Goal: Task Accomplishment & Management: Complete application form

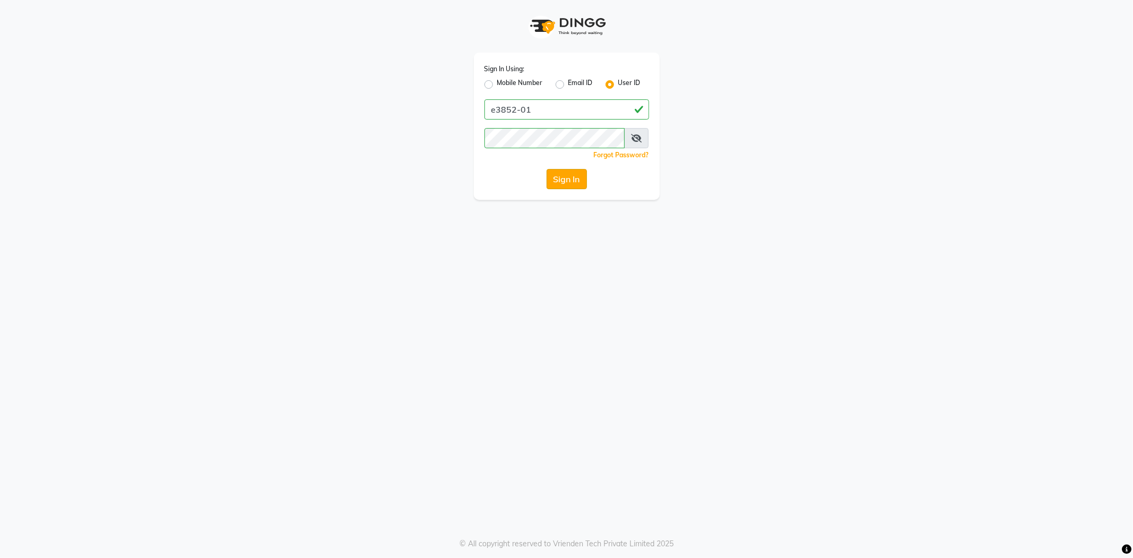
click at [550, 181] on button "Sign In" at bounding box center [566, 179] width 40 height 20
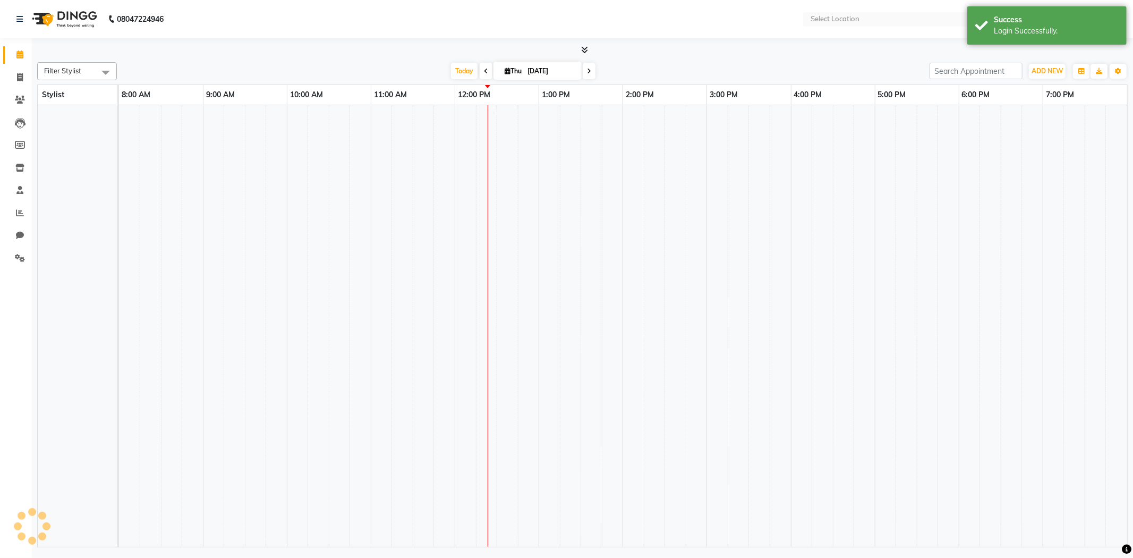
select select "en"
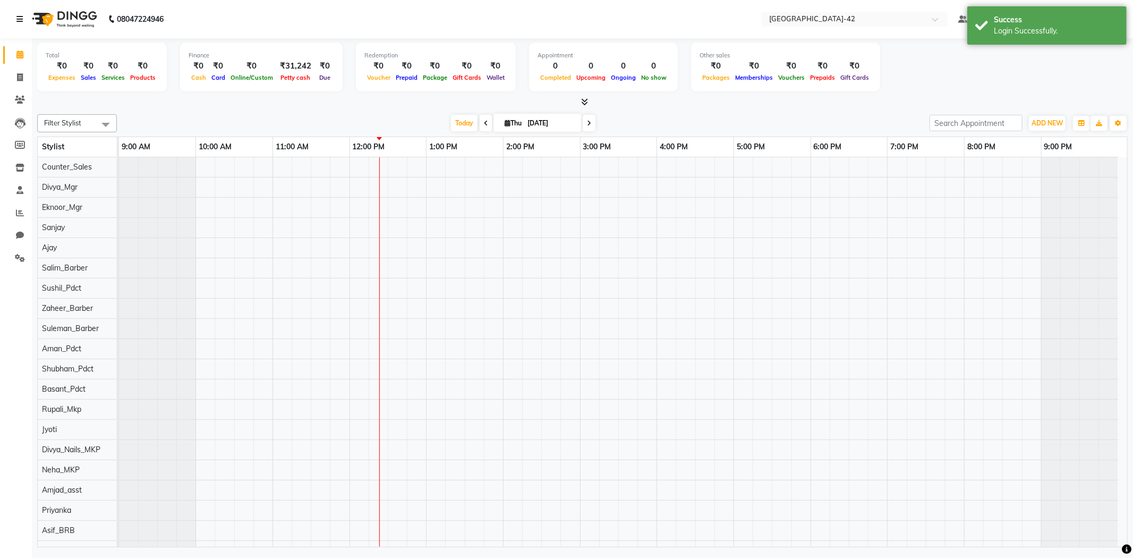
drag, startPoint x: 23, startPoint y: 17, endPoint x: 17, endPoint y: 44, distance: 27.8
click at [23, 17] on link at bounding box center [21, 19] width 11 height 30
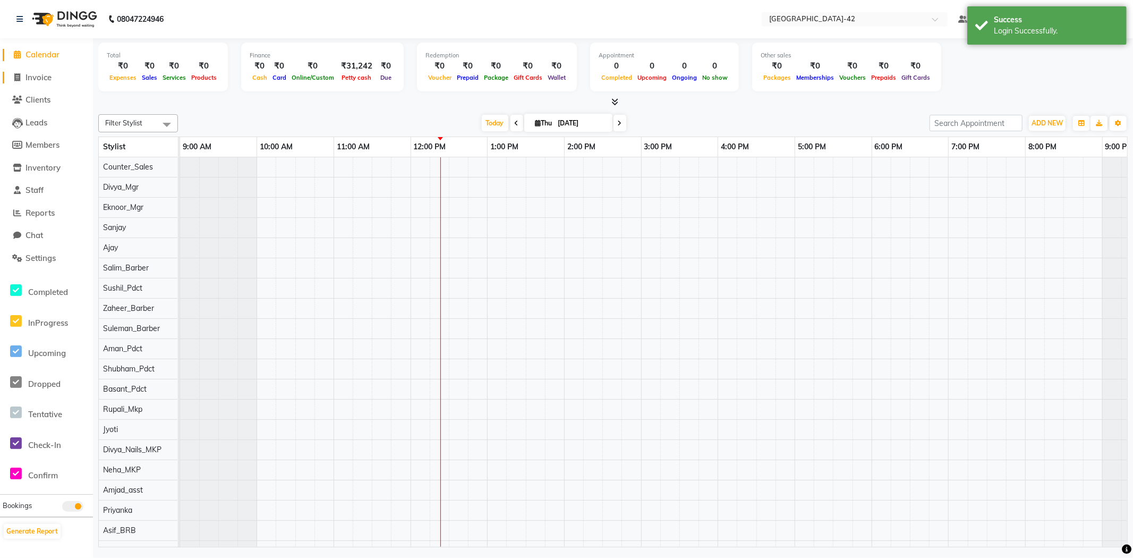
click at [39, 80] on span "Invoice" at bounding box center [38, 77] width 26 height 10
select select "service"
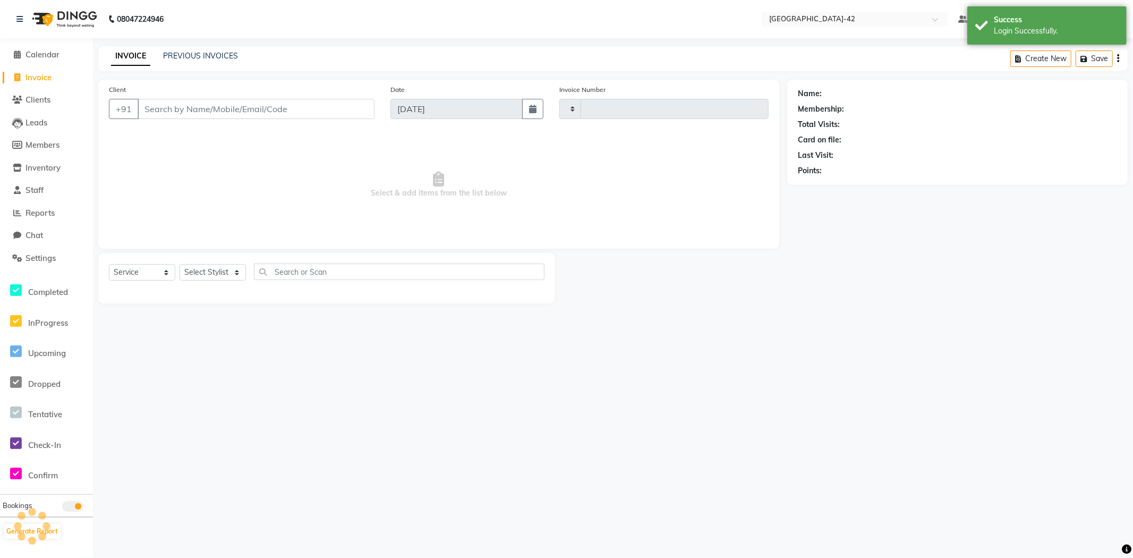
type input "0402"
select select "8692"
click at [203, 277] on select "Select Stylist" at bounding box center [212, 272] width 66 height 16
select select "87975"
click at [179, 264] on select "Select Stylist Ajay Aman_Pdct Amjad_asst Ankit_asst Asif_BRB Basant_Pdct Counte…" at bounding box center [212, 272] width 66 height 16
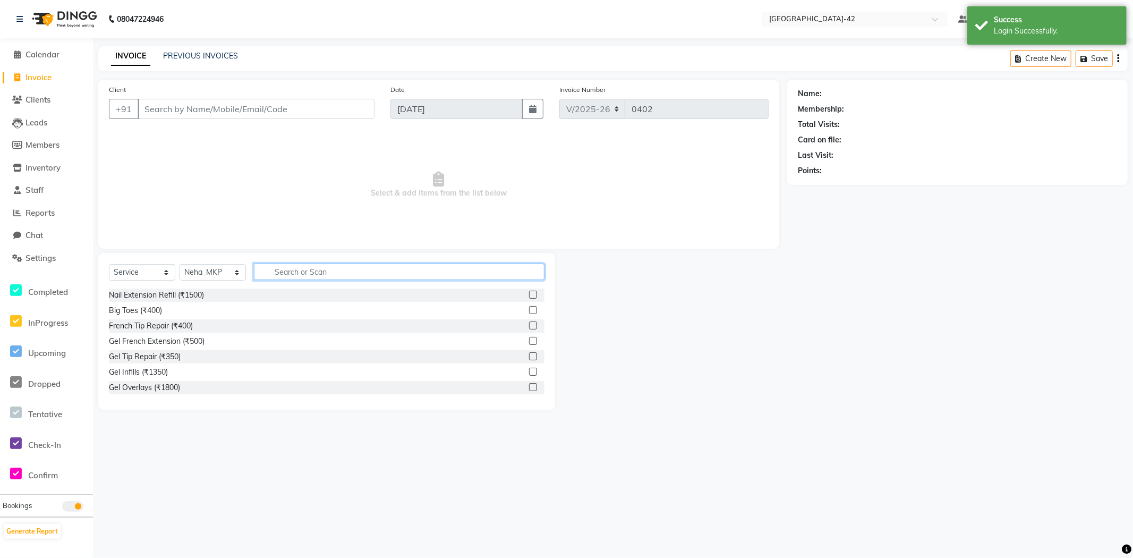
click at [285, 271] on input "text" at bounding box center [399, 271] width 290 height 16
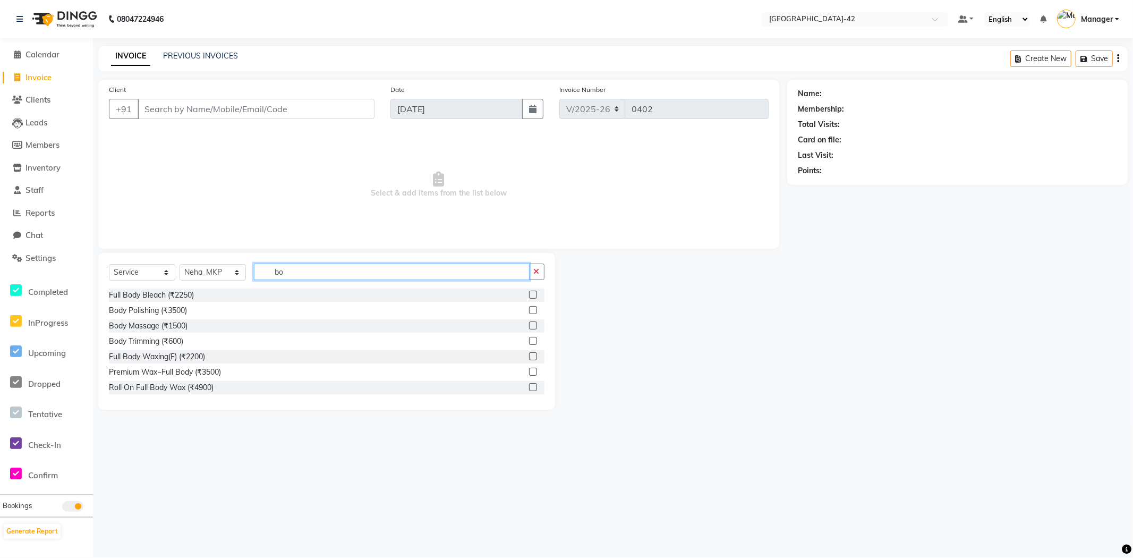
type input "b"
type input "body"
click at [529, 385] on label at bounding box center [533, 387] width 8 height 8
click at [529, 385] on input "checkbox" at bounding box center [532, 387] width 7 height 7
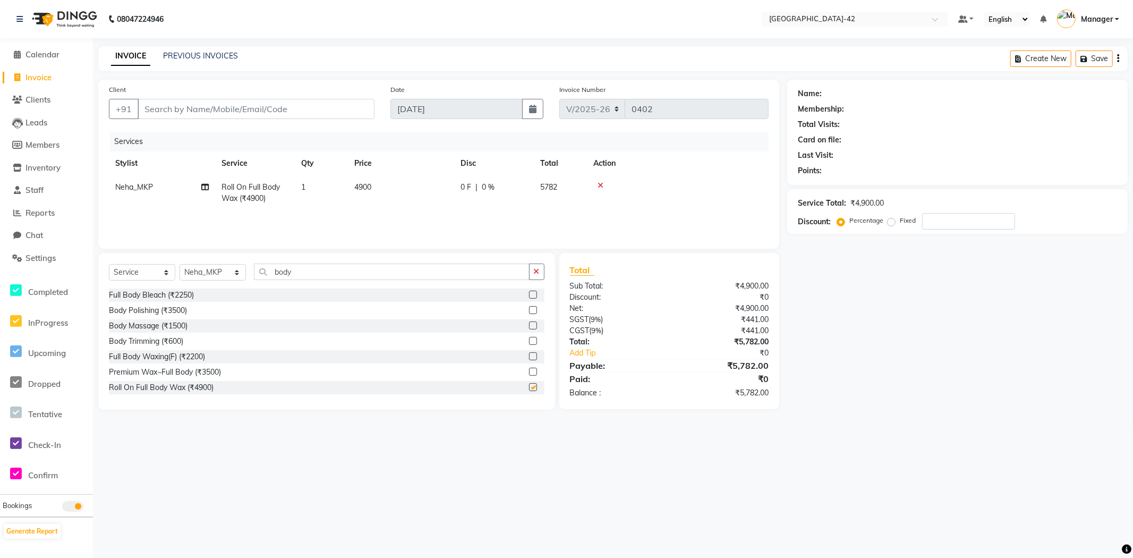
checkbox input "false"
click at [418, 188] on td "4900" at bounding box center [401, 192] width 106 height 35
select select "87975"
click at [668, 185] on icon at bounding box center [668, 185] width 6 height 7
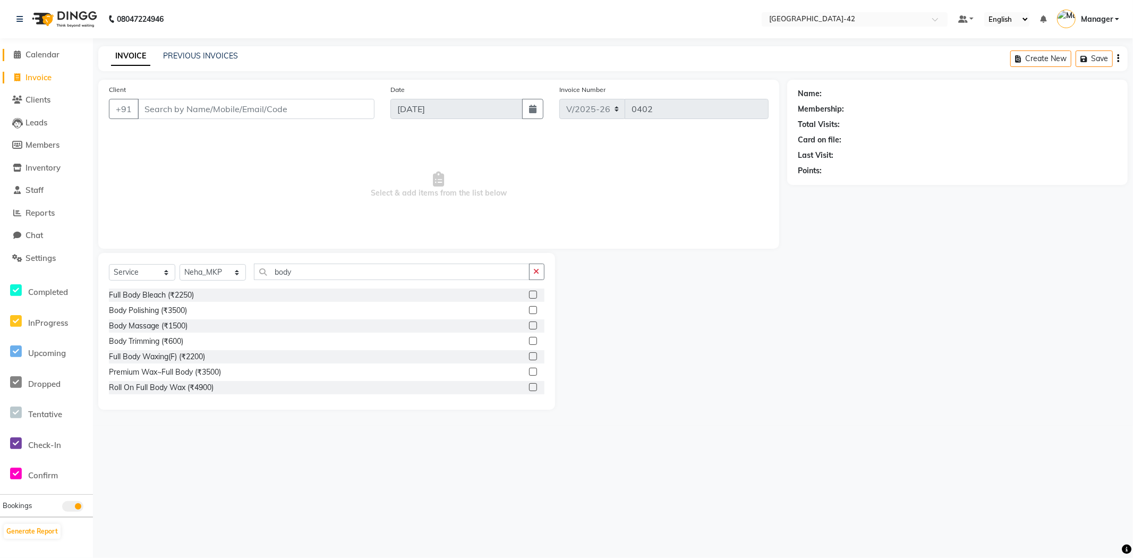
click at [32, 55] on span "Calendar" at bounding box center [42, 54] width 34 height 10
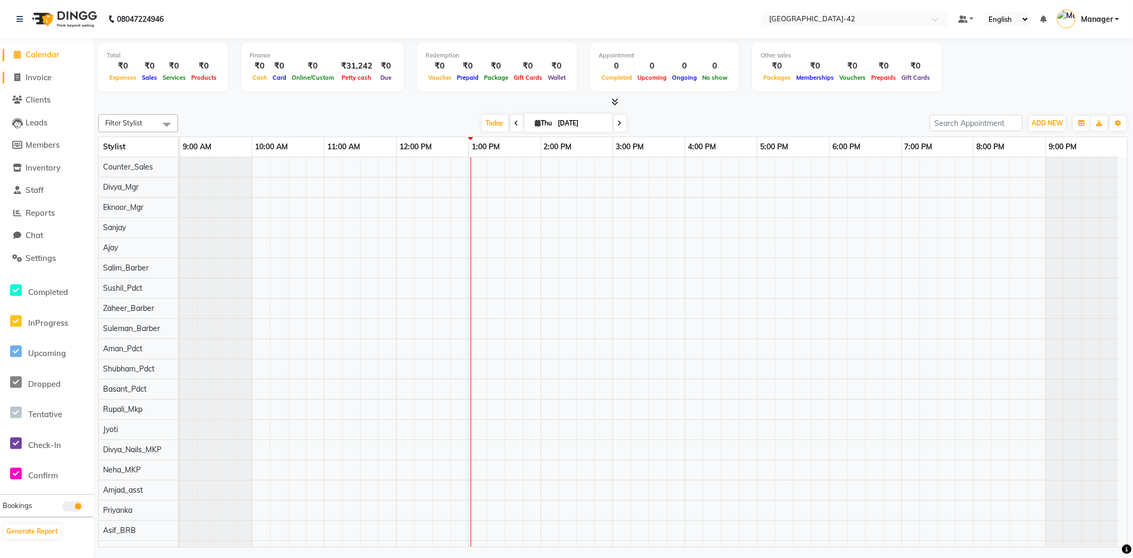
click at [38, 74] on span "Invoice" at bounding box center [38, 77] width 26 height 10
select select "service"
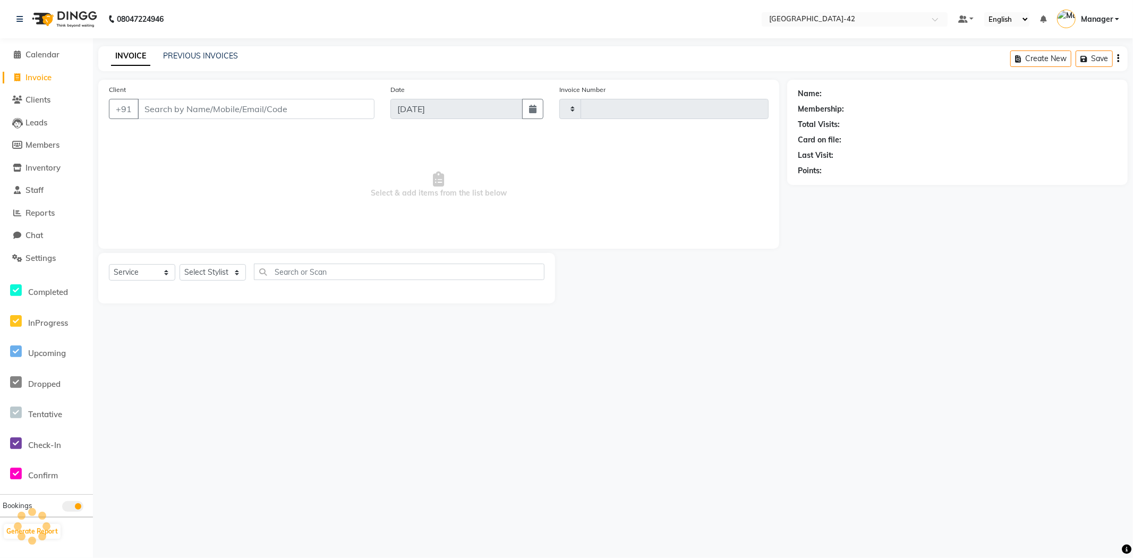
type input "0402"
select select "8692"
click at [225, 269] on select "Select Stylist Ajay Aman_Pdct Amjad_asst Ankit_asst Asif_BRB Basant_Pdct Counte…" at bounding box center [212, 272] width 66 height 16
select select "88511"
click at [179, 264] on select "Select Stylist Ajay Aman_Pdct Amjad_asst Ankit_asst Asif_BRB Basant_Pdct Counte…" at bounding box center [212, 272] width 66 height 16
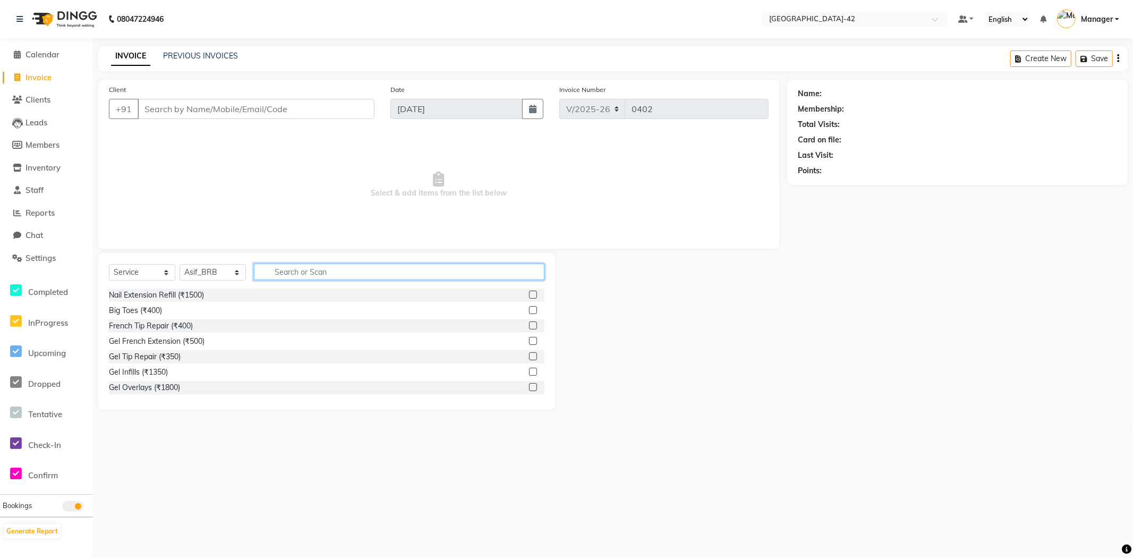
click at [353, 269] on input "text" at bounding box center [399, 271] width 290 height 16
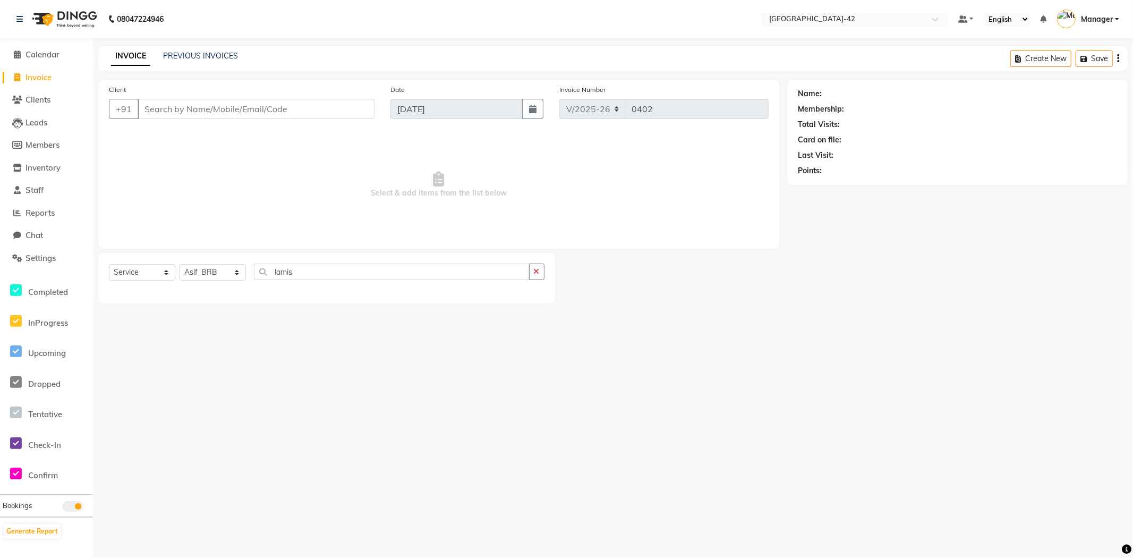
click at [354, 262] on div "Select Service Product Membership Package Voucher Prepaid Gift Card Select Styl…" at bounding box center [326, 278] width 457 height 50
click at [360, 267] on input "lamis" at bounding box center [392, 271] width 276 height 16
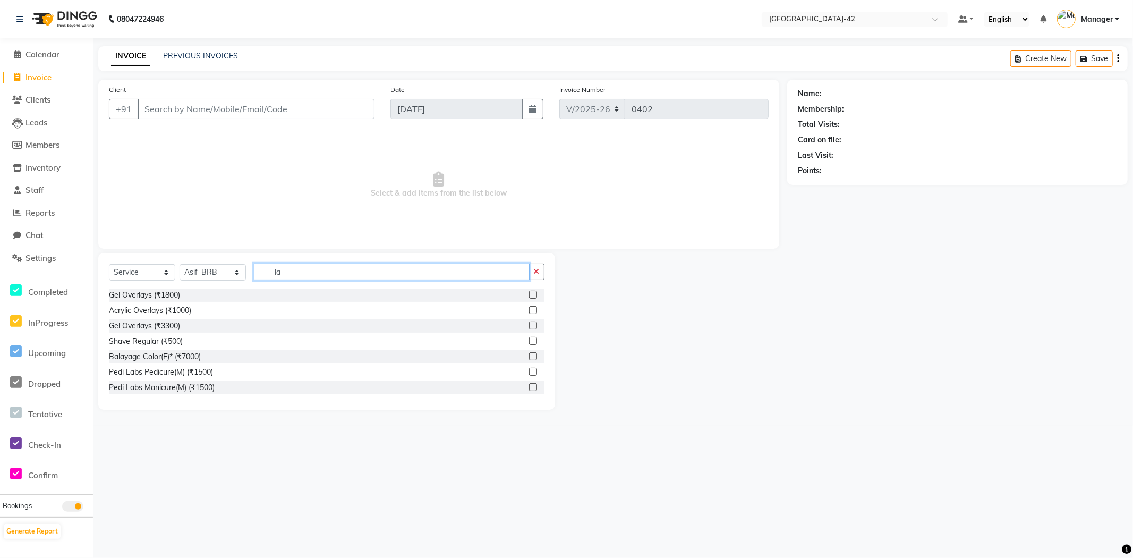
type input "l"
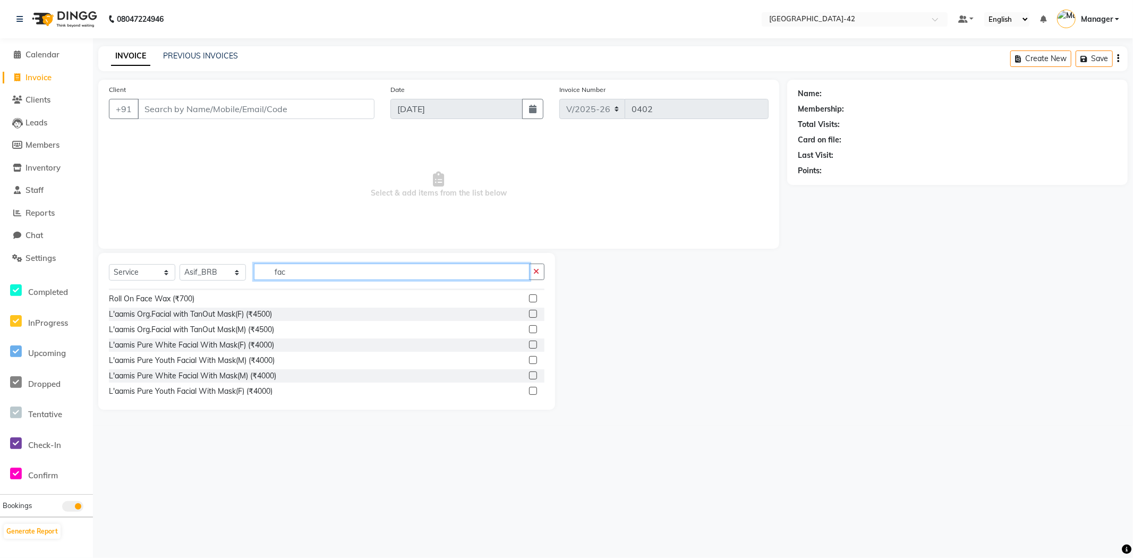
scroll to position [413, 0]
type input "fac"
click at [52, 55] on span "Calendar" at bounding box center [42, 54] width 34 height 10
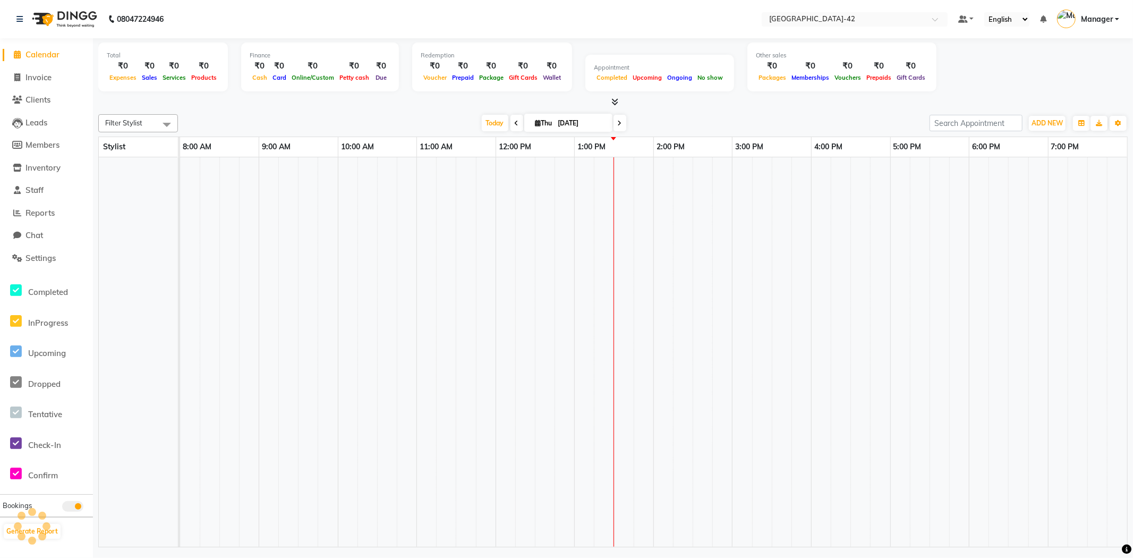
drag, startPoint x: 52, startPoint y: 55, endPoint x: 618, endPoint y: 83, distance: 566.3
click at [618, 83] on div "Appointment Completed Upcoming Ongoing No show" at bounding box center [659, 73] width 149 height 37
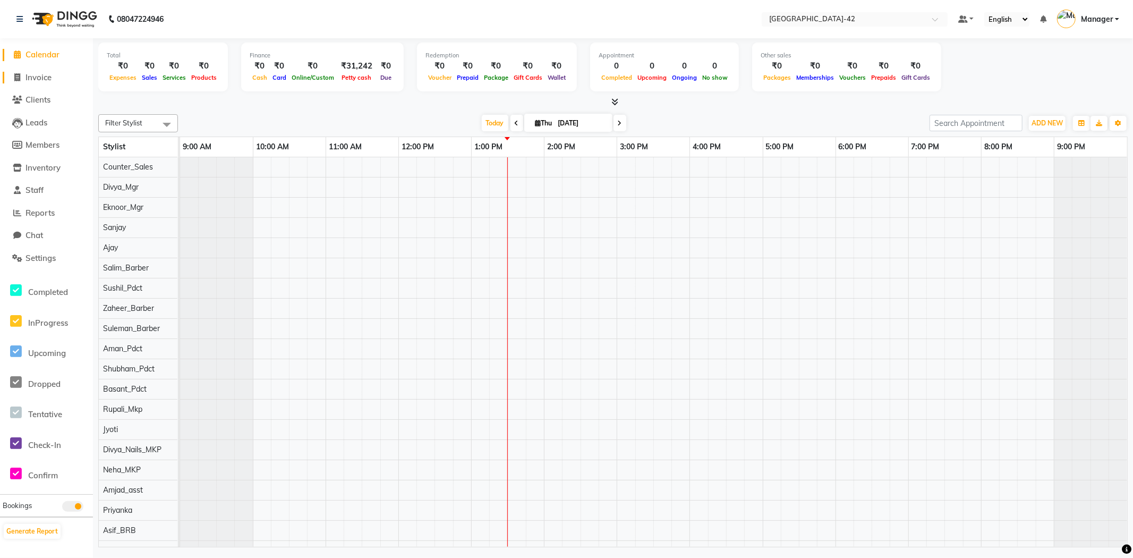
click at [42, 79] on span "Invoice" at bounding box center [38, 77] width 26 height 10
select select "service"
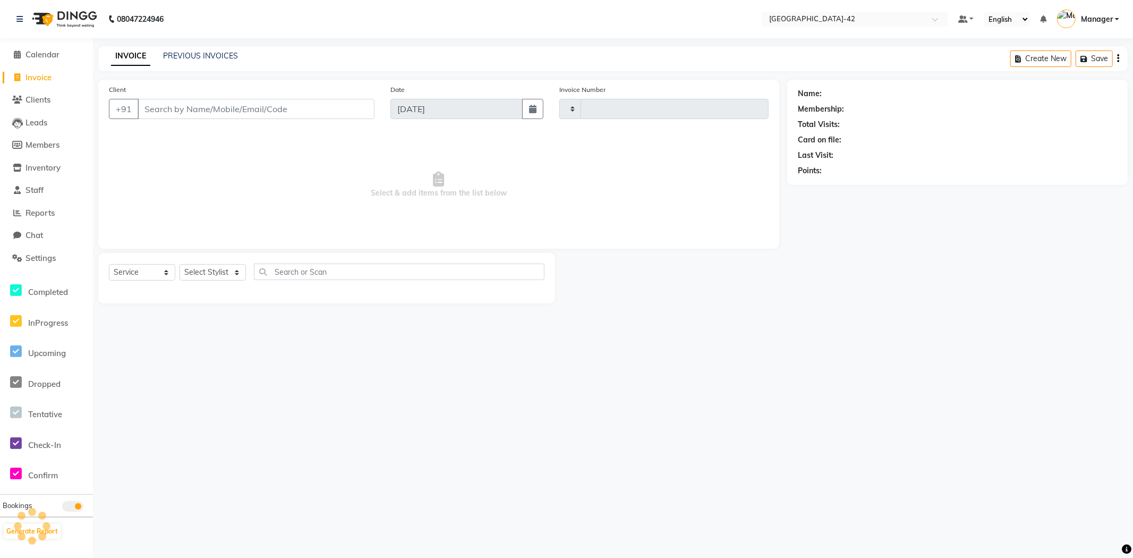
type input "0402"
select select "8692"
type input "9811790967"
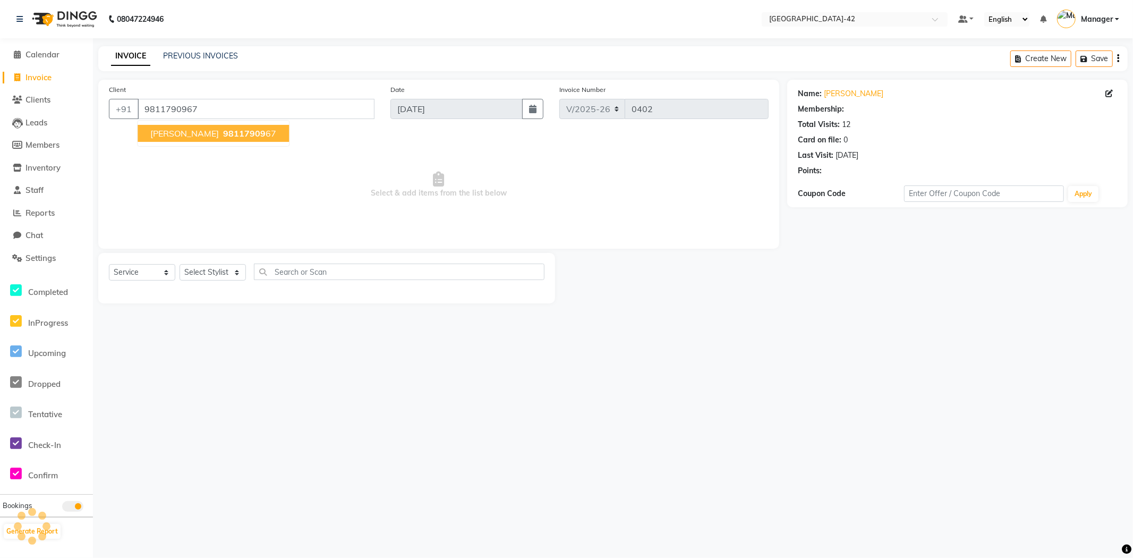
select select "1: Object"
click at [266, 131] on button "SHILPI GARG 98117909 67" at bounding box center [213, 133] width 151 height 17
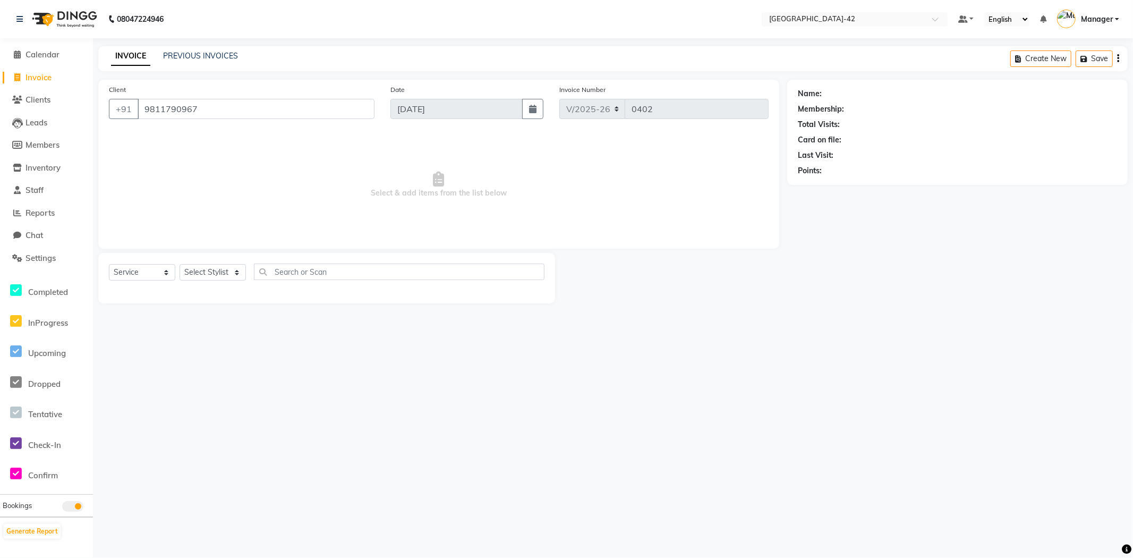
select select "1: Object"
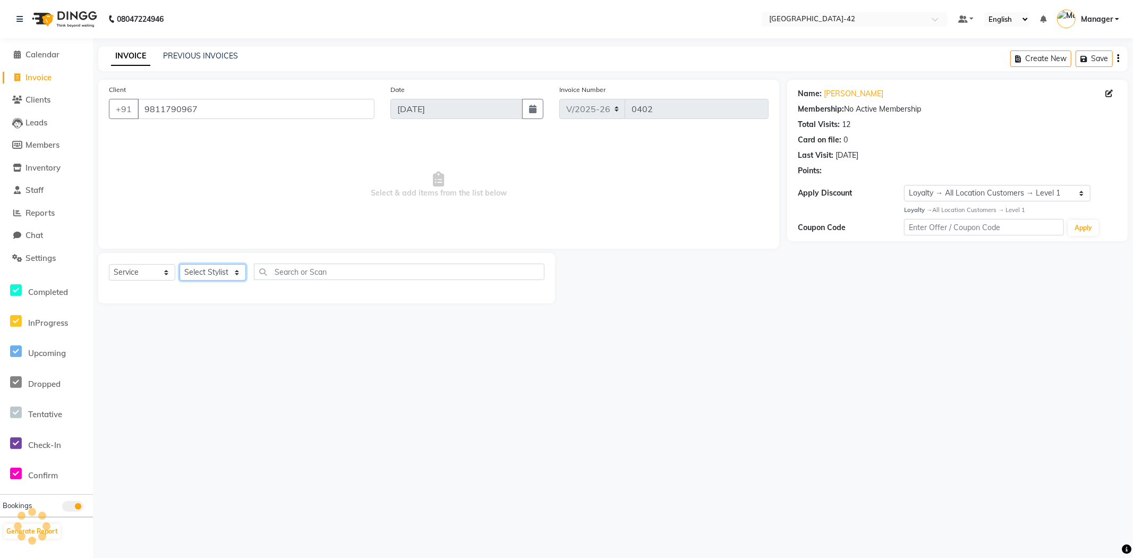
drag, startPoint x: 226, startPoint y: 279, endPoint x: 227, endPoint y: 286, distance: 7.0
click at [226, 279] on select "Select Stylist Ajay Aman_Pdct Amjad_asst Ankit_asst Asif_BRB Basant_Pdct Counte…" at bounding box center [212, 272] width 66 height 16
select select "87962"
click at [179, 264] on select "Select Stylist Ajay Aman_Pdct Amjad_asst Ankit_asst Asif_BRB Basant_Pdct Counte…" at bounding box center [212, 272] width 66 height 16
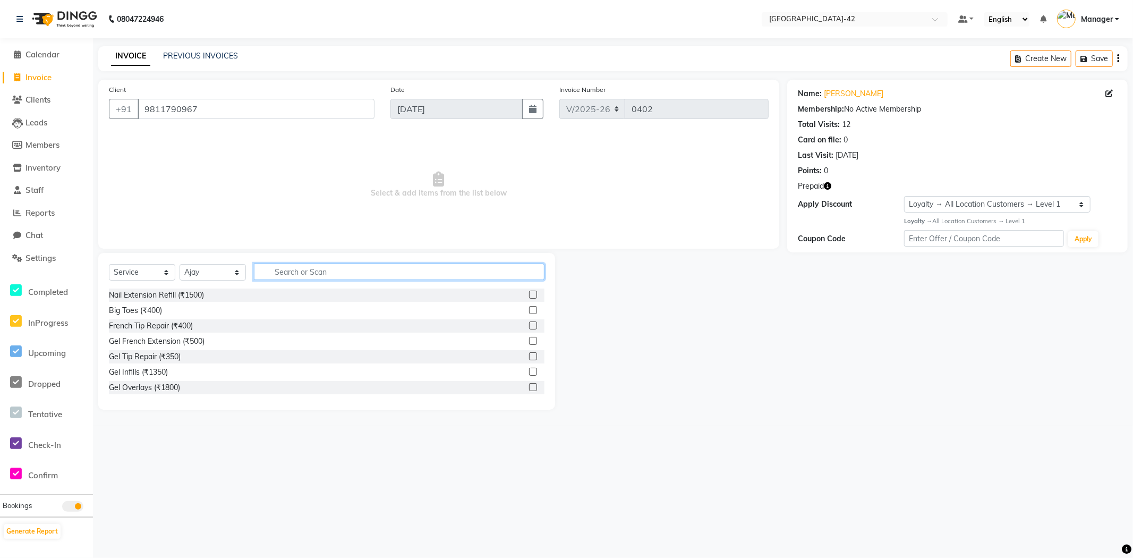
click at [284, 277] on input "text" at bounding box center [399, 271] width 290 height 16
type input "spa"
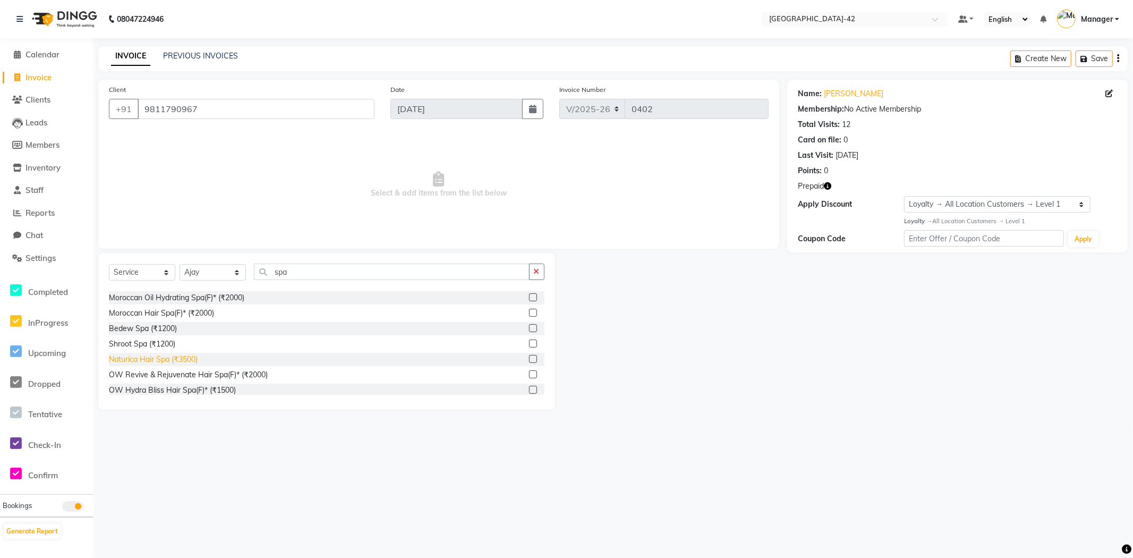
click at [163, 354] on div "Naturica Hair Spa (₹3500)" at bounding box center [153, 359] width 89 height 11
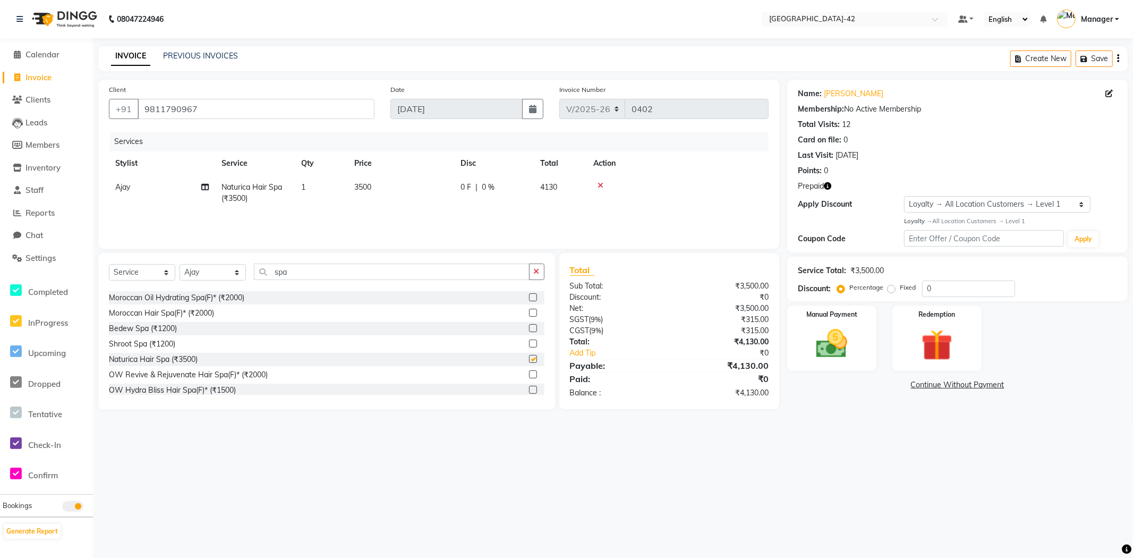
checkbox input "false"
click at [603, 183] on div at bounding box center [677, 185] width 169 height 7
click at [595, 186] on div at bounding box center [677, 185] width 169 height 7
click at [597, 186] on icon at bounding box center [600, 185] width 6 height 7
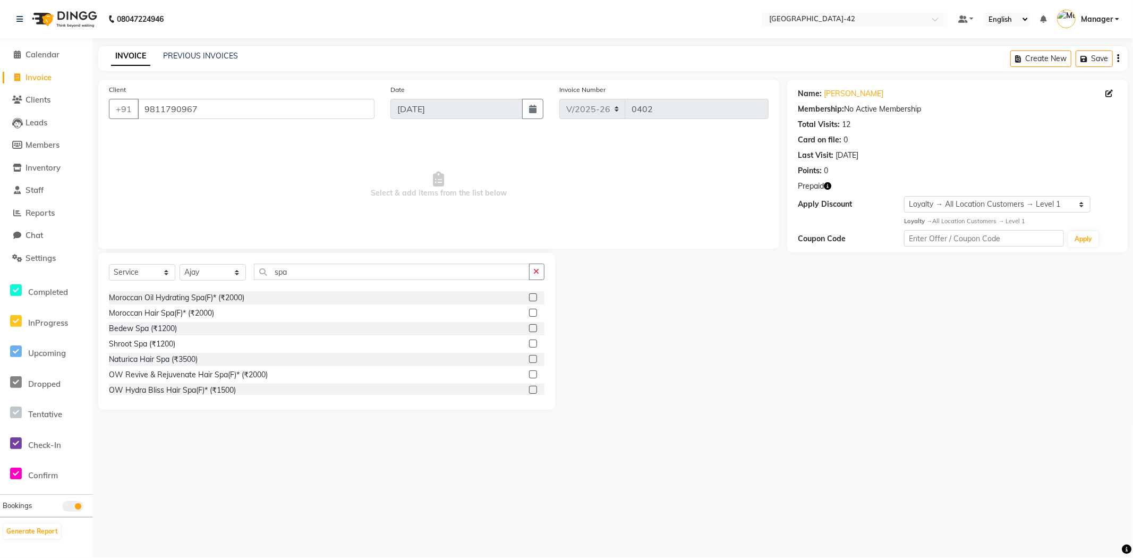
drag, startPoint x: 328, startPoint y: 283, endPoint x: 251, endPoint y: 269, distance: 78.3
click at [252, 269] on div "Select Service Product Membership Package Voucher Prepaid Gift Card Select Styl…" at bounding box center [326, 275] width 435 height 25
drag, startPoint x: 323, startPoint y: 273, endPoint x: 274, endPoint y: 269, distance: 49.0
click at [274, 269] on input "spa" at bounding box center [392, 271] width 276 height 16
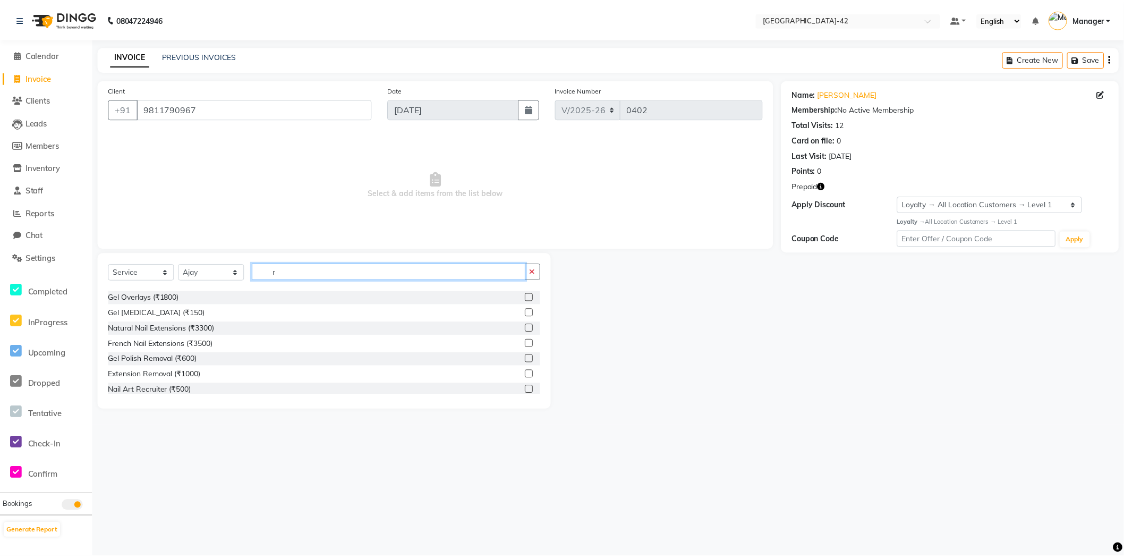
scroll to position [44, 0]
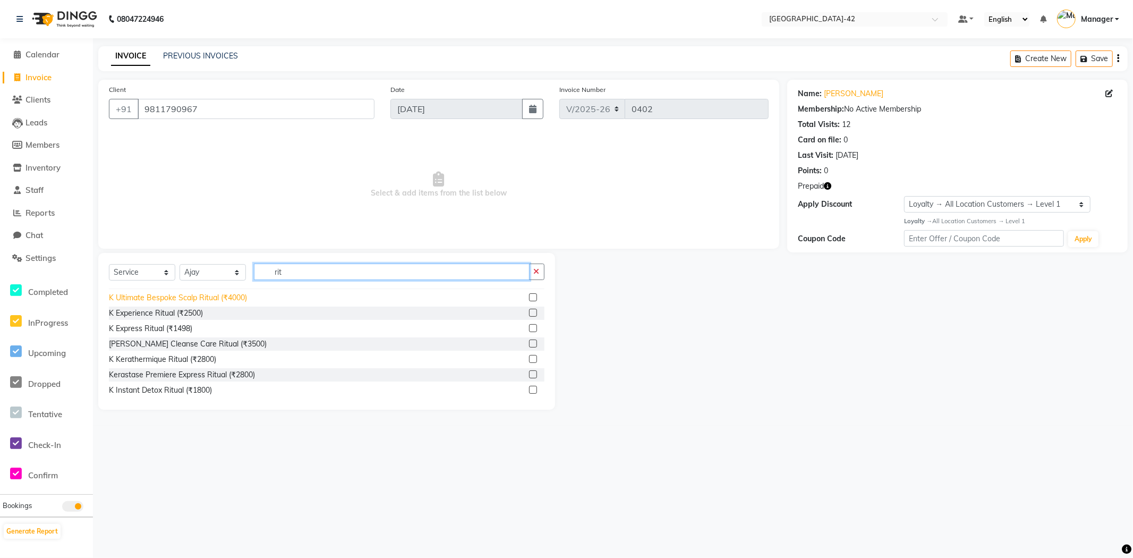
type input "rit"
click at [237, 297] on div "K Ultimate Bespoke Scalp Ritual (₹4000)" at bounding box center [178, 297] width 138 height 11
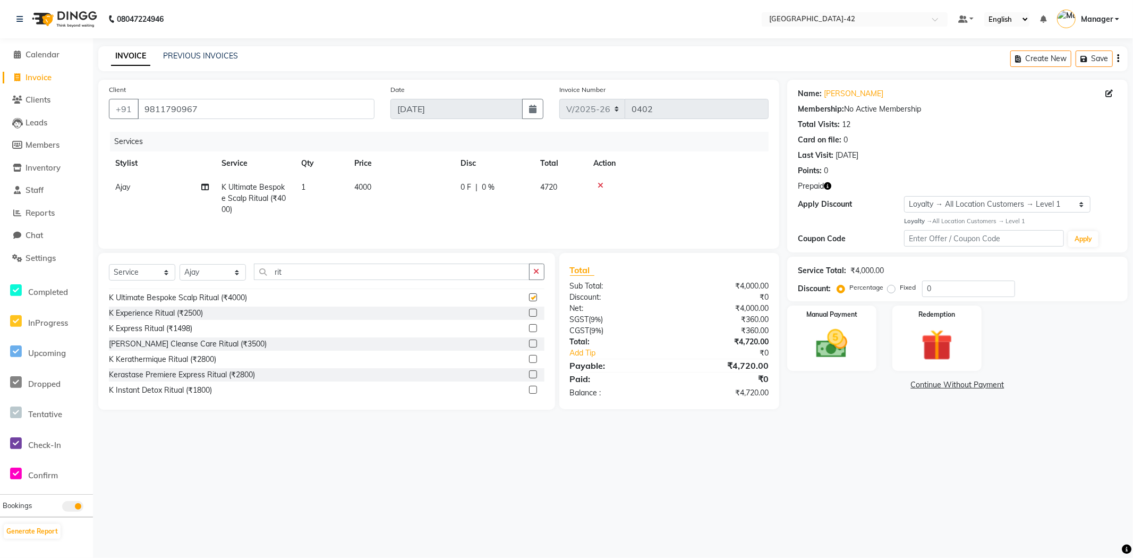
checkbox input "false"
drag, startPoint x: 974, startPoint y: 288, endPoint x: 905, endPoint y: 288, distance: 69.0
click at [905, 288] on div "Percentage Fixed 0" at bounding box center [927, 288] width 176 height 16
type input "25"
click at [942, 442] on div "08047224946 Select Location × Looks Golf Avenue, Gurgaon Sector-42 Default Pane…" at bounding box center [566, 279] width 1133 height 558
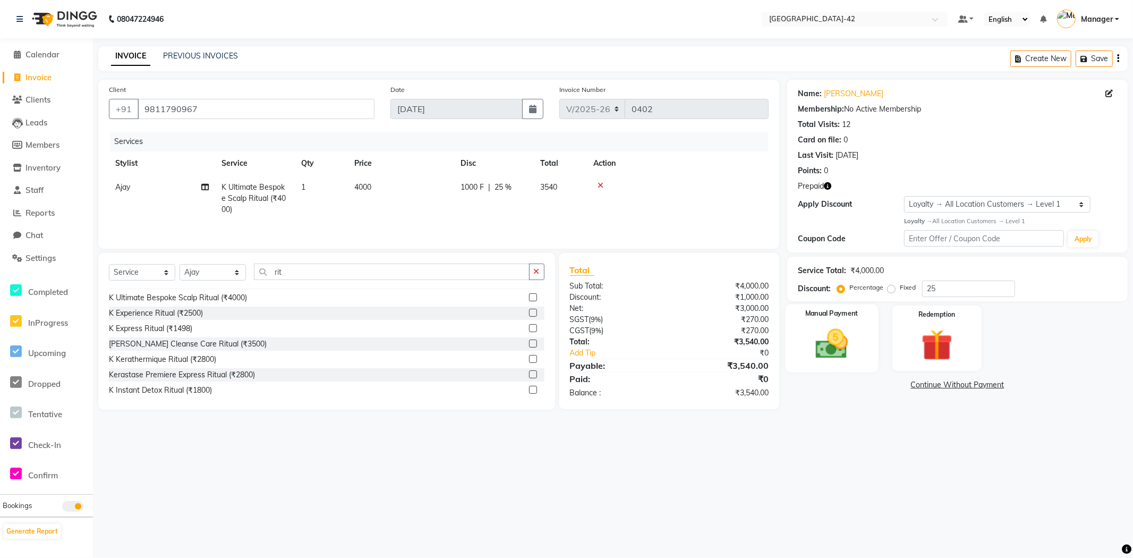
click at [826, 347] on img at bounding box center [831, 344] width 53 height 38
click at [926, 390] on span "CASH" at bounding box center [928, 385] width 23 height 12
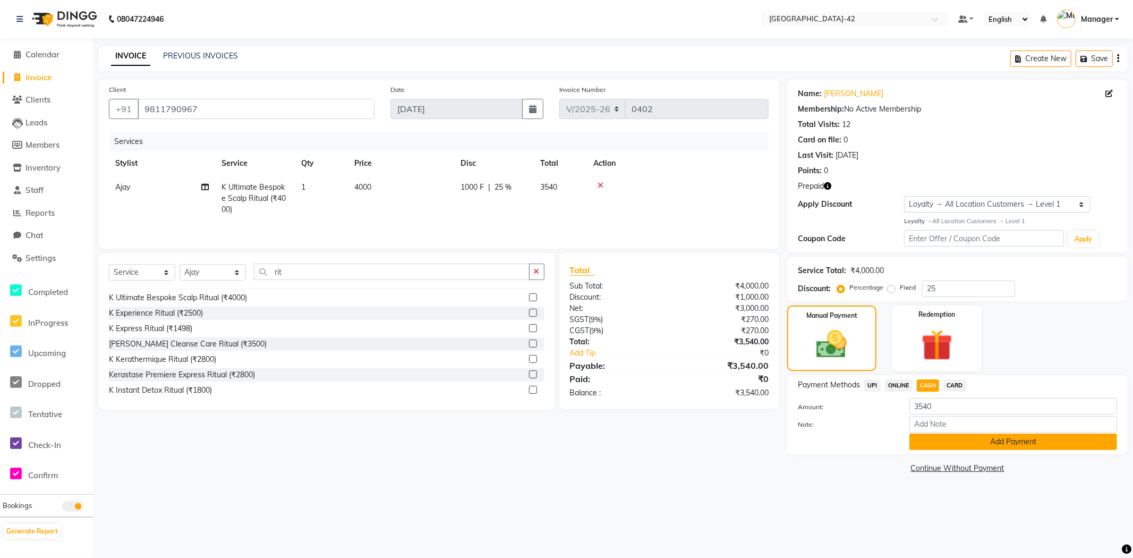
click at [927, 439] on button "Add Payment" at bounding box center [1013, 441] width 208 height 16
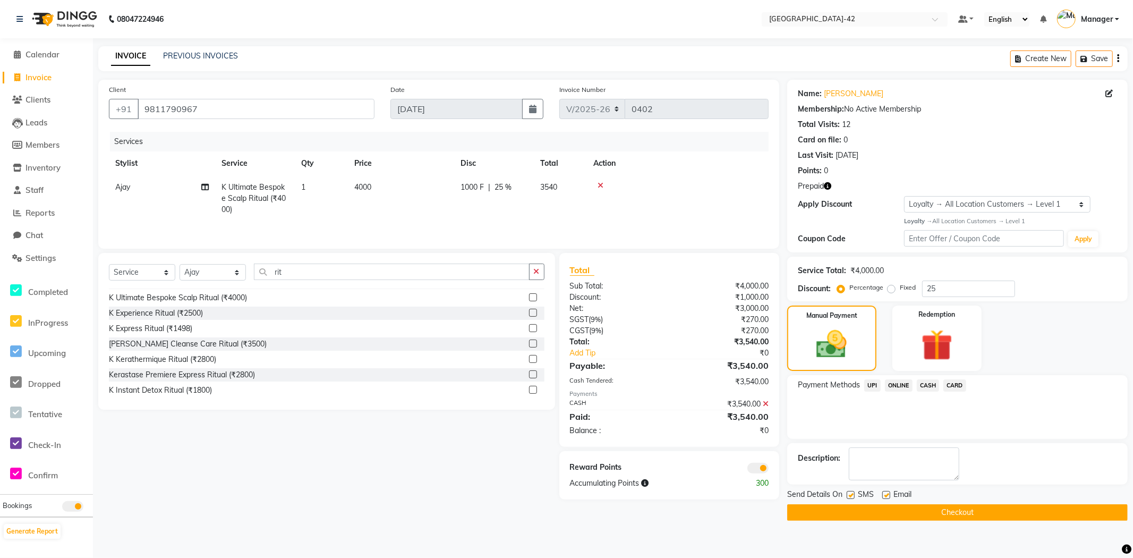
click at [756, 473] on span at bounding box center [757, 468] width 21 height 11
click at [768, 469] on input "checkbox" at bounding box center [768, 469] width 0 height 0
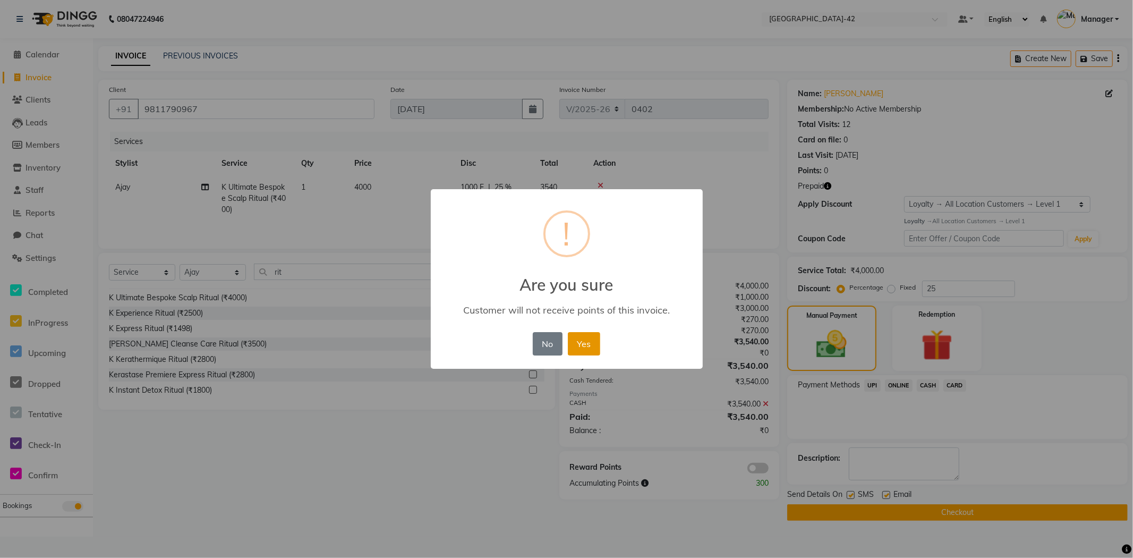
click at [582, 353] on button "Yes" at bounding box center [584, 343] width 32 height 23
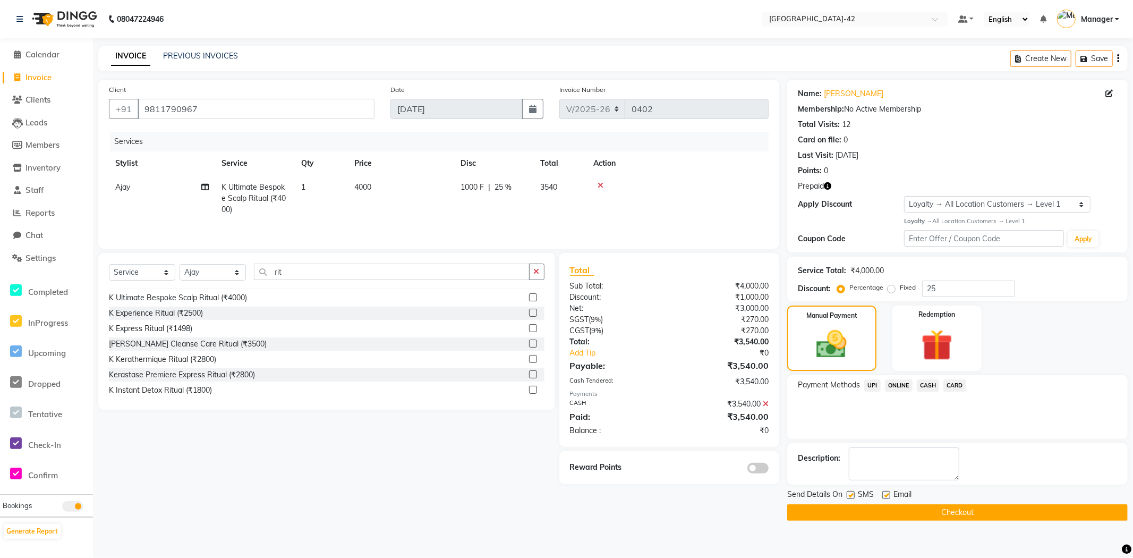
click at [947, 516] on button "Checkout" at bounding box center [957, 512] width 340 height 16
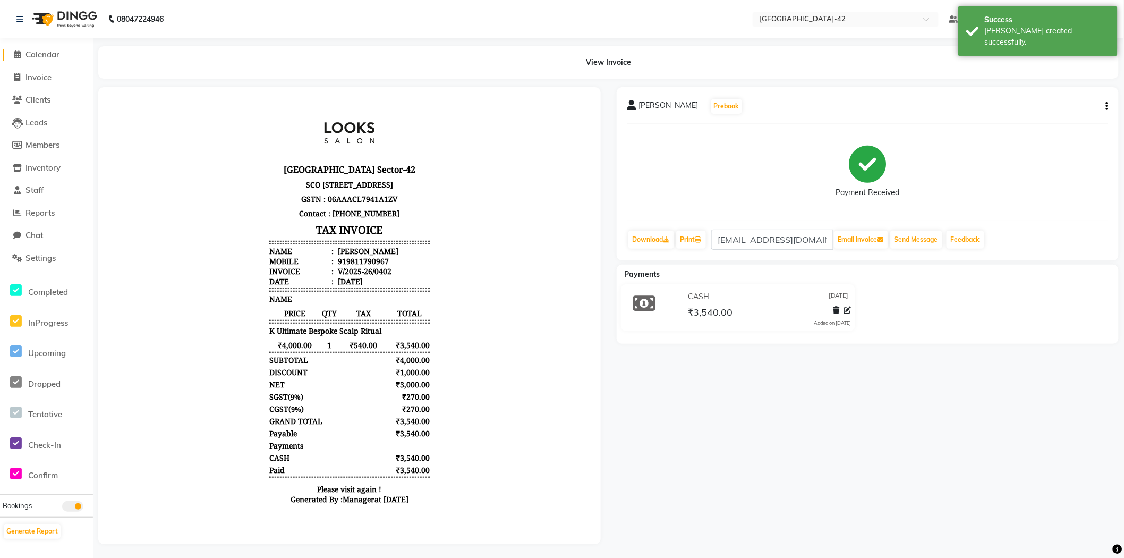
click at [41, 58] on span "Calendar" at bounding box center [42, 54] width 34 height 10
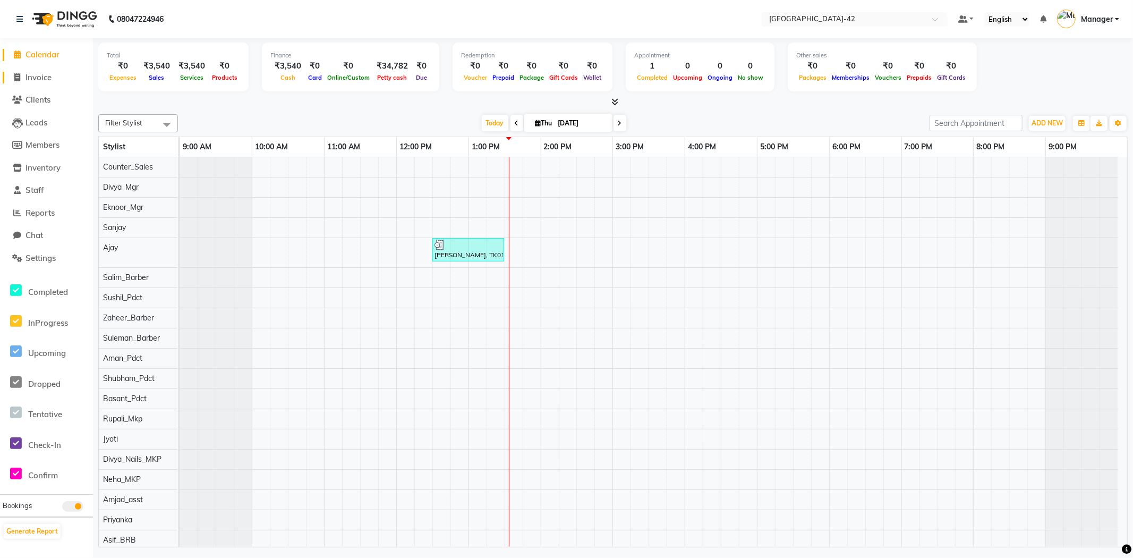
click at [18, 78] on icon at bounding box center [18, 77] width 6 height 8
select select "8692"
select select "service"
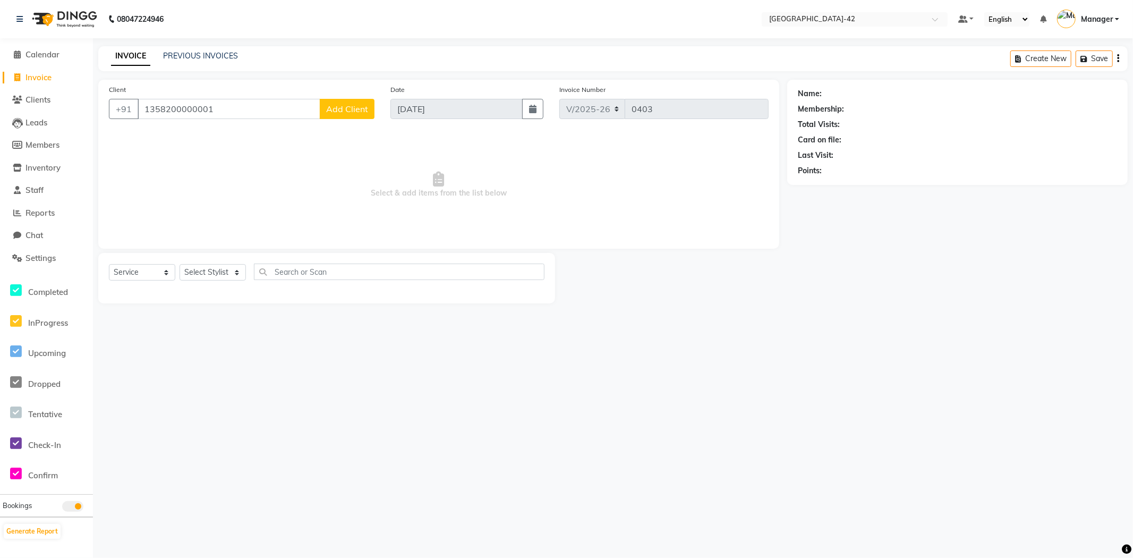
click at [164, 108] on input "1358200000001" at bounding box center [229, 109] width 183 height 20
type input "1385200000001"
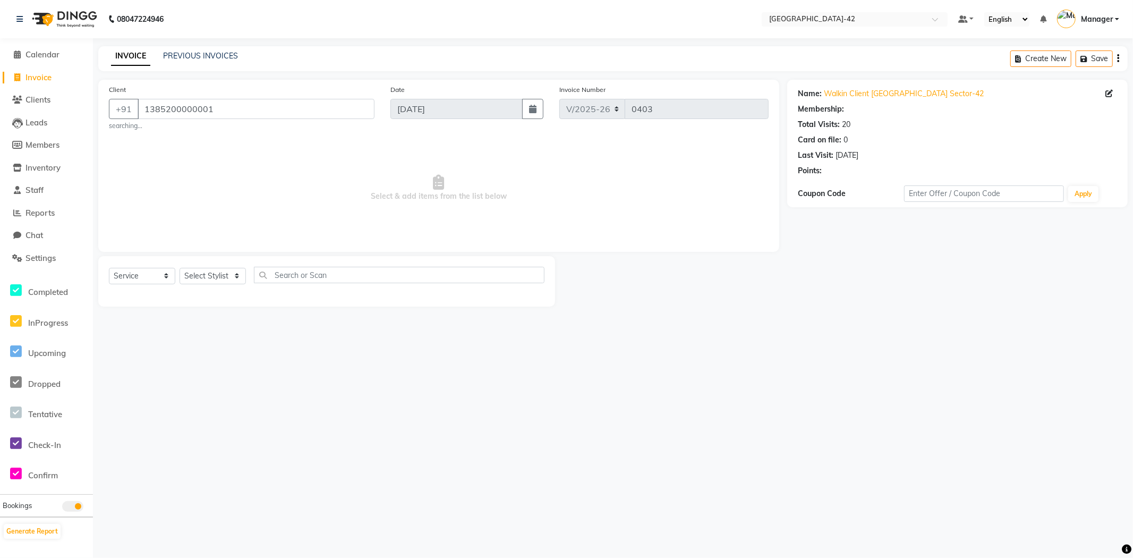
select select "1: Object"
click at [252, 109] on input "1385200000001" at bounding box center [256, 109] width 237 height 20
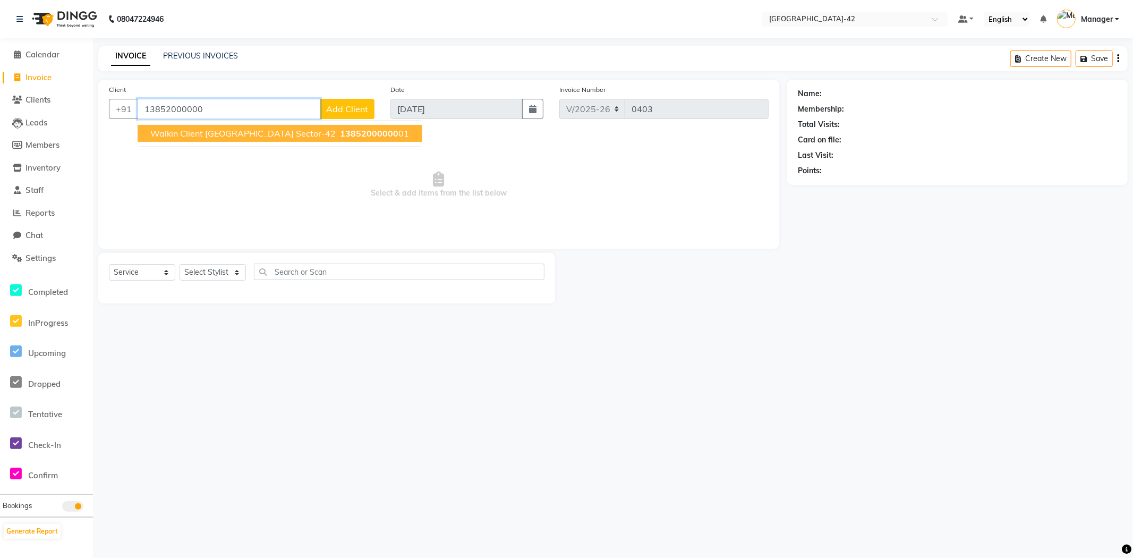
type input "1385200000001"
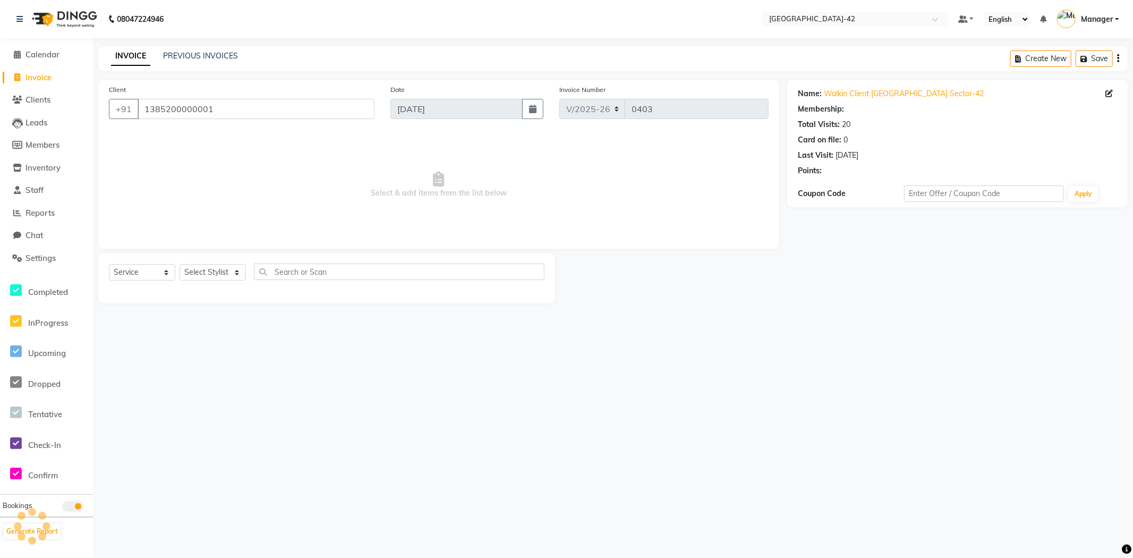
select select "1: Object"
click at [201, 277] on select "Select Stylist Ajay Aman_Pdct Amjad_asst Ankit_asst Asif_BRB Basant_Pdct Counte…" at bounding box center [212, 272] width 66 height 16
select select "87966"
click at [179, 264] on select "Select Stylist Ajay Aman_Pdct Amjad_asst Ankit_asst Asif_BRB Basant_Pdct Counte…" at bounding box center [212, 272] width 66 height 16
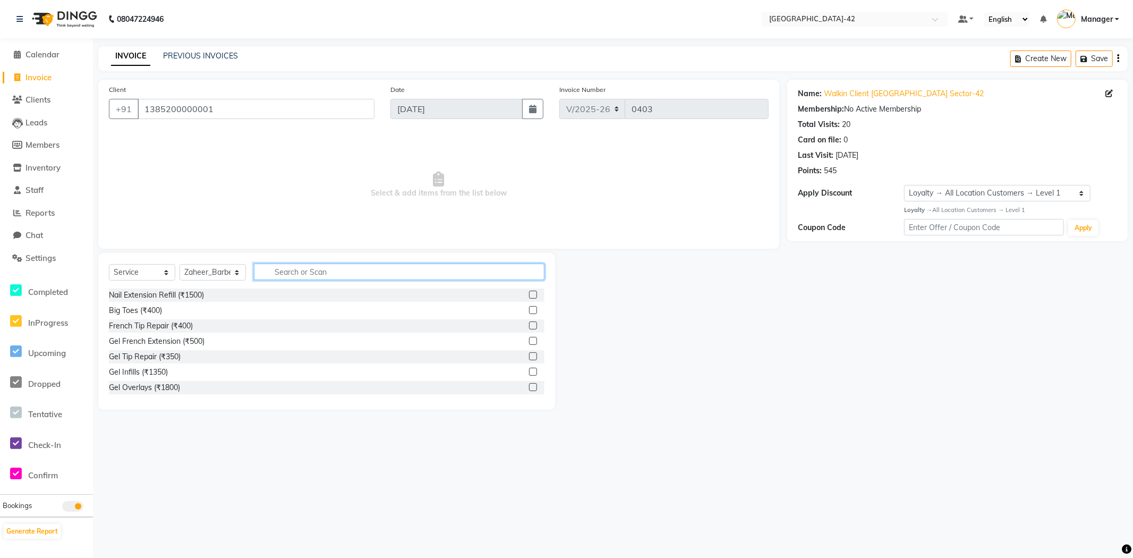
click at [304, 272] on input "text" at bounding box center [399, 271] width 290 height 16
type input "cut"
click at [529, 309] on label at bounding box center [533, 310] width 8 height 8
click at [529, 309] on input "checkbox" at bounding box center [532, 310] width 7 height 7
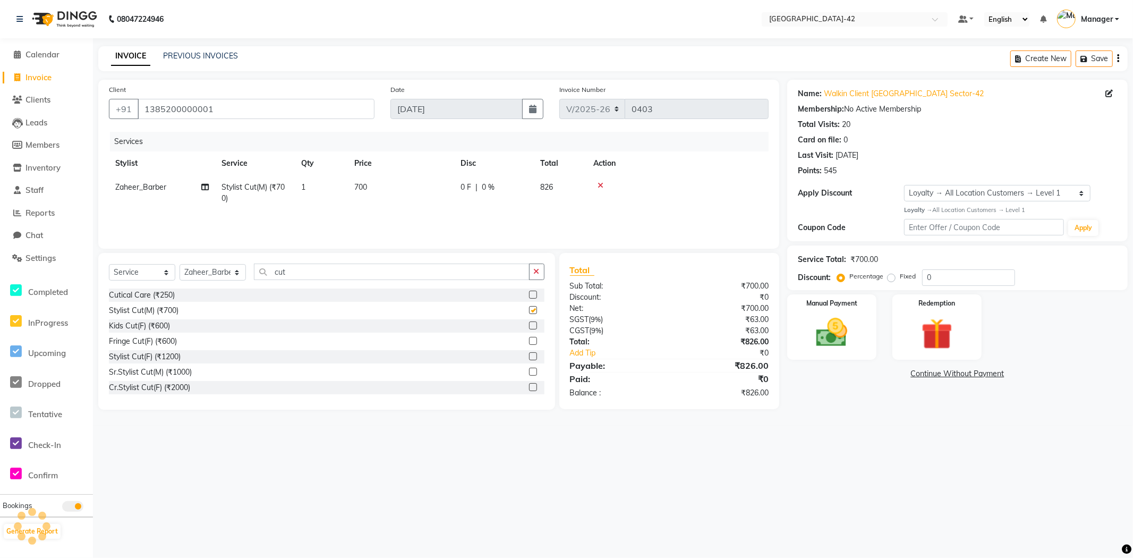
checkbox input "false"
click at [816, 327] on img at bounding box center [831, 333] width 53 height 38
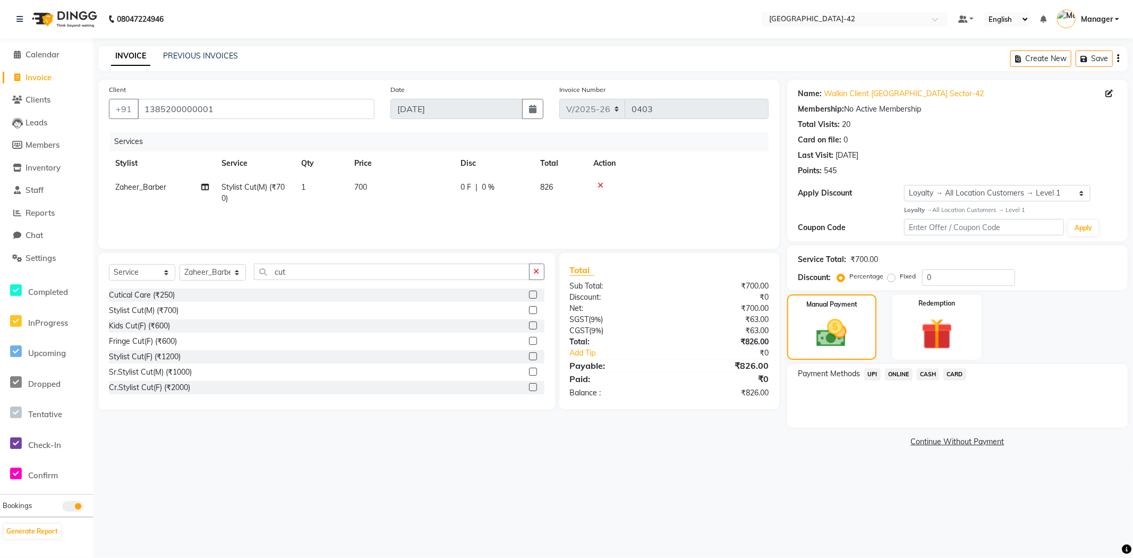
click at [875, 376] on span "UPI" at bounding box center [872, 374] width 16 height 12
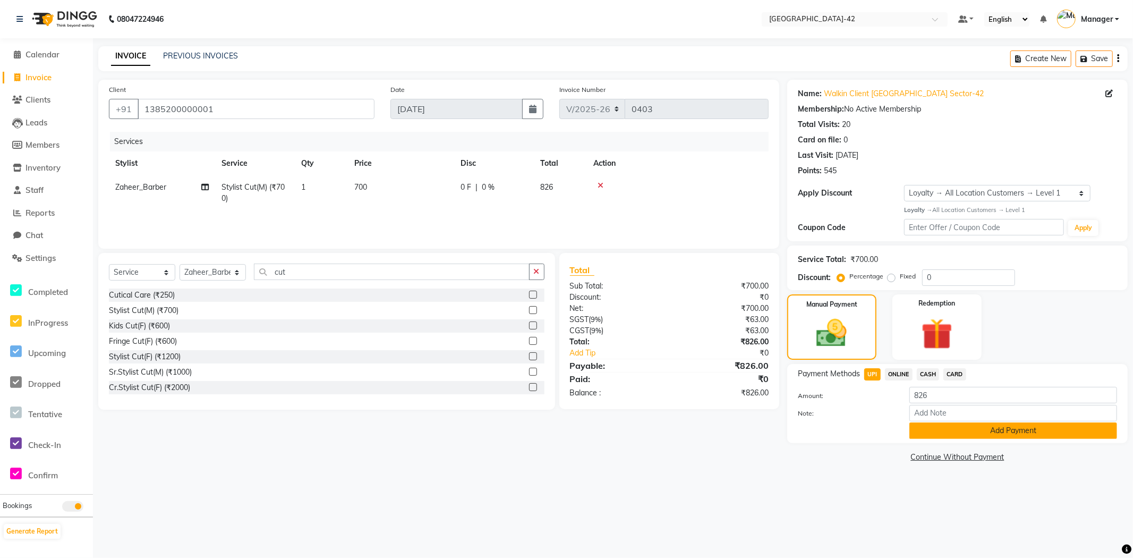
click at [942, 432] on button "Add Payment" at bounding box center [1013, 430] width 208 height 16
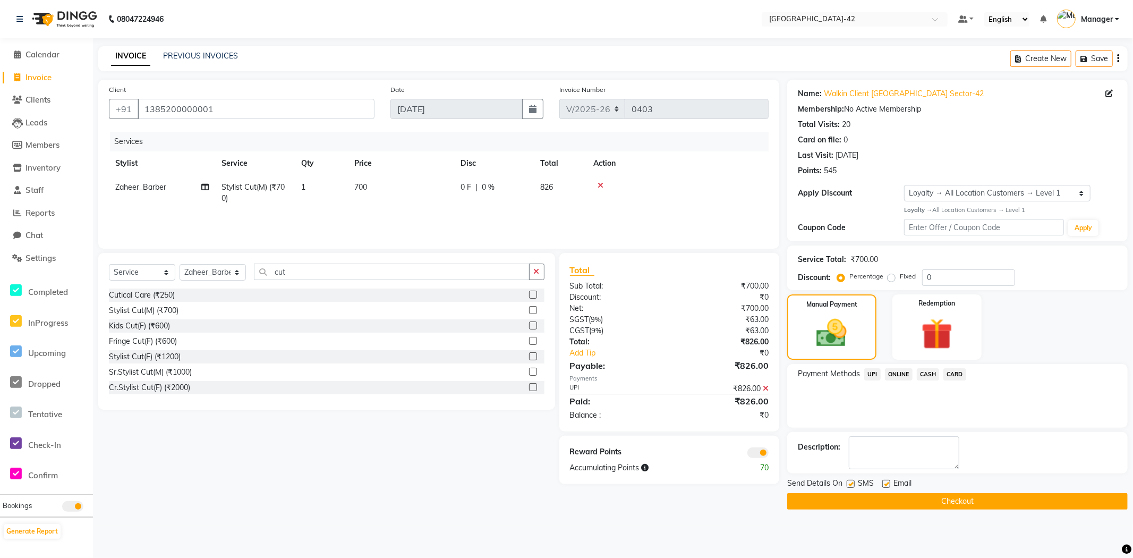
drag, startPoint x: 887, startPoint y: 484, endPoint x: 891, endPoint y: 500, distance: 15.8
click at [887, 486] on label at bounding box center [886, 484] width 8 height 8
click at [887, 486] on input "checkbox" at bounding box center [885, 484] width 7 height 7
checkbox input "false"
click at [891, 500] on button "Checkout" at bounding box center [957, 501] width 340 height 16
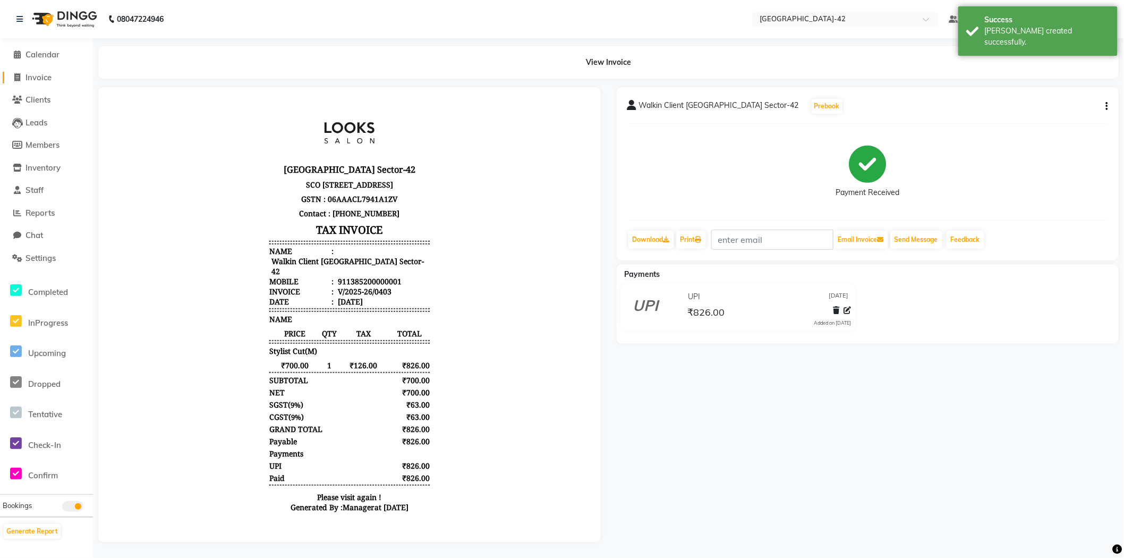
click at [41, 81] on span "Invoice" at bounding box center [38, 77] width 26 height 10
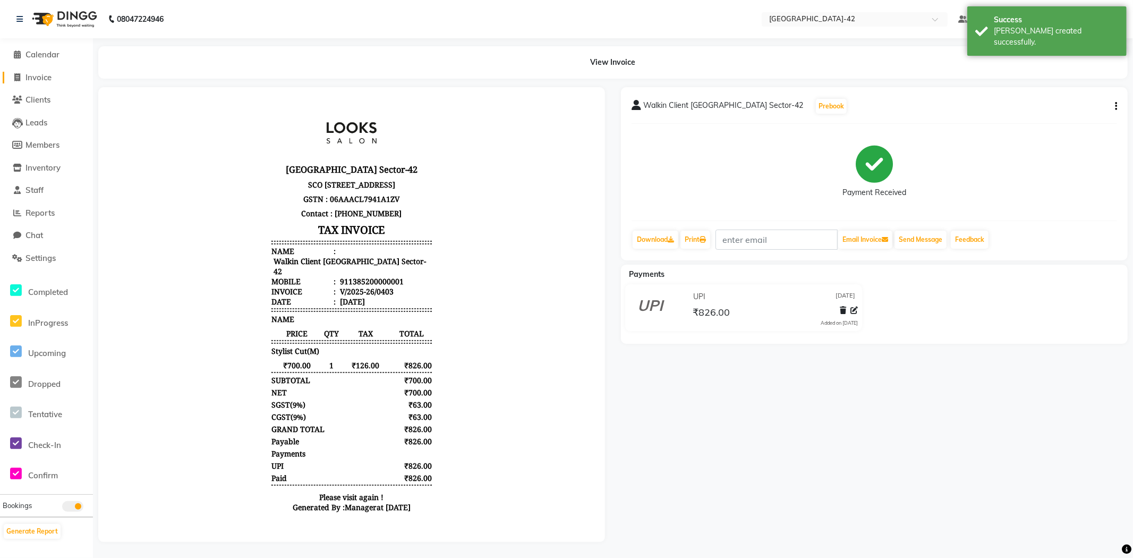
select select "8692"
select select "service"
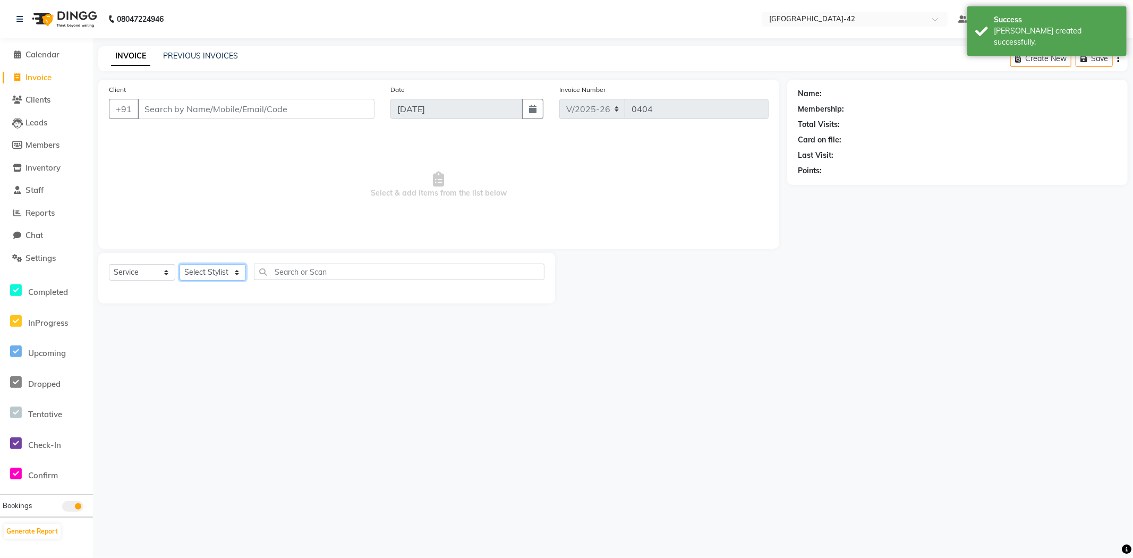
click at [213, 275] on select "Select Stylist" at bounding box center [212, 272] width 66 height 16
click at [179, 264] on select "Select Stylist Ajay Aman_Pdct Amjad_asst Ankit_asst Asif_BRB Basant_Pdct Counte…" at bounding box center [212, 272] width 66 height 16
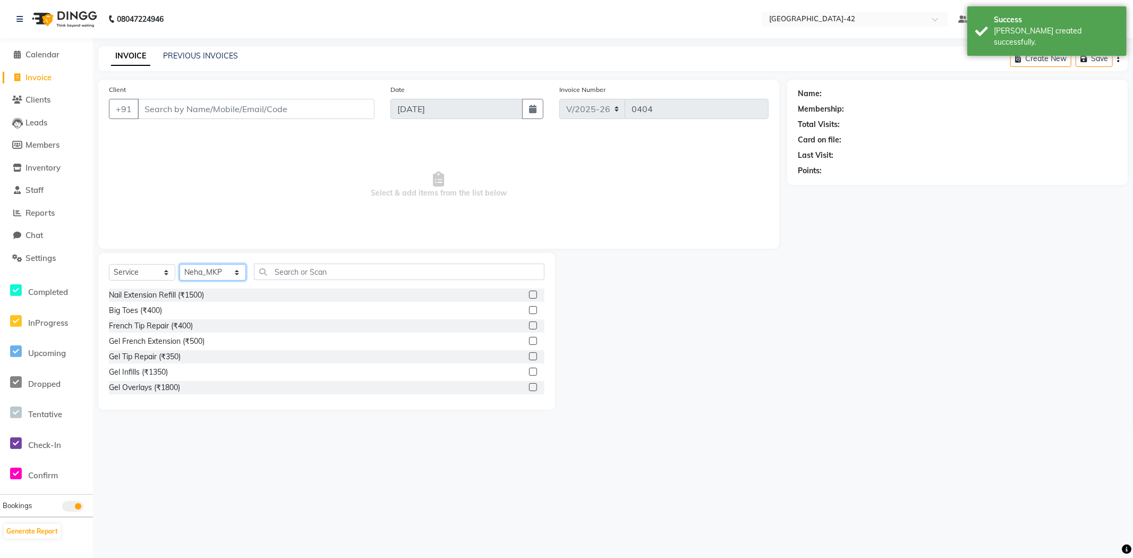
click at [213, 268] on select "Select Stylist Ajay Aman_Pdct Amjad_asst Ankit_asst Asif_BRB Basant_Pdct Counte…" at bounding box center [212, 272] width 66 height 16
select select "88511"
click at [179, 264] on select "Select Stylist Ajay Aman_Pdct Amjad_asst Ankit_asst Asif_BRB Basant_Pdct Counte…" at bounding box center [212, 272] width 66 height 16
click at [349, 264] on input "text" at bounding box center [399, 271] width 290 height 16
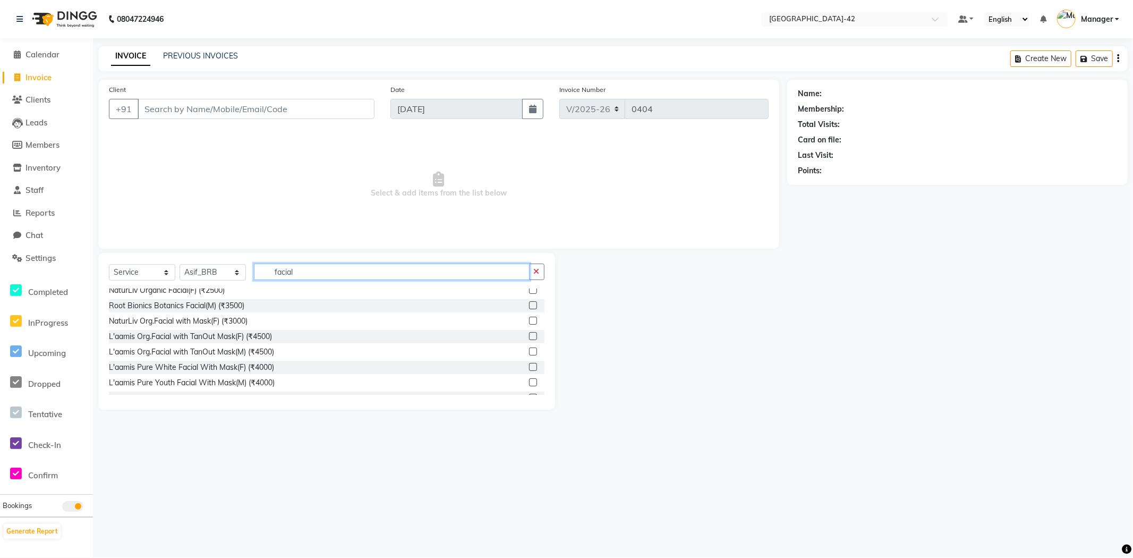
scroll to position [295, 0]
type input "facial"
click at [529, 369] on label at bounding box center [533, 369] width 8 height 8
click at [529, 369] on input "checkbox" at bounding box center [532, 369] width 7 height 7
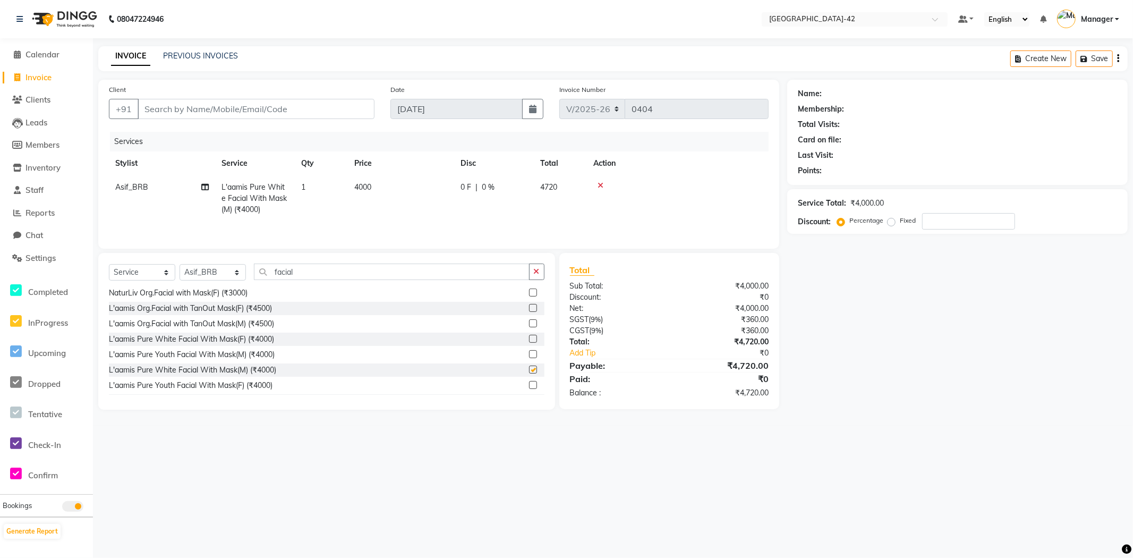
checkbox input "false"
click at [315, 271] on input "facial" at bounding box center [392, 271] width 276 height 16
type input "f"
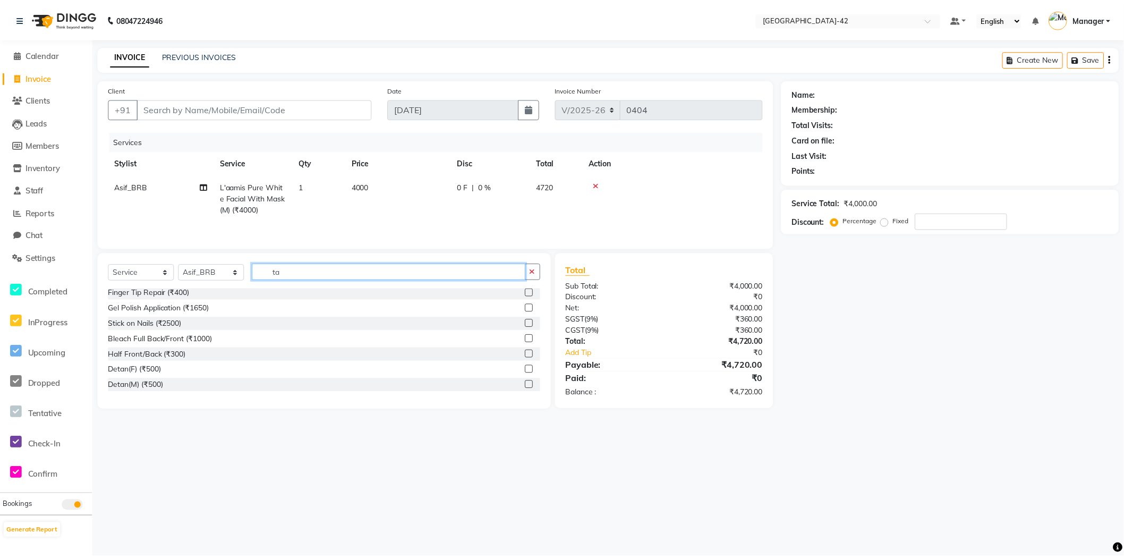
scroll to position [0, 0]
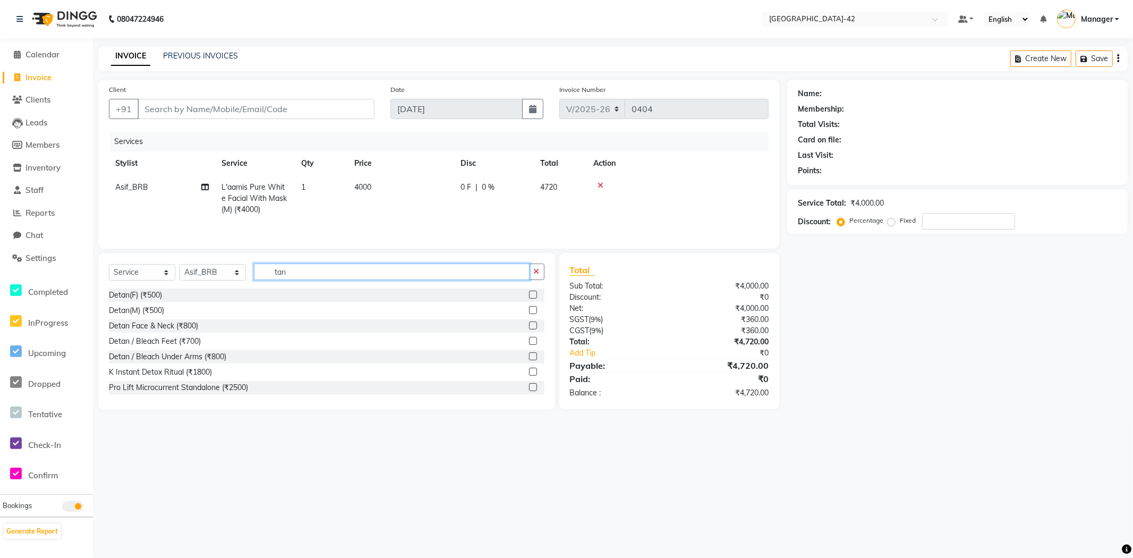
type input "tan"
click at [529, 295] on label at bounding box center [533, 294] width 8 height 8
click at [529, 295] on input "checkbox" at bounding box center [532, 295] width 7 height 7
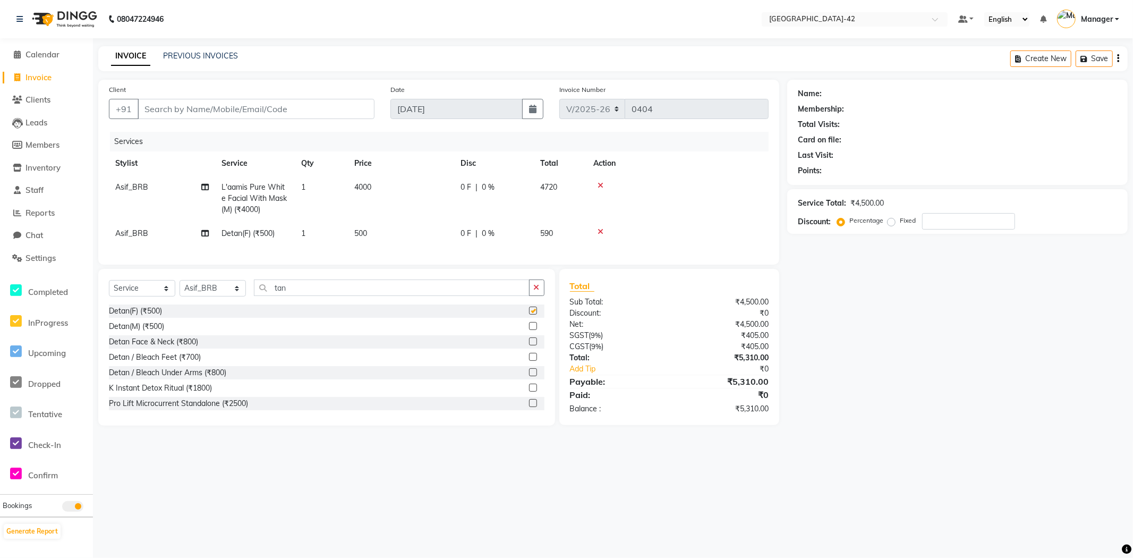
checkbox input "false"
click at [388, 236] on td "500" at bounding box center [401, 233] width 106 height 24
select select "88511"
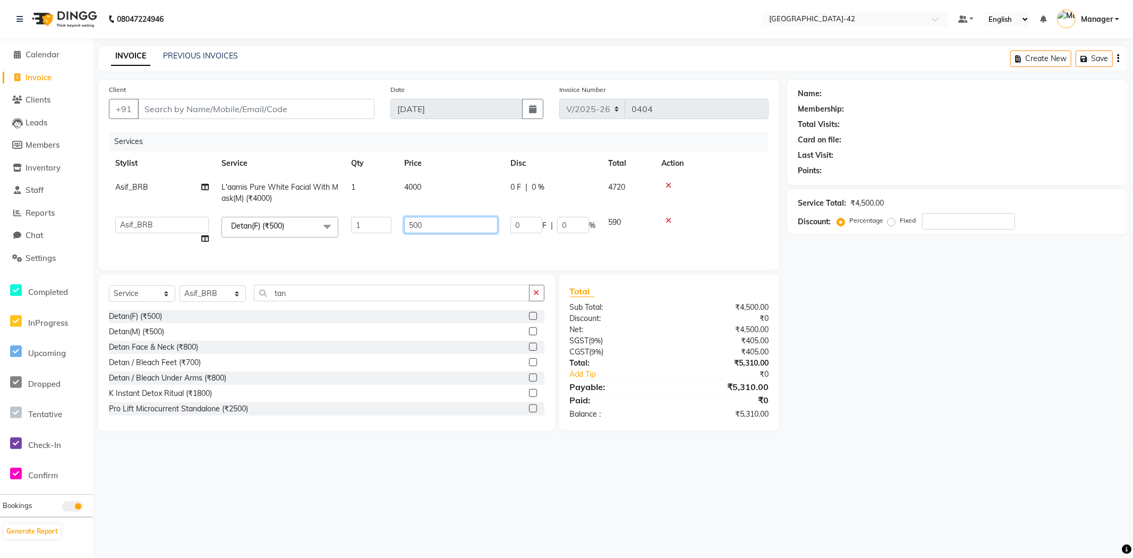
click at [426, 222] on input "500" at bounding box center [450, 225] width 93 height 16
type input "5"
type input "1000"
click at [227, 302] on select "Select Stylist Ajay Aman_Pdct Amjad_asst Ankit_asst Asif_BRB Basant_Pdct Counte…" at bounding box center [212, 293] width 66 height 16
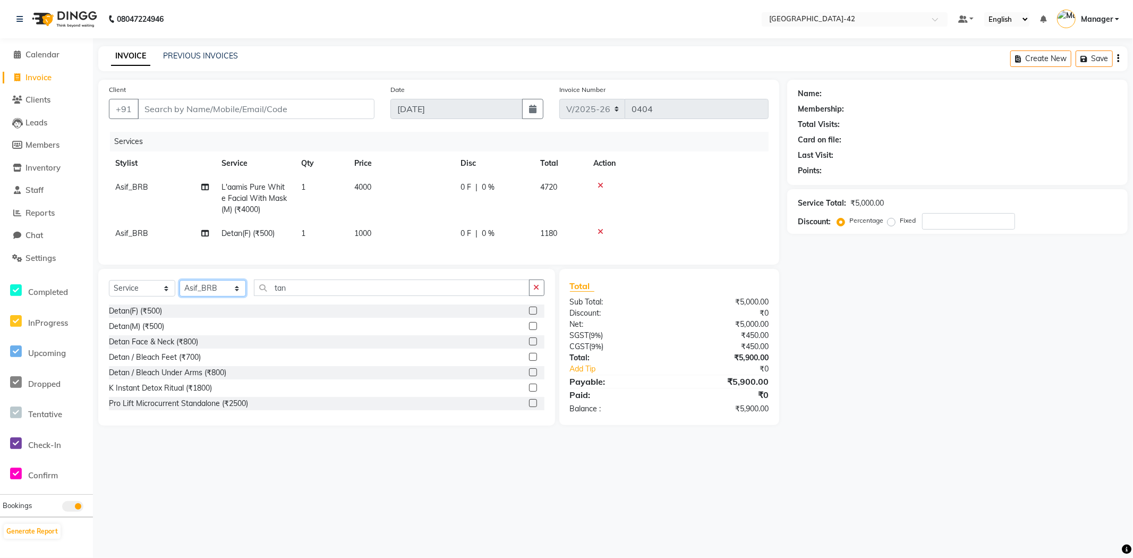
select select "87975"
click at [179, 289] on select "Select Stylist Ajay Aman_Pdct Amjad_asst Ankit_asst Asif_BRB Basant_Pdct Counte…" at bounding box center [212, 288] width 66 height 16
drag, startPoint x: 295, startPoint y: 292, endPoint x: 301, endPoint y: 297, distance: 7.5
click at [297, 293] on input "tan" at bounding box center [392, 287] width 276 height 16
type input "t"
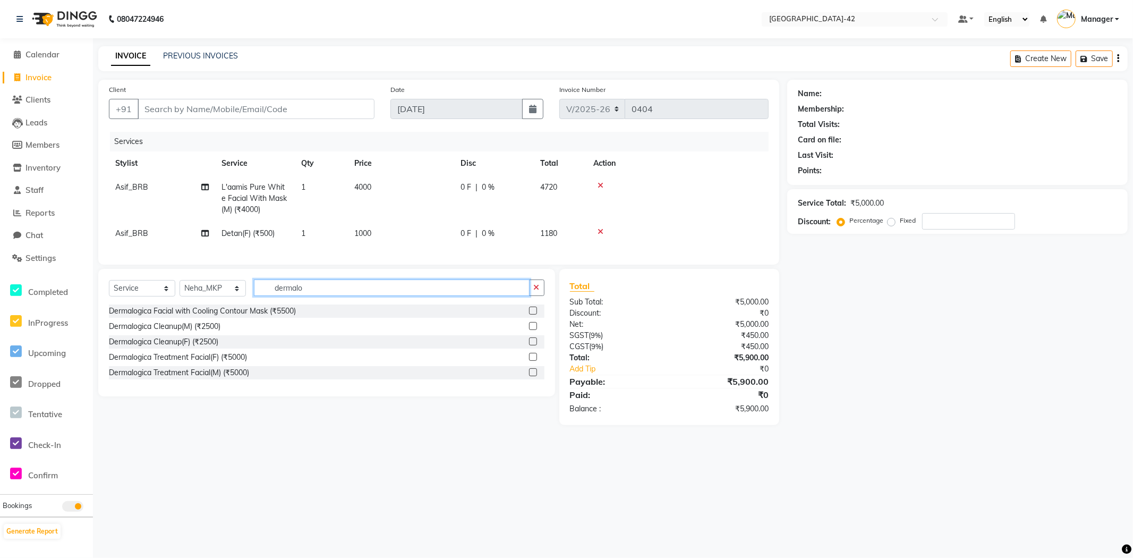
type input "dermalo"
click at [531, 330] on label at bounding box center [533, 326] width 8 height 8
click at [531, 330] on input "checkbox" at bounding box center [532, 326] width 7 height 7
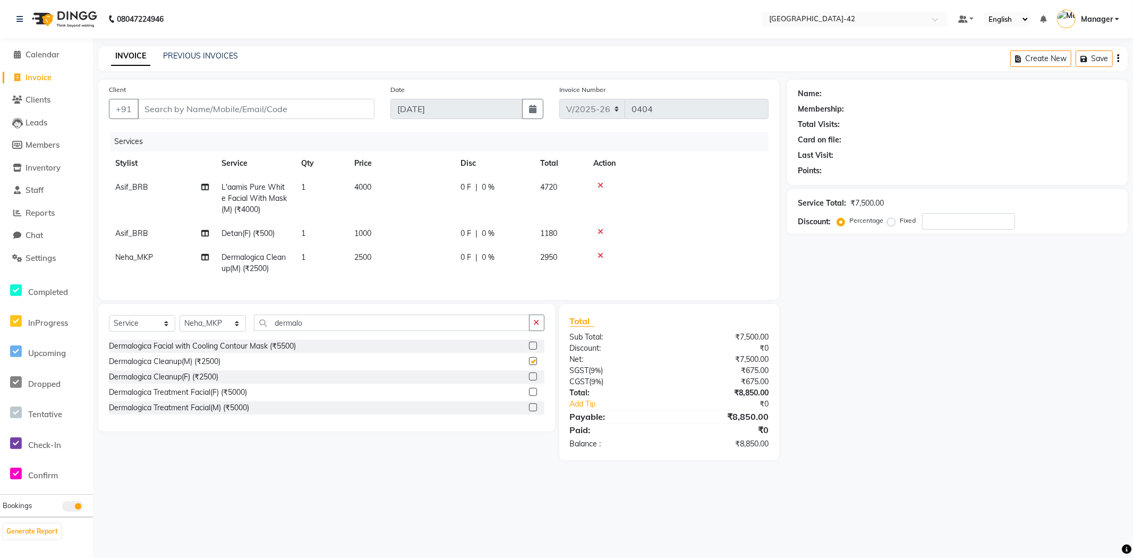
checkbox input "false"
click at [404, 257] on td "2500" at bounding box center [401, 262] width 106 height 35
select select "87975"
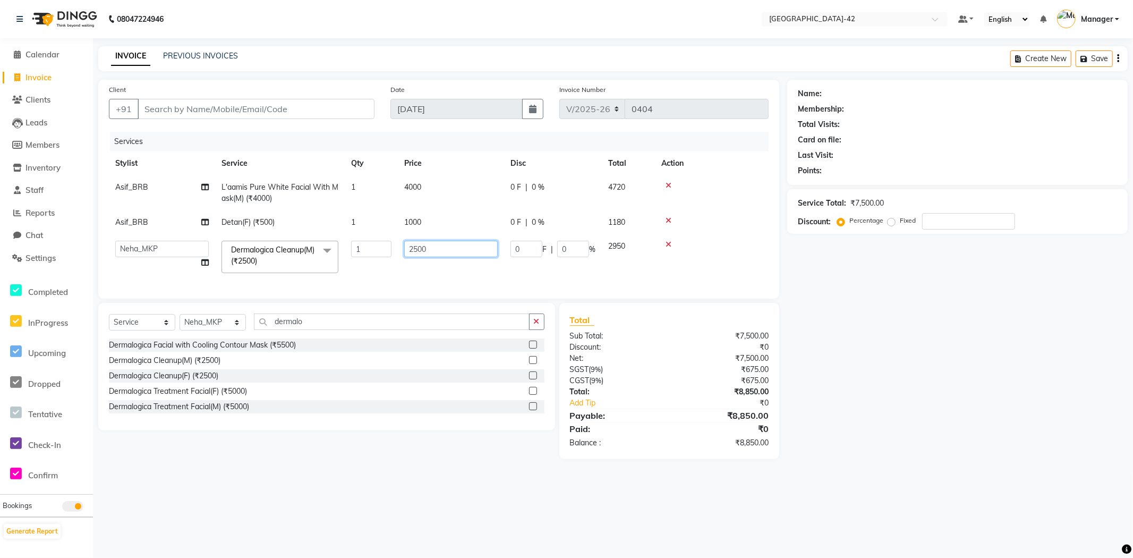
click at [442, 251] on input "2500" at bounding box center [450, 249] width 93 height 16
type input "2"
type input "4000"
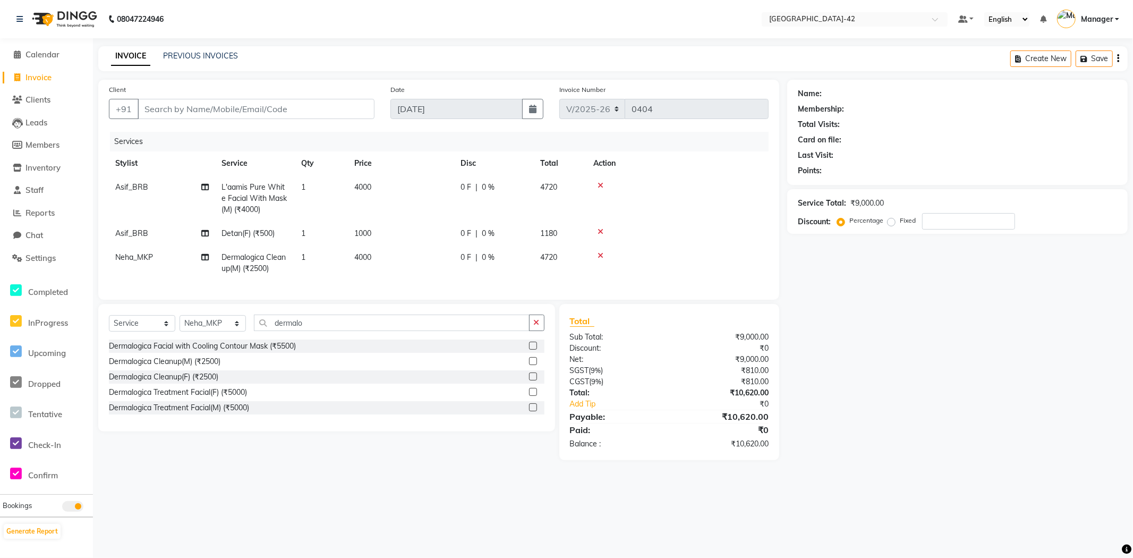
click at [271, 264] on td "Dermalogica Cleanup(M) (₹2500)" at bounding box center [255, 262] width 80 height 35
select select "87975"
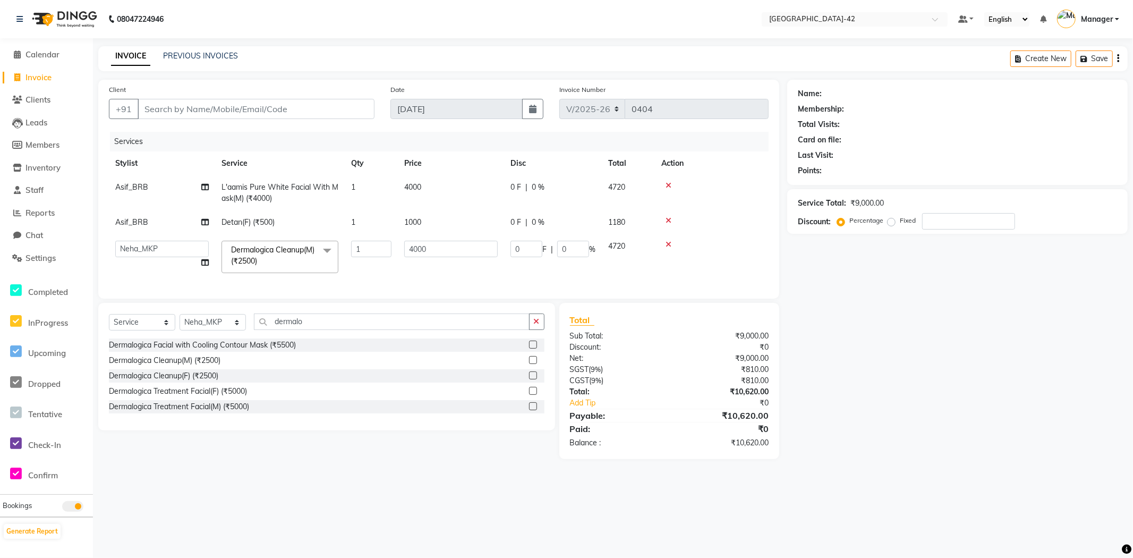
click at [533, 379] on label at bounding box center [533, 375] width 8 height 8
click at [533, 379] on input "checkbox" at bounding box center [532, 375] width 7 height 7
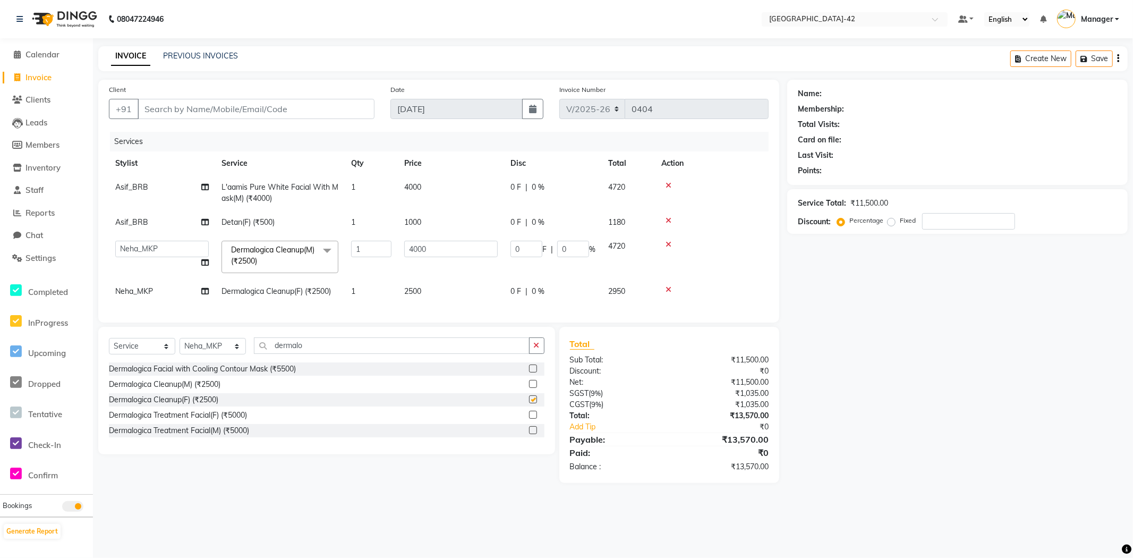
checkbox input "false"
click at [668, 242] on icon at bounding box center [668, 244] width 6 height 7
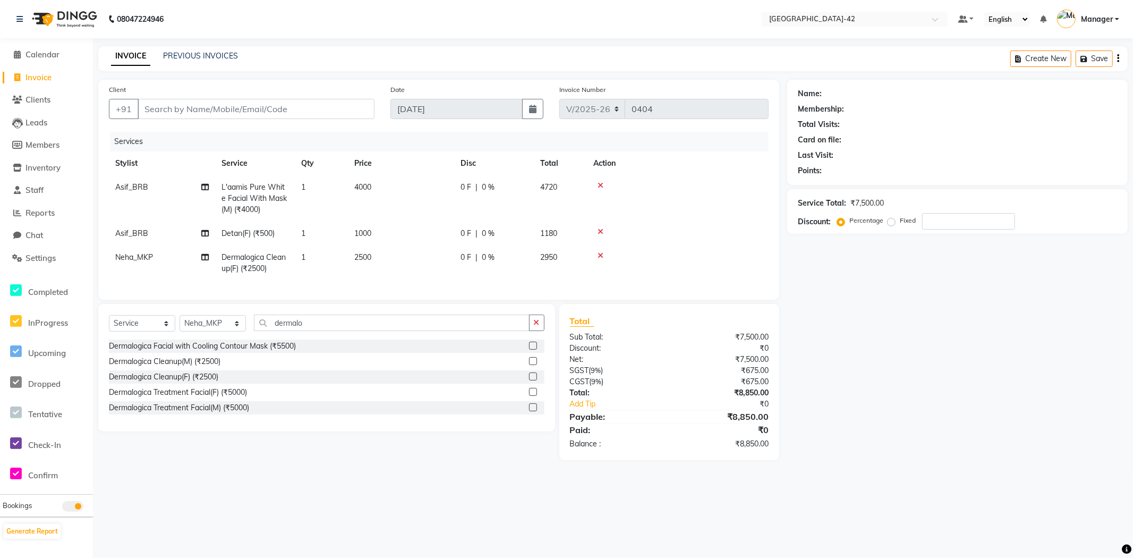
click at [415, 255] on td "2500" at bounding box center [401, 262] width 106 height 35
select select "87975"
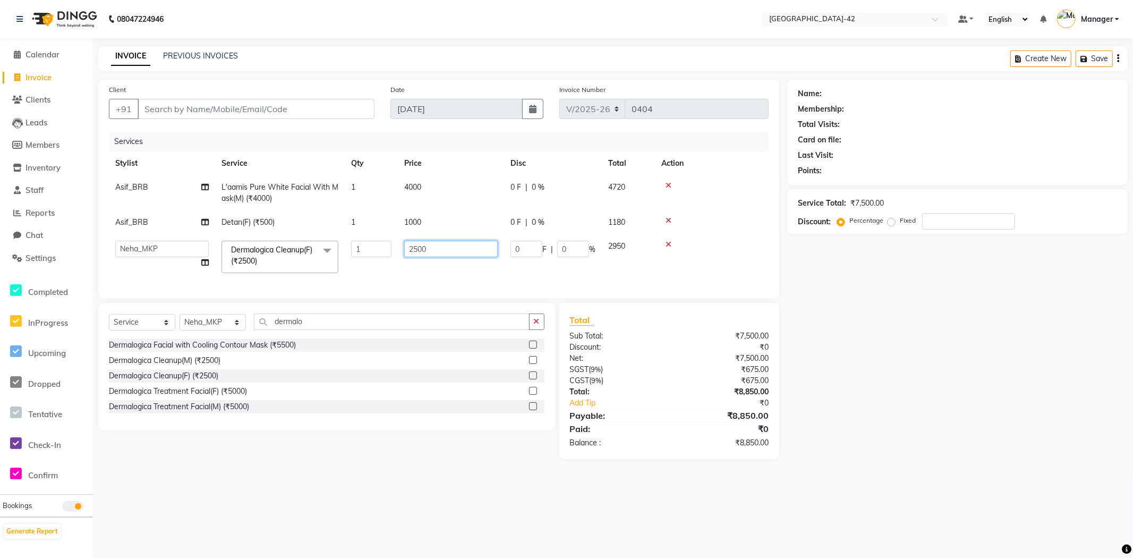
drag, startPoint x: 441, startPoint y: 250, endPoint x: 389, endPoint y: 253, distance: 51.6
click at [390, 252] on tr "Ajay Aman_Pdct Amjad_asst Ankit_asst Asif_BRB Basant_Pdct Counter_Sales Divya_M…" at bounding box center [439, 256] width 660 height 45
type input "4000"
click at [427, 330] on input "dermalo" at bounding box center [392, 321] width 276 height 16
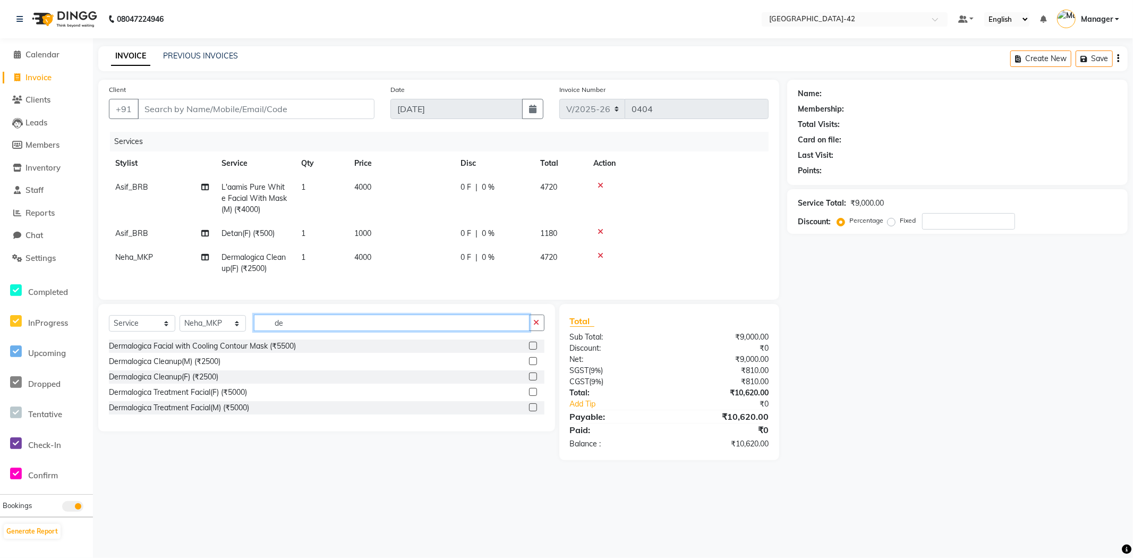
type input "d"
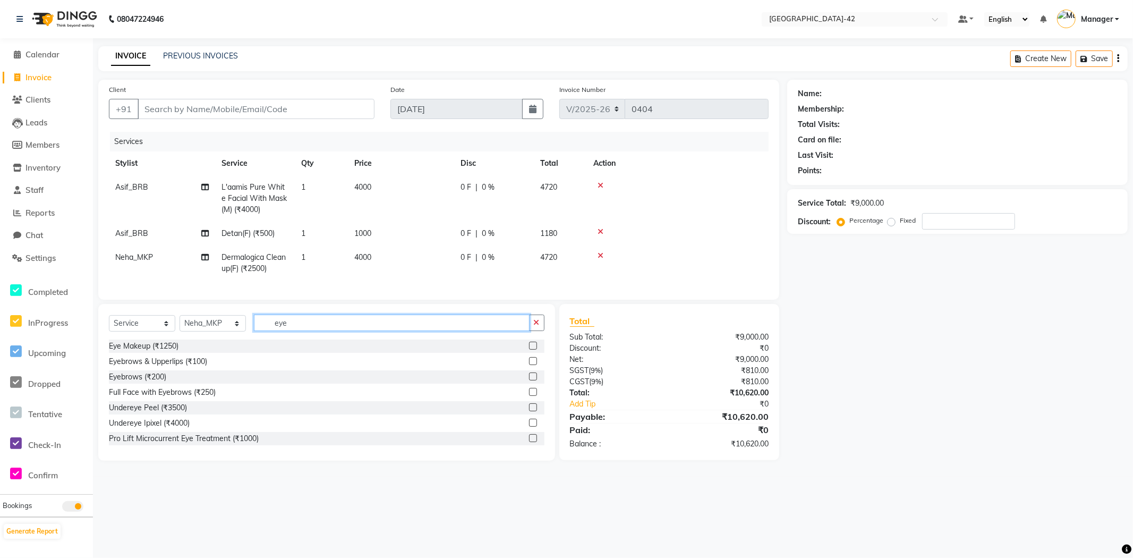
type input "eye"
click at [529, 365] on label at bounding box center [533, 361] width 8 height 8
click at [529, 365] on input "checkbox" at bounding box center [532, 361] width 7 height 7
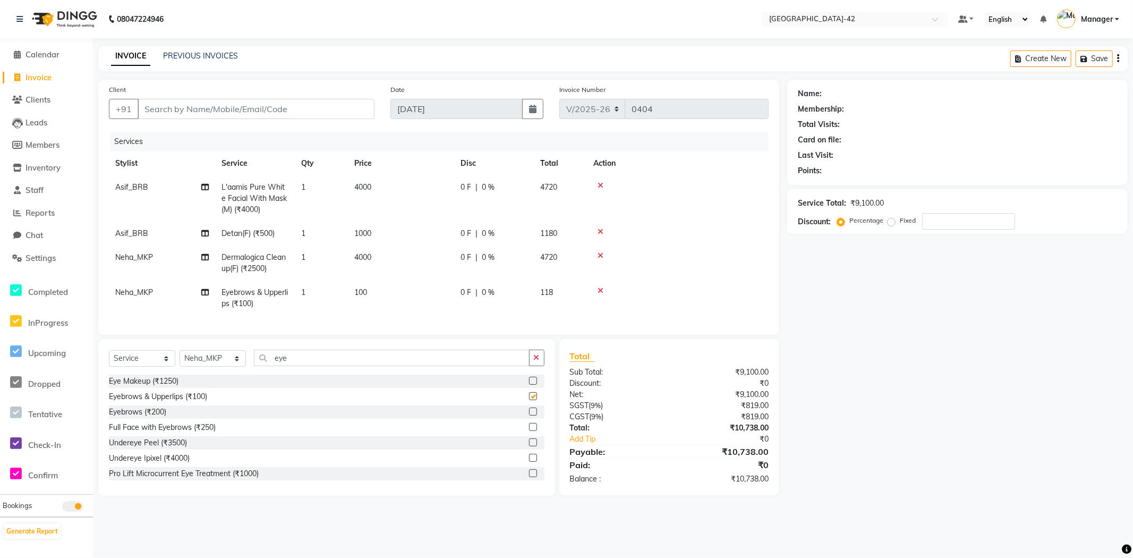
checkbox input "false"
drag, startPoint x: 295, startPoint y: 368, endPoint x: 274, endPoint y: 372, distance: 21.0
click at [274, 366] on input "eye" at bounding box center [392, 357] width 276 height 16
click at [264, 114] on input "Client" at bounding box center [256, 109] width 237 height 20
click at [985, 222] on input "number" at bounding box center [968, 221] width 93 height 16
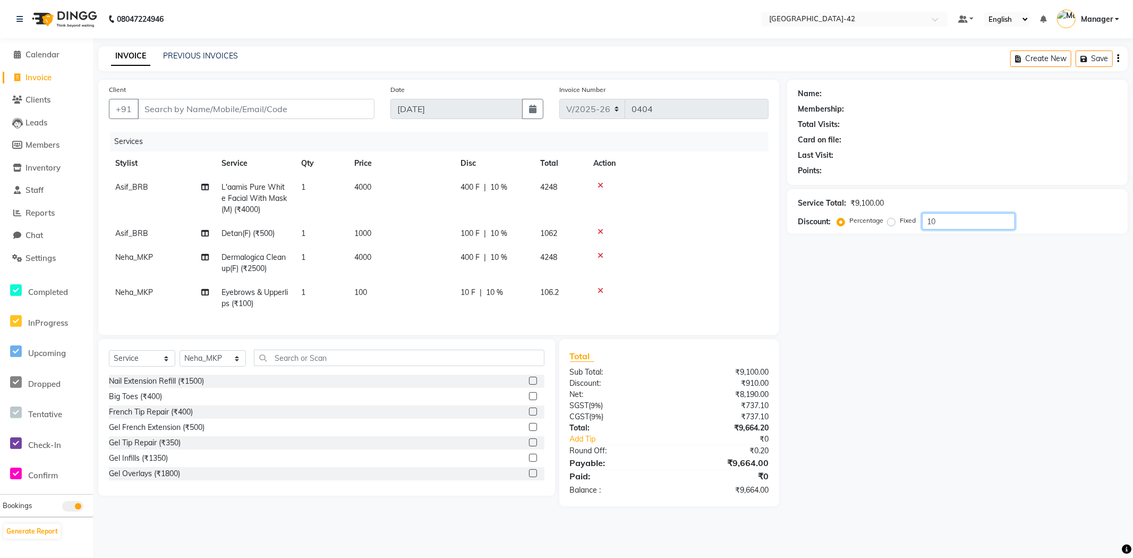
type input "1"
click at [278, 110] on input "Client" at bounding box center [256, 109] width 237 height 20
type input "9"
type input "0"
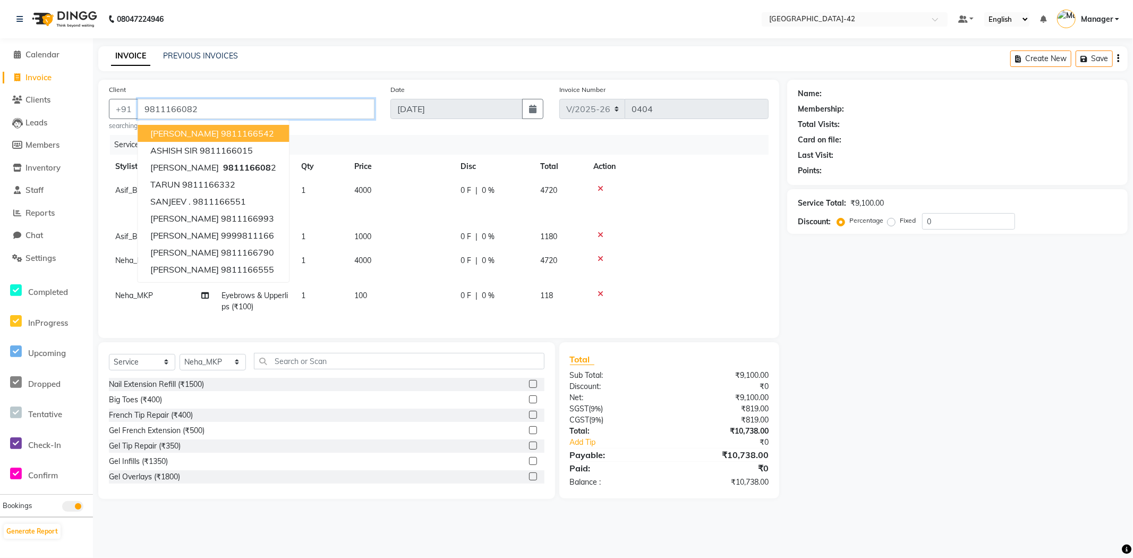
type input "9811166082"
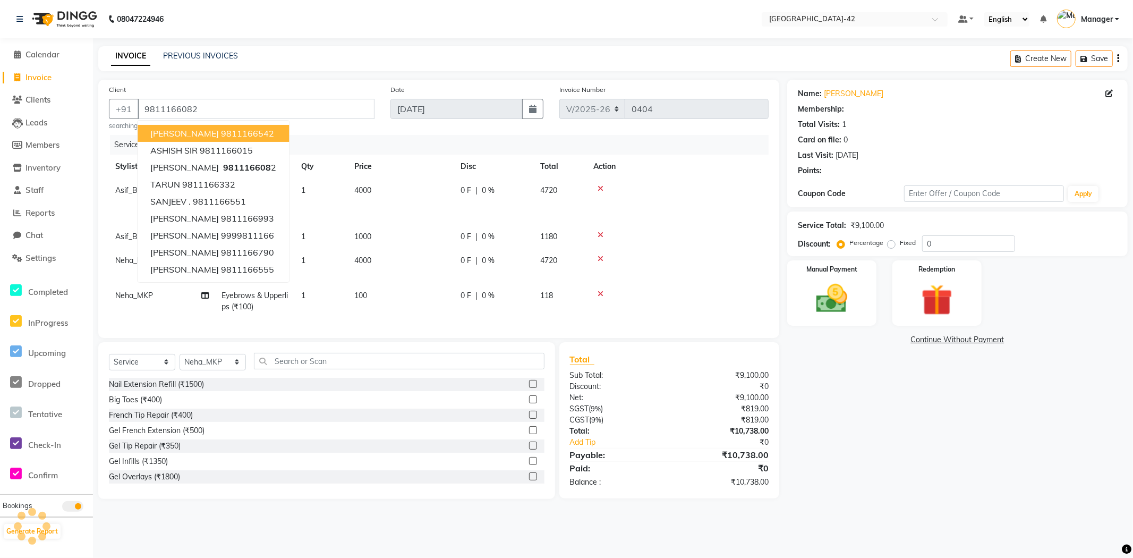
select select "1: Object"
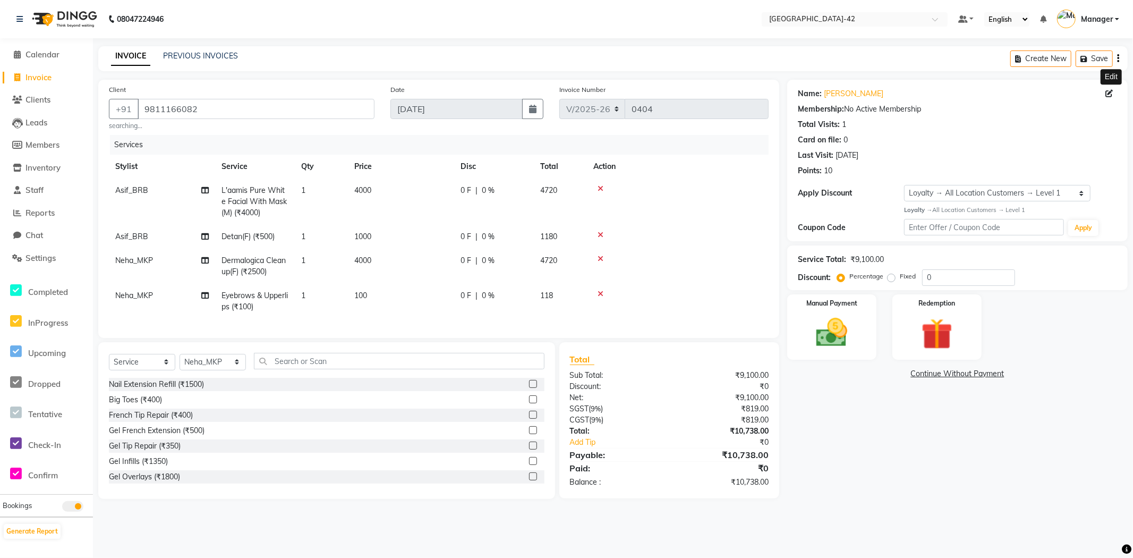
click at [1109, 90] on icon at bounding box center [1108, 93] width 7 height 7
select select "female"
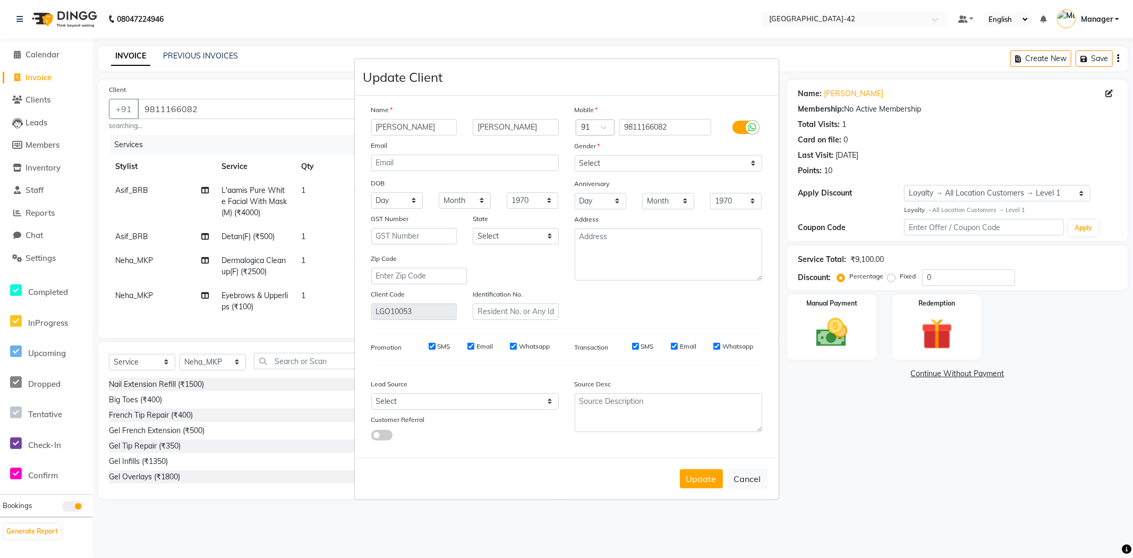
click at [415, 132] on input "komal" at bounding box center [414, 127] width 86 height 16
type input "k"
type input "Komal"
click at [711, 477] on button "Update" at bounding box center [701, 478] width 43 height 19
select select
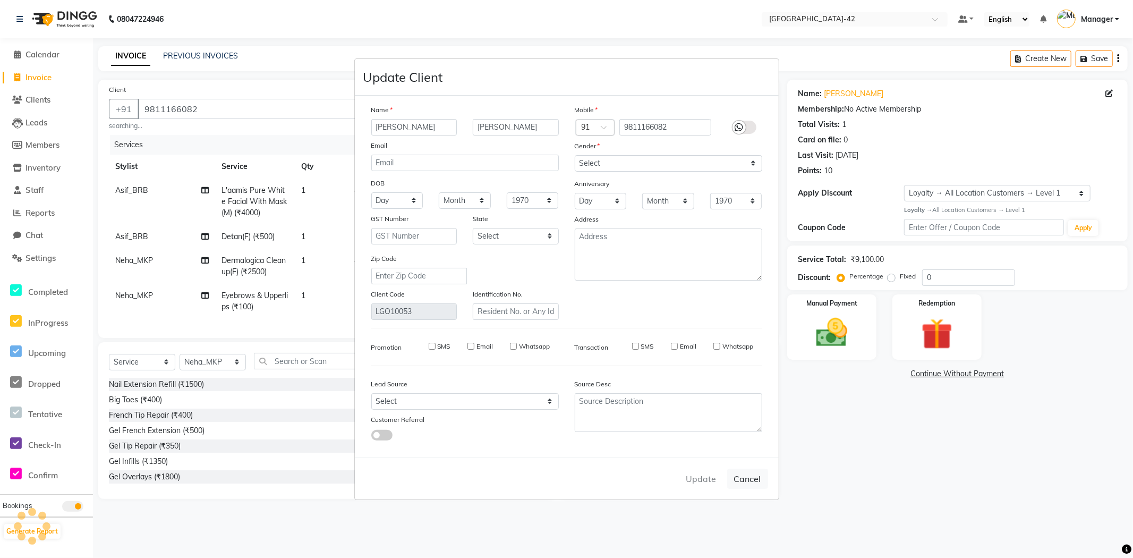
select select
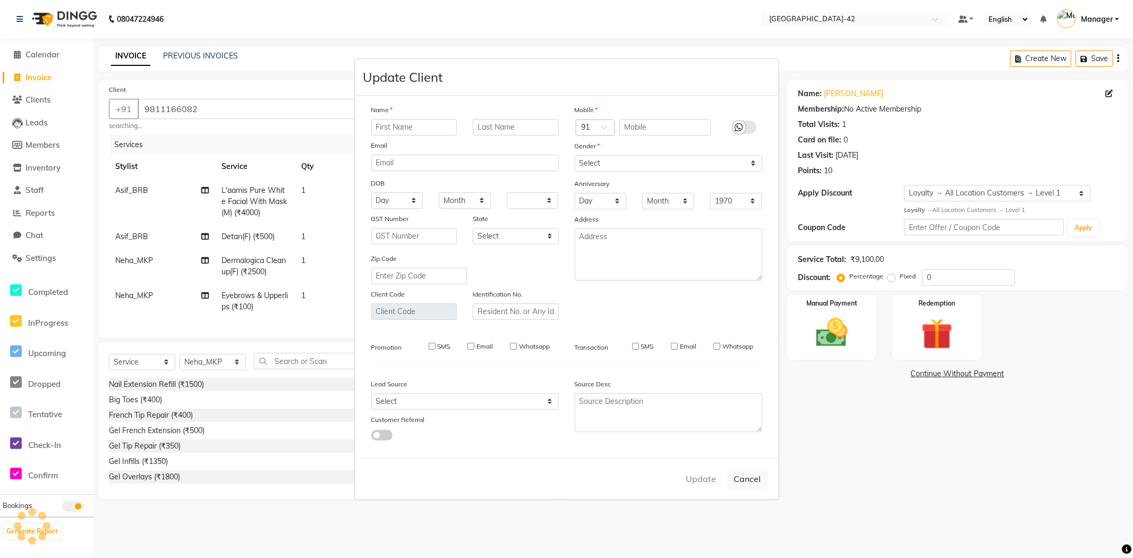
select select
checkbox input "false"
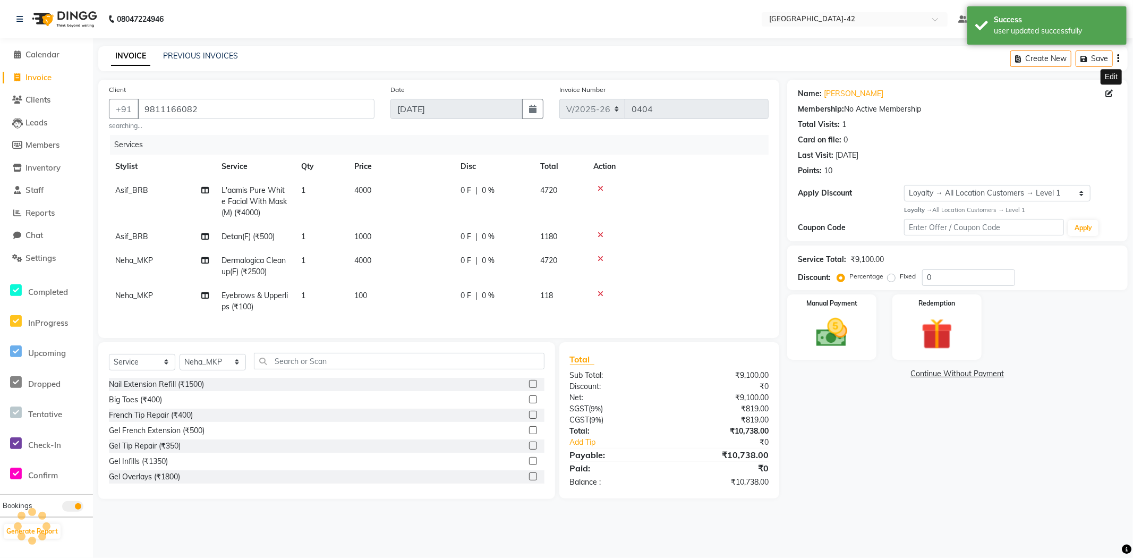
select select "1: Object"
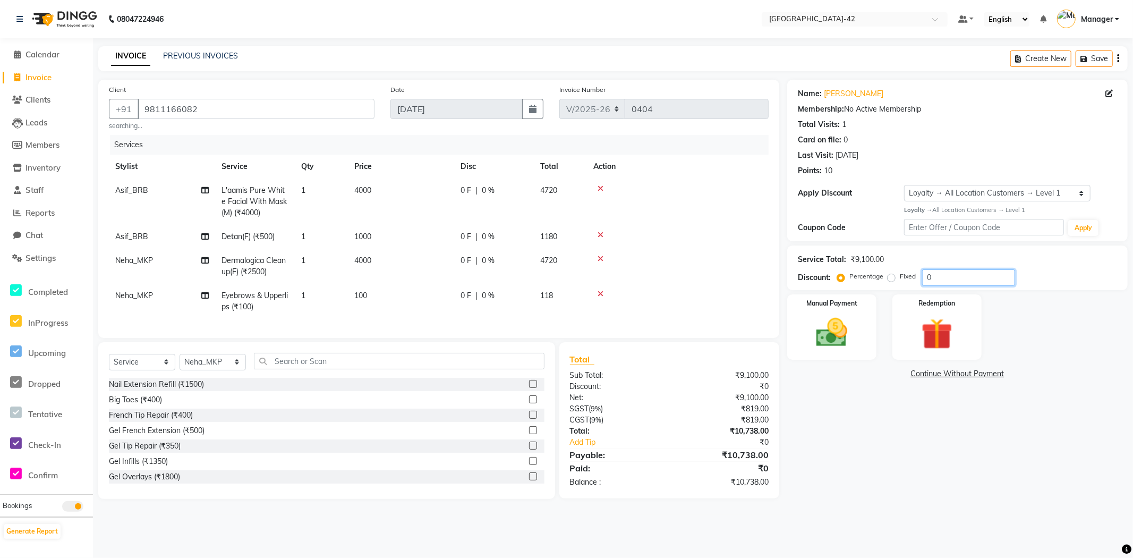
click at [954, 279] on input "0" at bounding box center [968, 277] width 93 height 16
type input "1"
drag, startPoint x: 206, startPoint y: 114, endPoint x: 104, endPoint y: 124, distance: 102.5
click at [104, 124] on div "Client +91 9811166082 searching..." at bounding box center [241, 107] width 281 height 47
click at [948, 274] on input "number" at bounding box center [968, 277] width 93 height 16
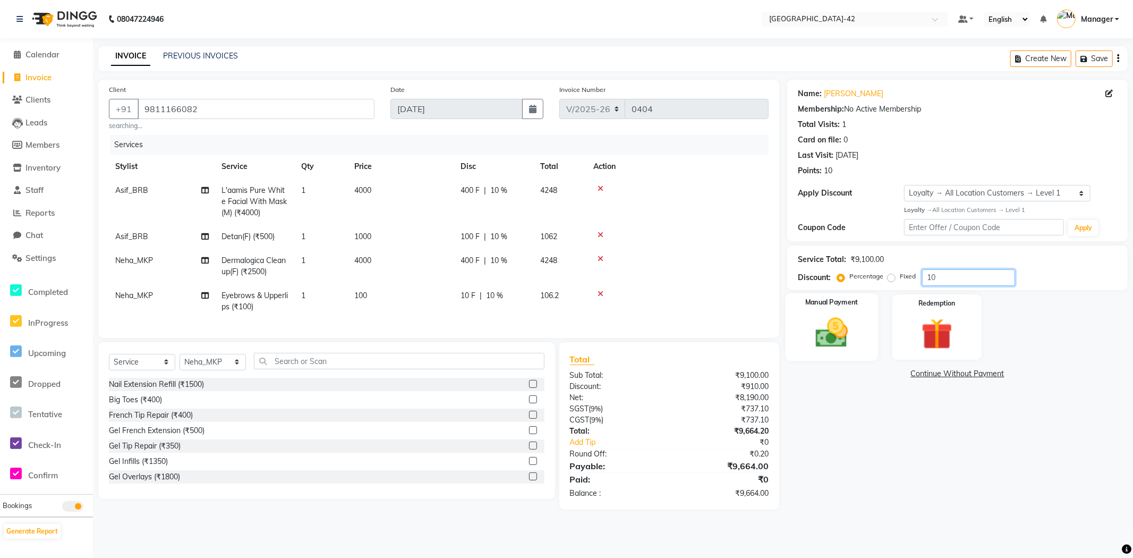
type input "10"
click at [819, 324] on img at bounding box center [831, 333] width 53 height 38
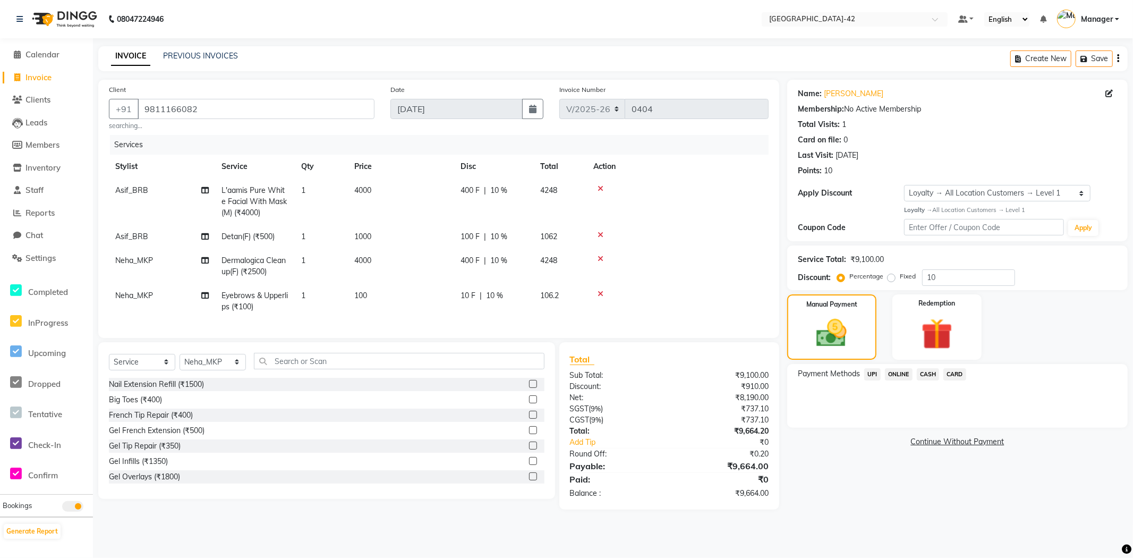
click at [927, 375] on span "CASH" at bounding box center [928, 374] width 23 height 12
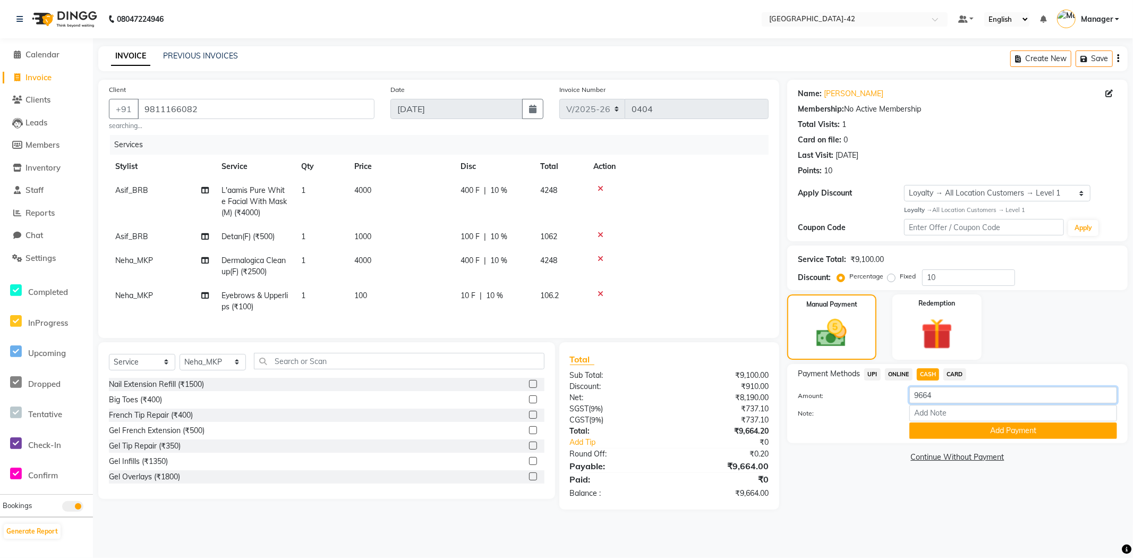
click at [940, 394] on input "9664" at bounding box center [1013, 395] width 208 height 16
type input "9600"
click at [967, 433] on button "Add Payment" at bounding box center [1013, 430] width 208 height 16
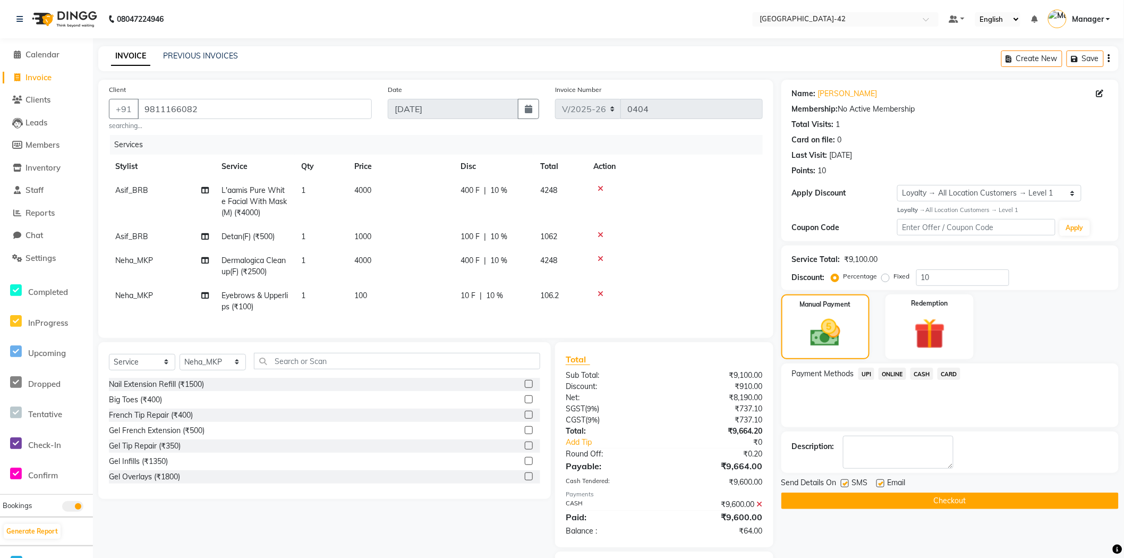
click at [867, 373] on span "UPI" at bounding box center [866, 373] width 16 height 12
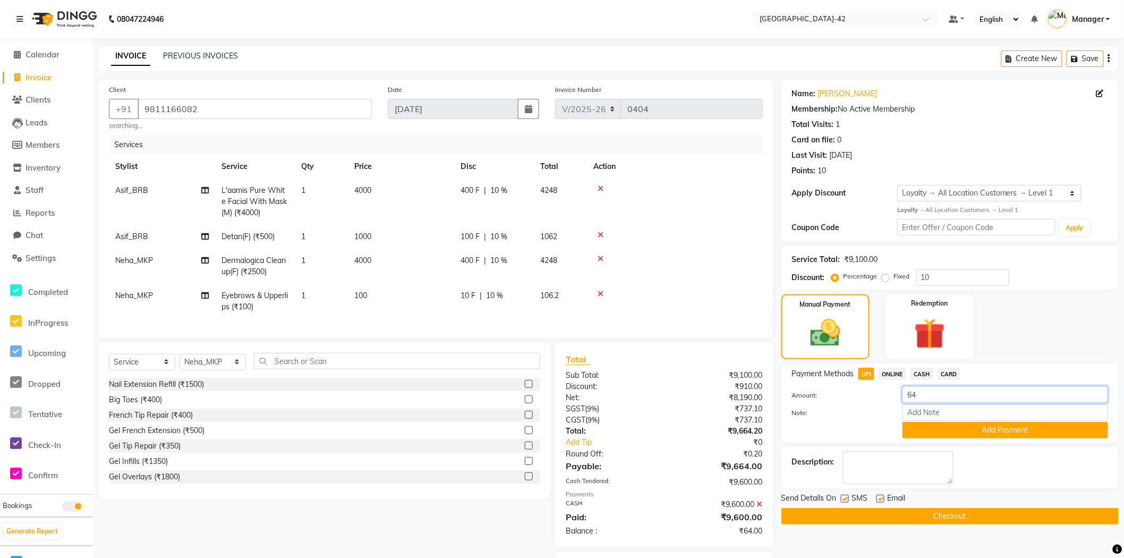
drag, startPoint x: 926, startPoint y: 395, endPoint x: 868, endPoint y: 404, distance: 58.7
click at [868, 404] on div "Amount: 64 Note: Add Payment" at bounding box center [950, 412] width 316 height 52
click at [947, 401] on input "number" at bounding box center [1005, 394] width 206 height 16
type input "64"
click at [843, 433] on div at bounding box center [839, 430] width 110 height 16
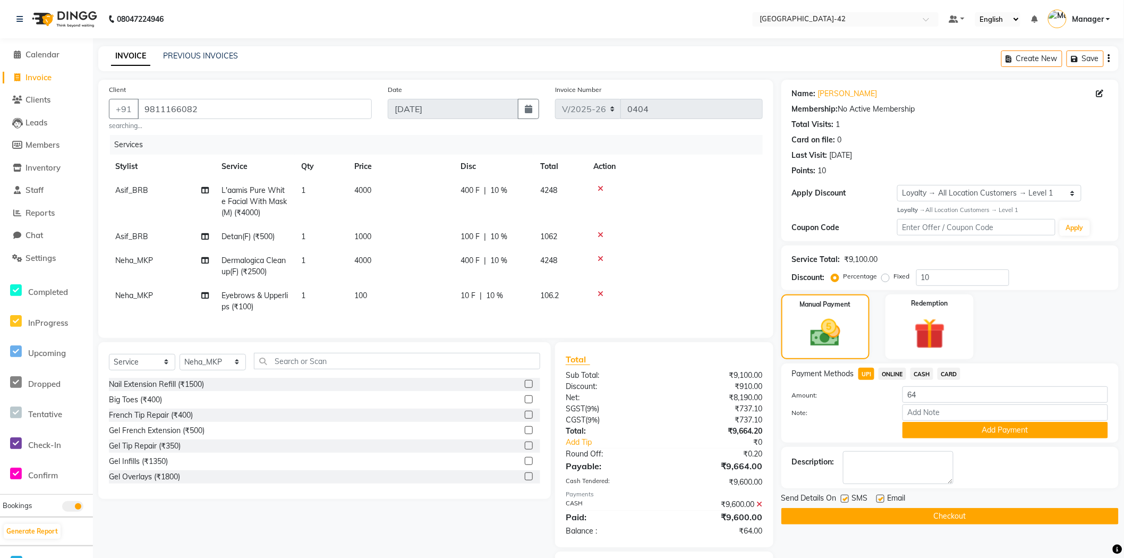
click at [877, 497] on label at bounding box center [880, 498] width 8 height 8
click at [877, 497] on input "checkbox" at bounding box center [879, 498] width 7 height 7
checkbox input "false"
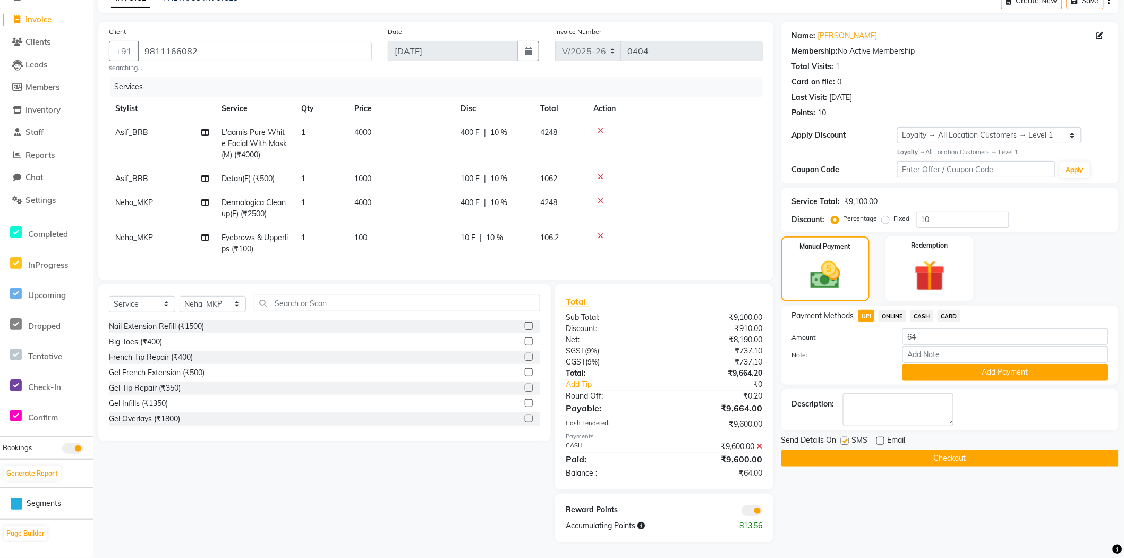
scroll to position [67, 0]
click at [1022, 370] on button "Add Payment" at bounding box center [1005, 372] width 206 height 16
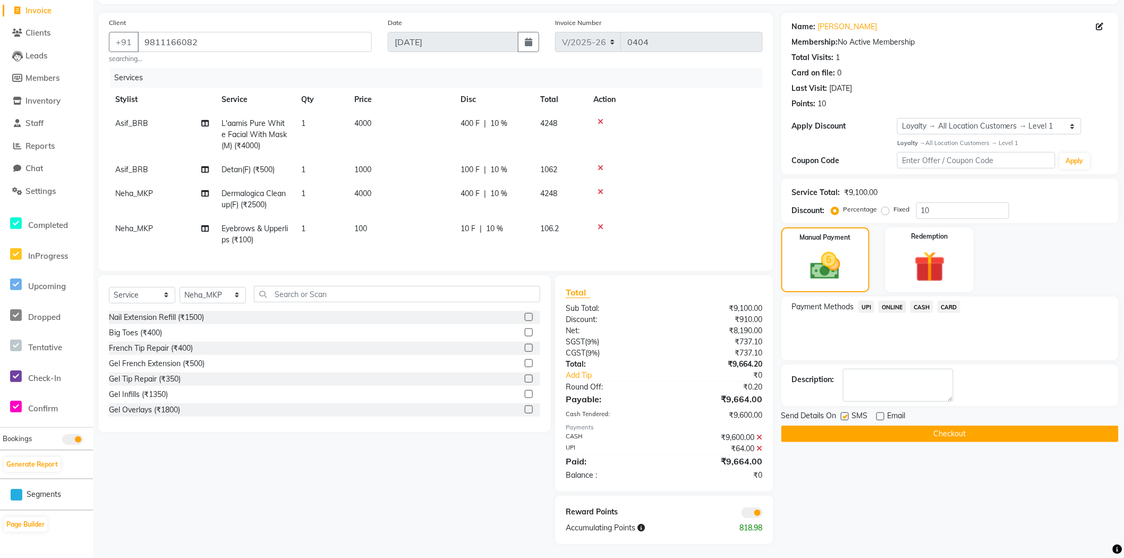
click at [901, 433] on button "Checkout" at bounding box center [949, 433] width 337 height 16
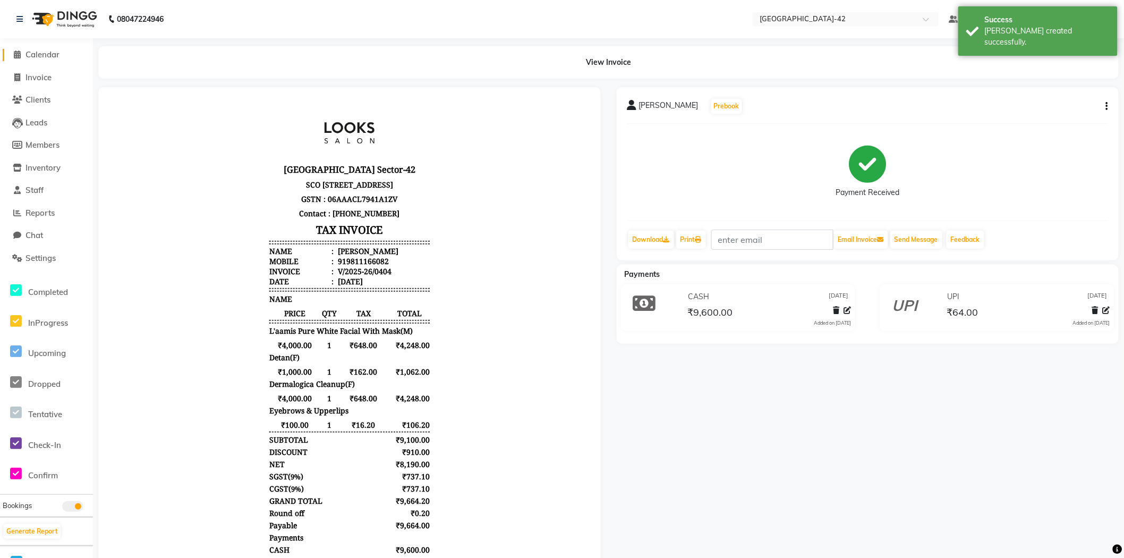
click at [39, 53] on span "Calendar" at bounding box center [42, 54] width 34 height 10
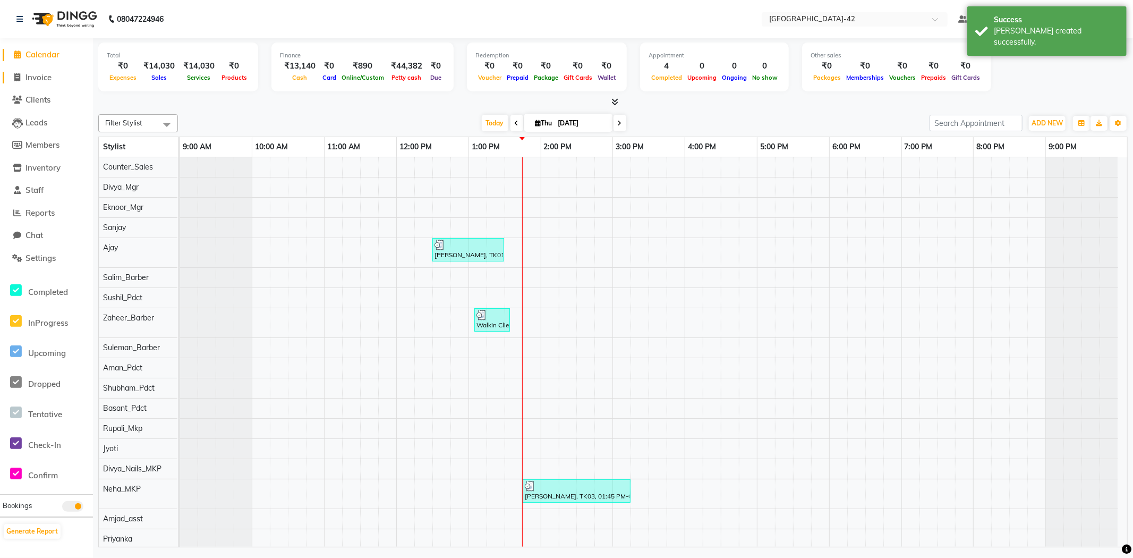
click at [35, 77] on span "Invoice" at bounding box center [38, 77] width 26 height 10
select select "service"
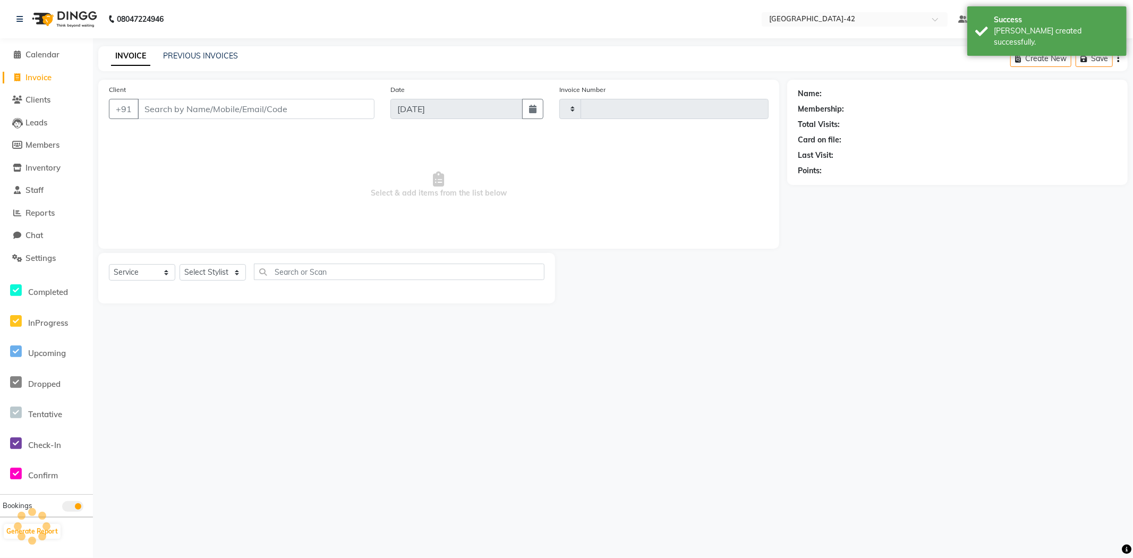
type input "0405"
select select "8692"
click at [48, 54] on span "Calendar" at bounding box center [42, 54] width 34 height 10
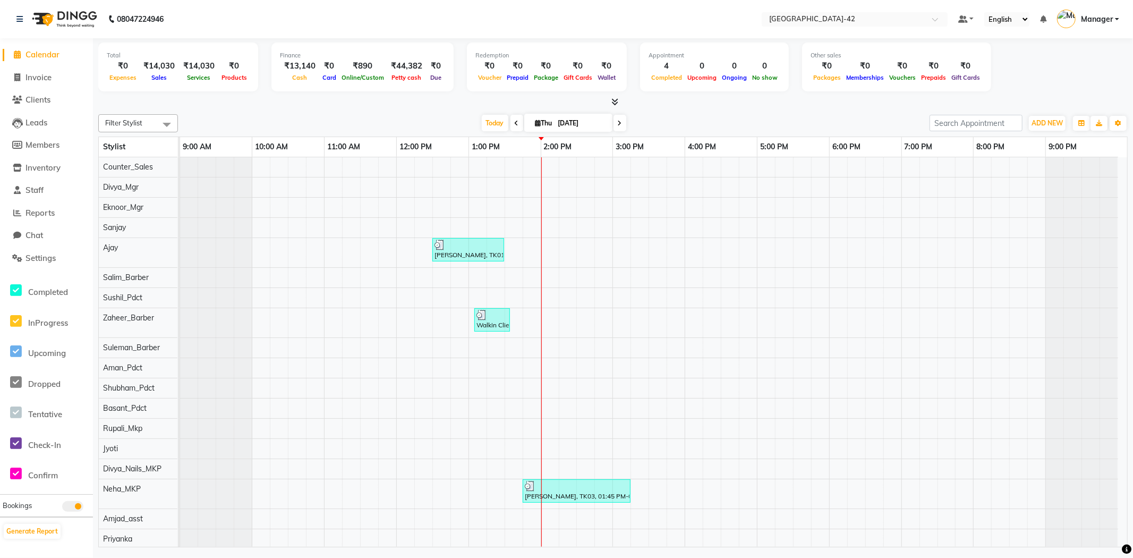
click at [39, 86] on li "Invoice" at bounding box center [46, 77] width 93 height 23
click at [54, 80] on link "Invoice" at bounding box center [47, 78] width 88 height 12
select select "service"
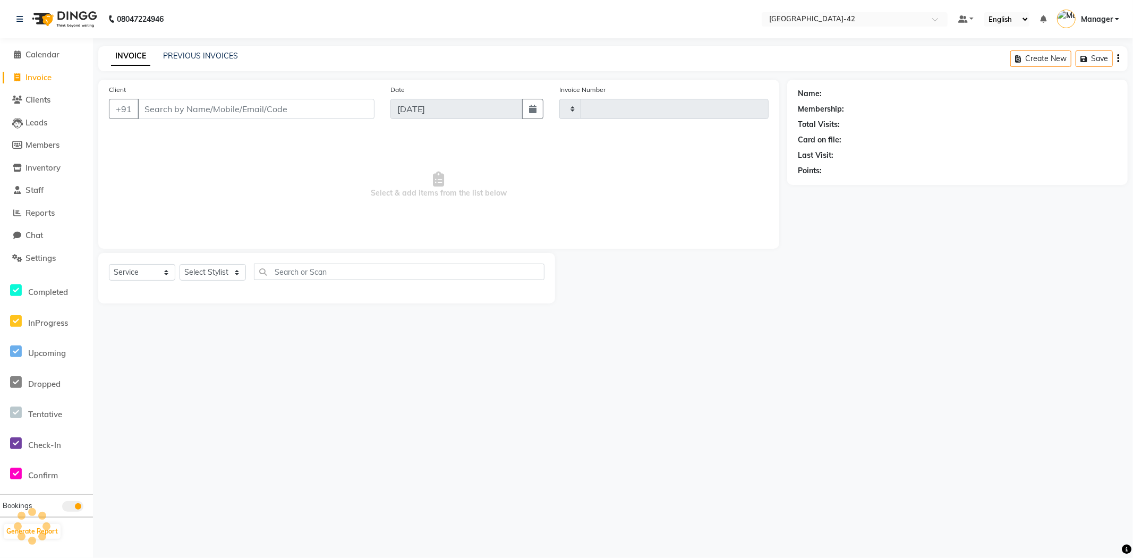
type input "0405"
select select "8692"
click at [252, 108] on input "Client" at bounding box center [256, 109] width 237 height 20
type input "9810048144"
click at [343, 115] on button "Add Client" at bounding box center [347, 109] width 55 height 20
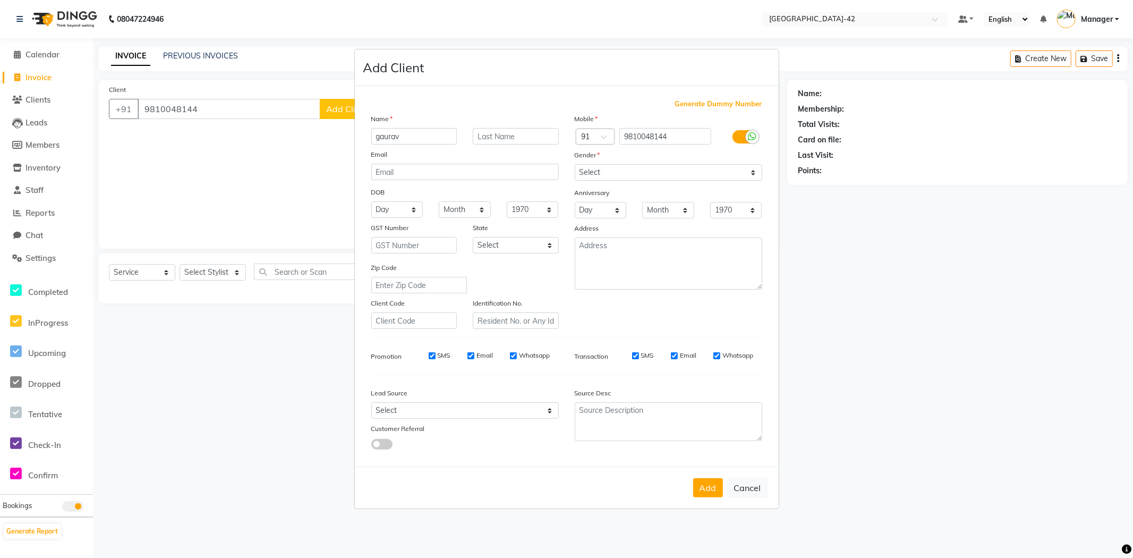
type input "gaurav"
type input "AGGARWAL"
click at [699, 495] on button "Add" at bounding box center [708, 487] width 30 height 19
click at [611, 167] on select "Select Male Female Other Prefer Not To Say" at bounding box center [668, 172] width 187 height 16
select select "male"
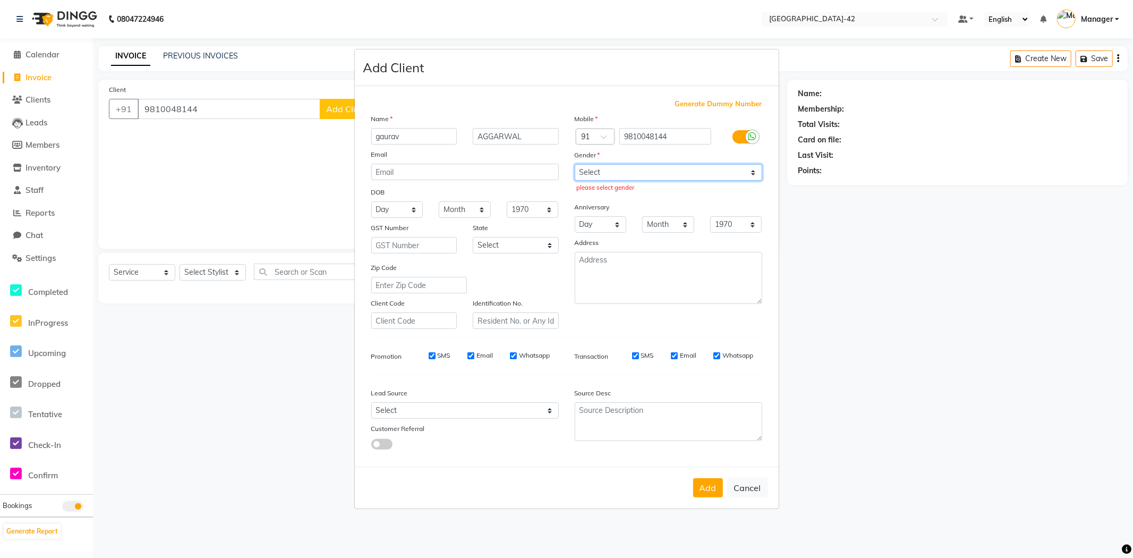
click at [575, 164] on select "Select Male Female Other Prefer Not To Say" at bounding box center [668, 172] width 187 height 16
click at [703, 482] on button "Add" at bounding box center [708, 487] width 30 height 19
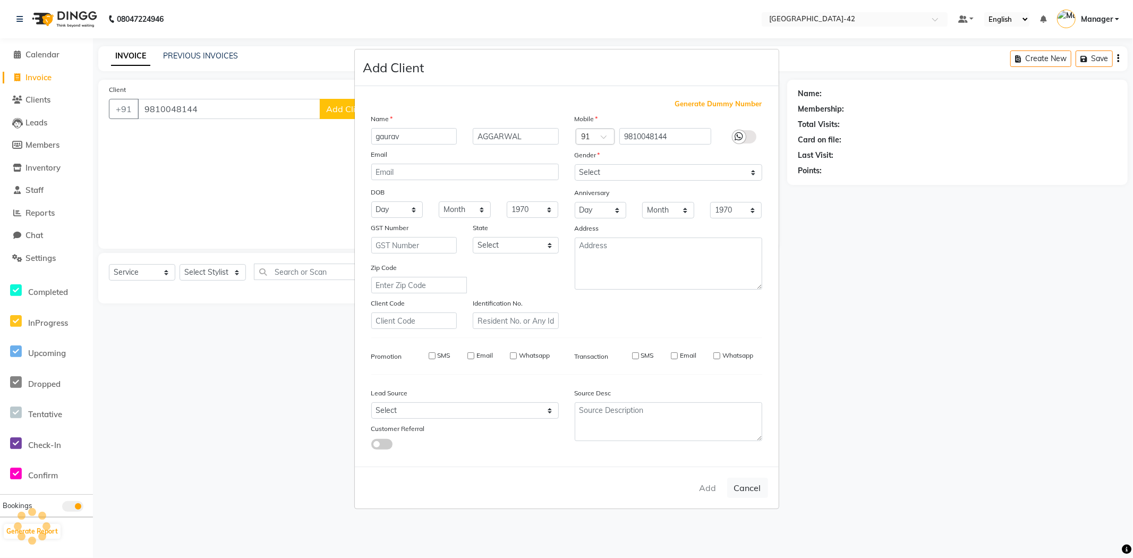
select select
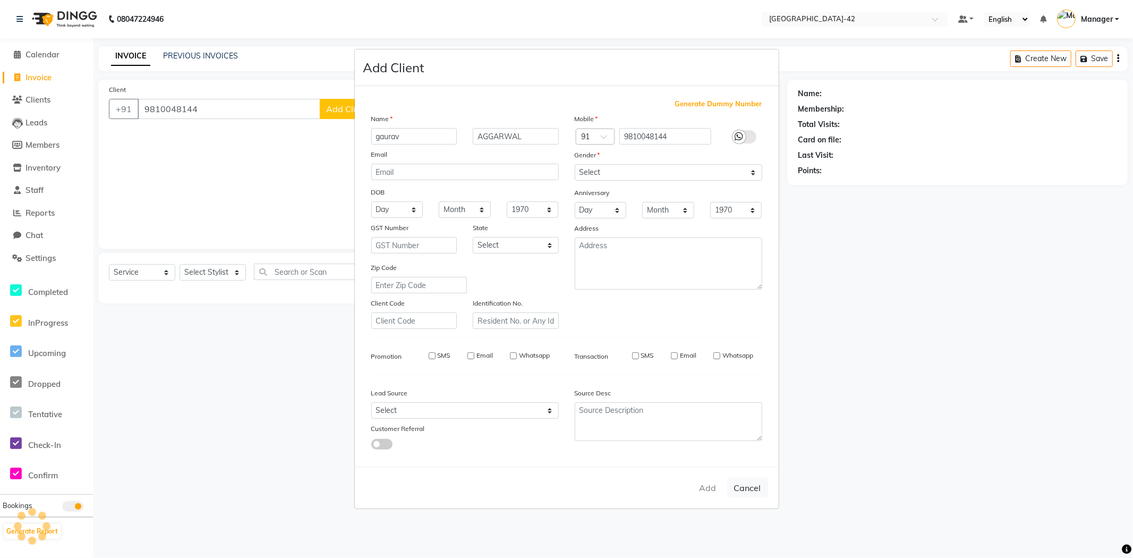
select select
checkbox input "false"
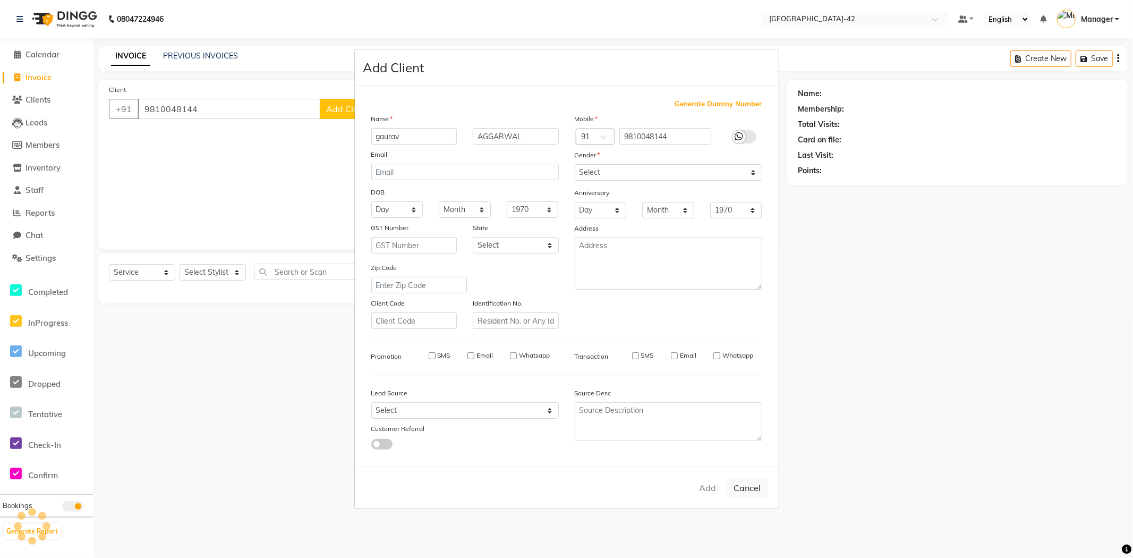
checkbox input "false"
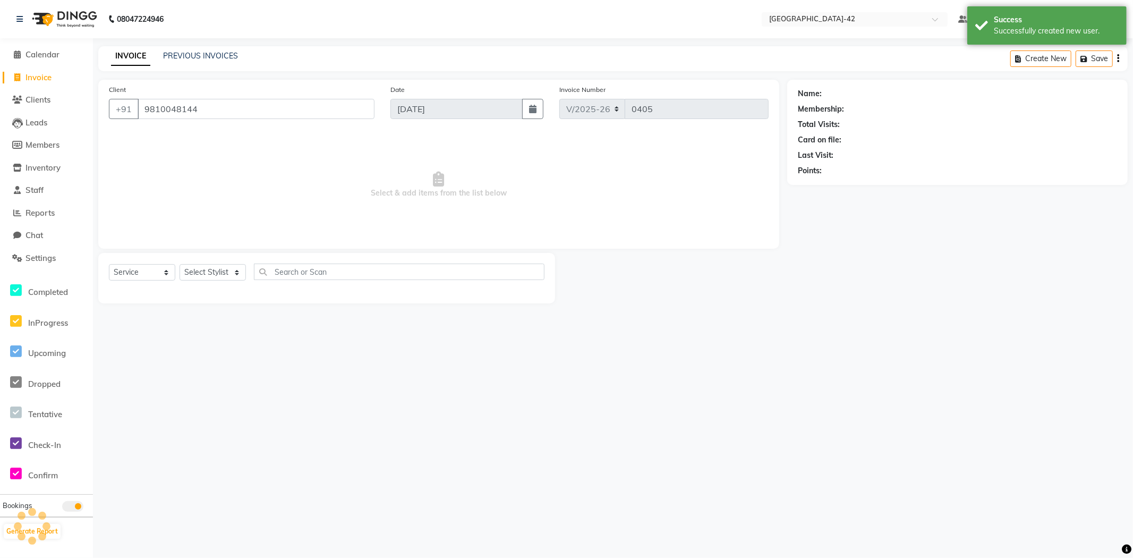
select select "1: Object"
click at [230, 270] on select "Select Stylist Ajay Aman_Pdct Amjad_asst Ankit_asst Asif_BRB Basant_Pdct Counte…" at bounding box center [212, 272] width 66 height 16
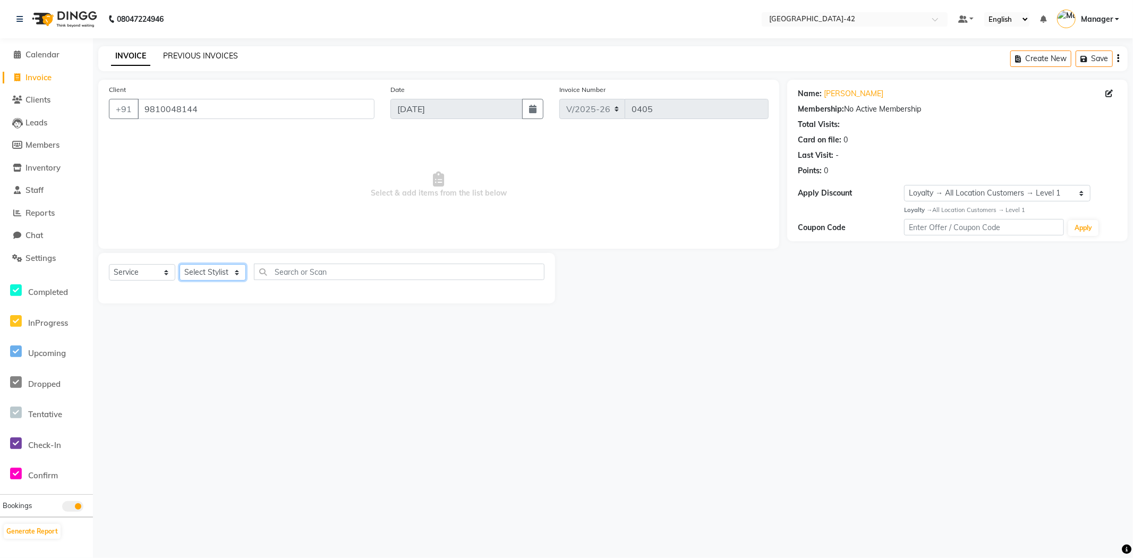
select select "88511"
click at [179, 264] on select "Select Stylist Ajay Aman_Pdct Amjad_asst Ankit_asst Asif_BRB Basant_Pdct Counte…" at bounding box center [212, 272] width 66 height 16
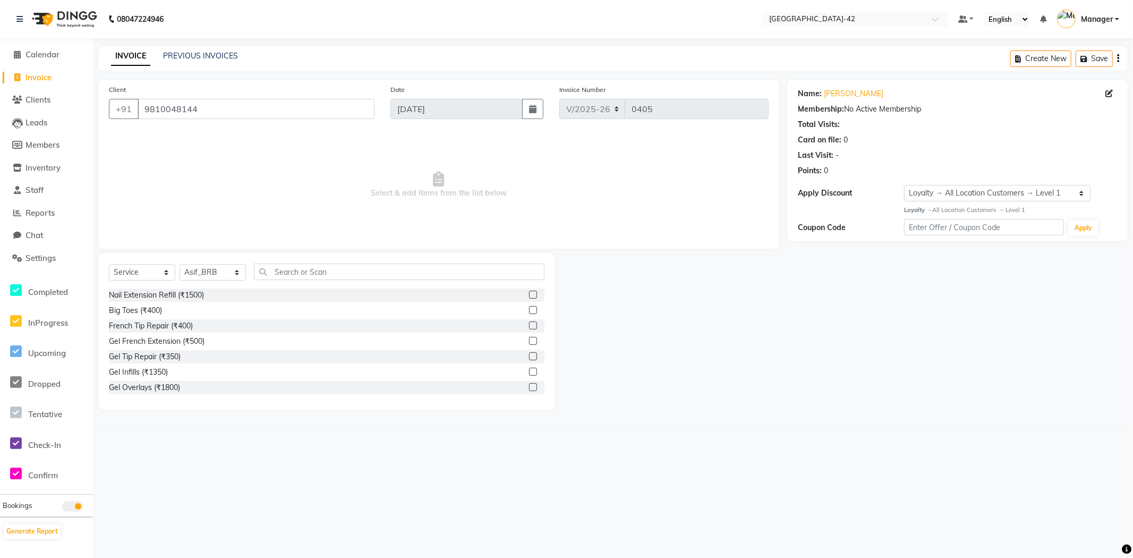
click at [386, 285] on div "Select Service Product Membership Package Voucher Prepaid Gift Card Select Styl…" at bounding box center [326, 275] width 435 height 25
click at [389, 278] on input "text" at bounding box center [399, 271] width 290 height 16
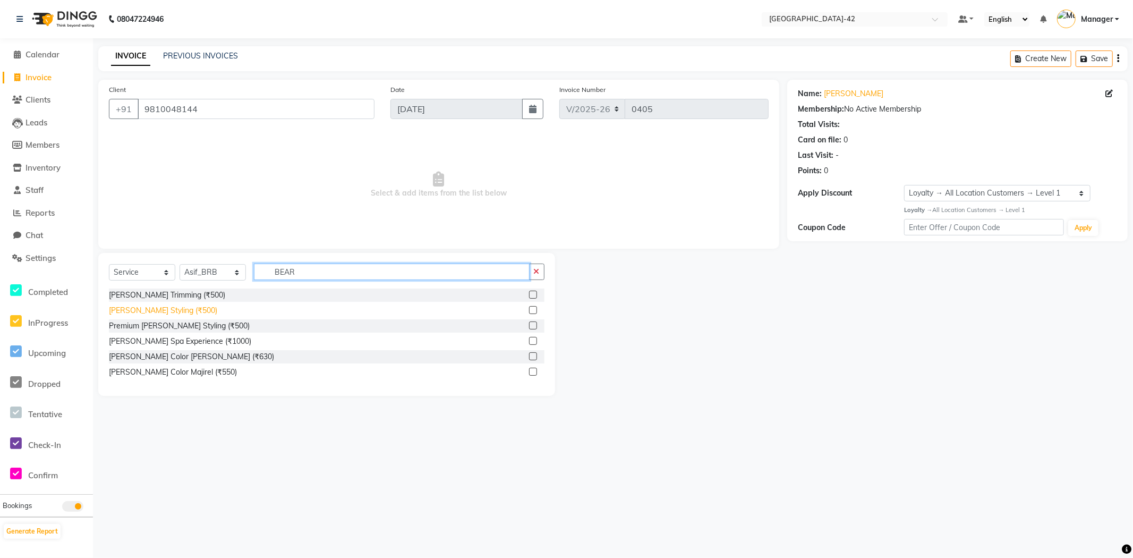
type input "BEAR"
click at [165, 311] on div "Beard Styling (₹500)" at bounding box center [163, 310] width 108 height 11
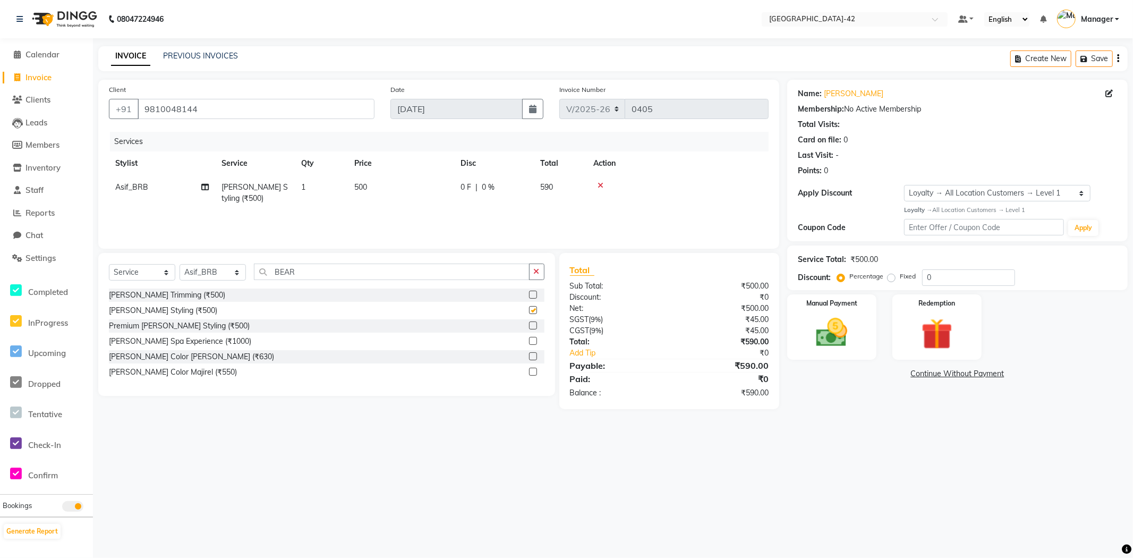
checkbox input "false"
click at [827, 355] on div "Manual Payment" at bounding box center [831, 327] width 92 height 68
click at [870, 374] on span "UPI" at bounding box center [872, 374] width 16 height 12
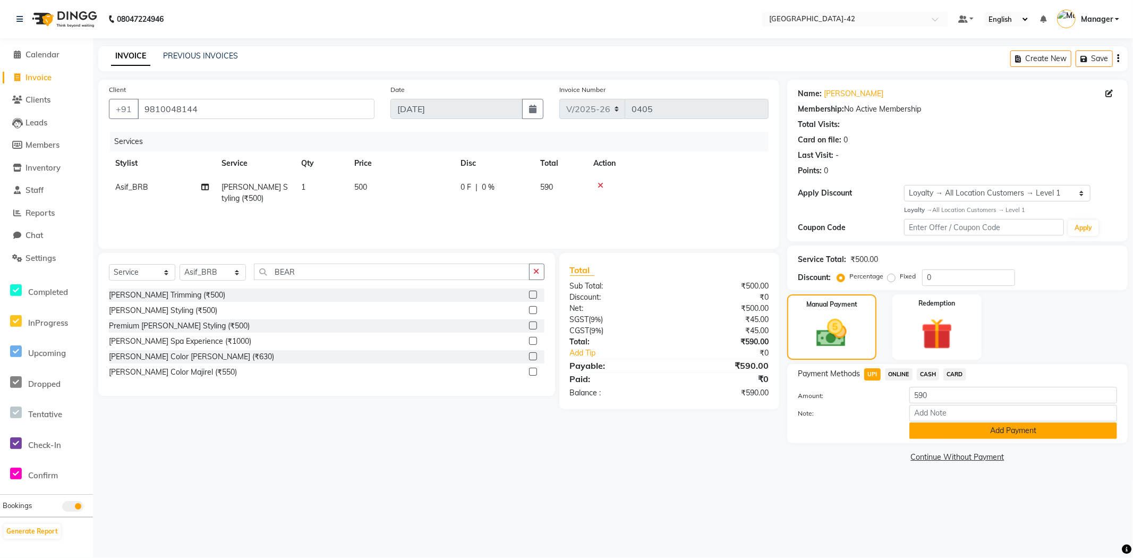
click at [930, 430] on button "Add Payment" at bounding box center [1013, 430] width 208 height 16
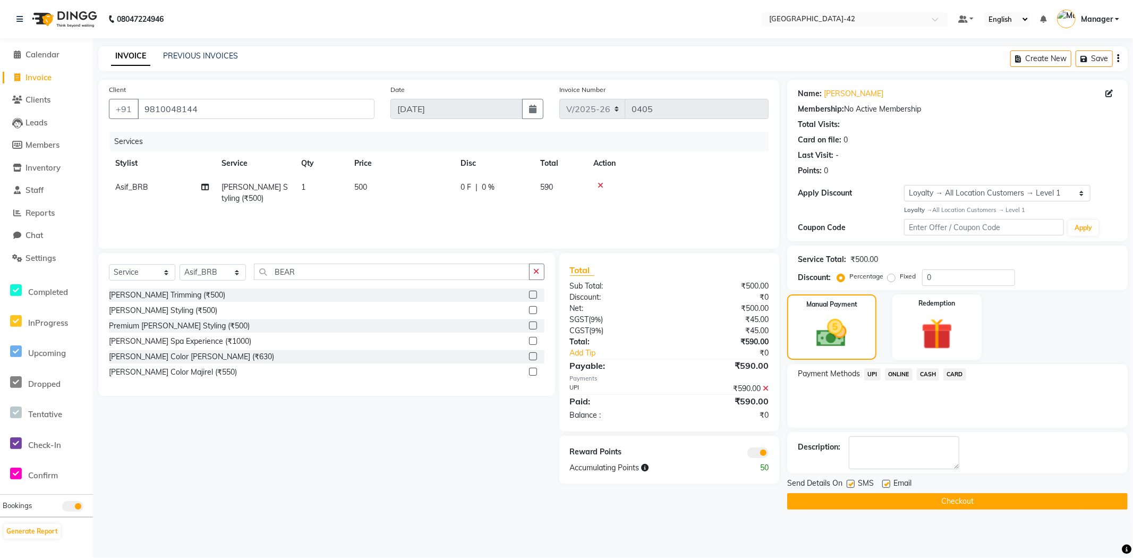
click at [902, 505] on button "Checkout" at bounding box center [957, 501] width 340 height 16
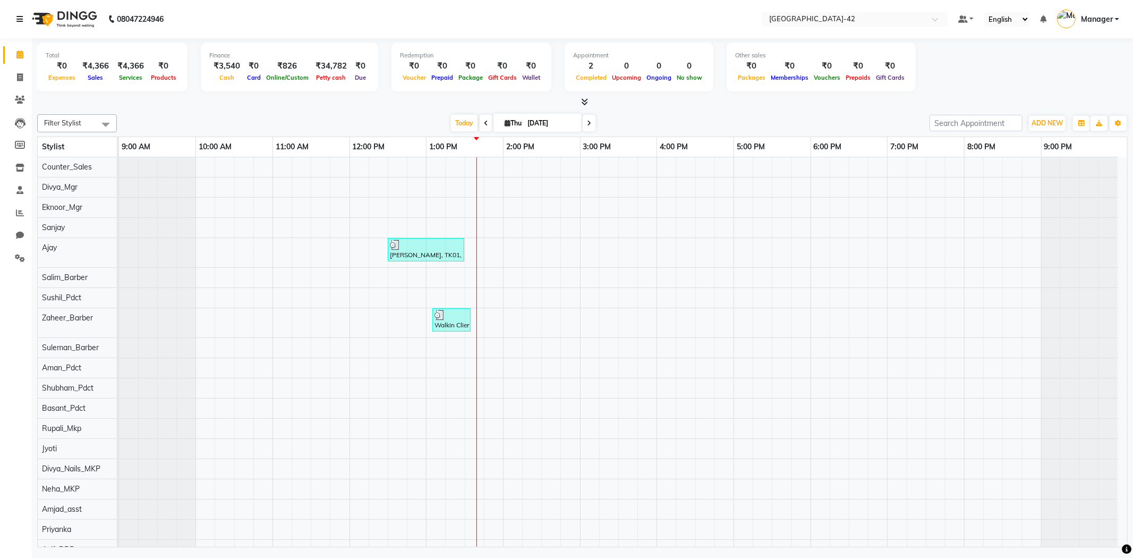
click at [17, 21] on icon at bounding box center [19, 18] width 6 height 7
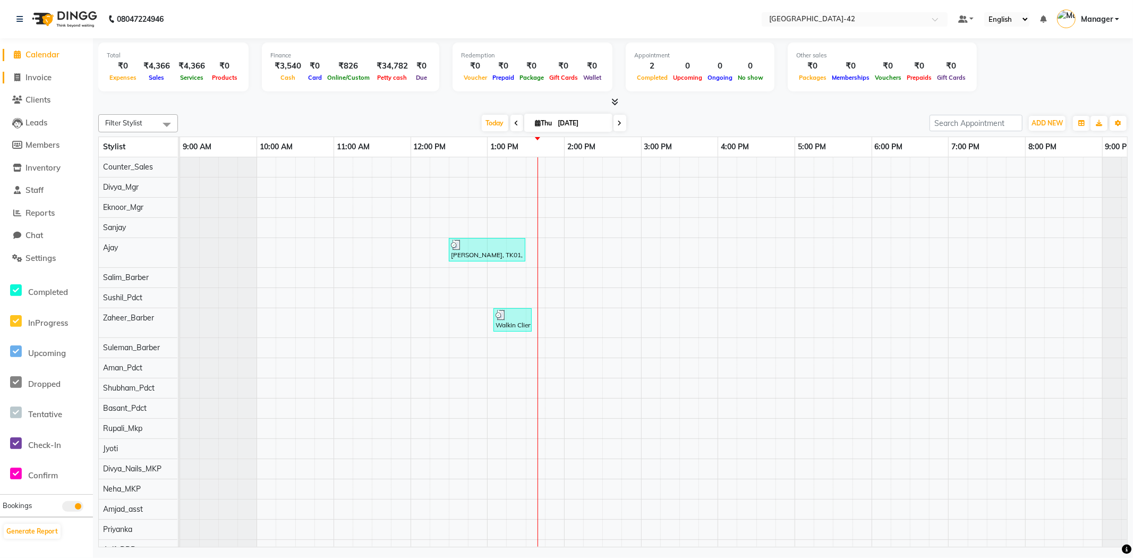
click at [25, 78] on span "Invoice" at bounding box center [38, 77] width 26 height 10
select select "service"
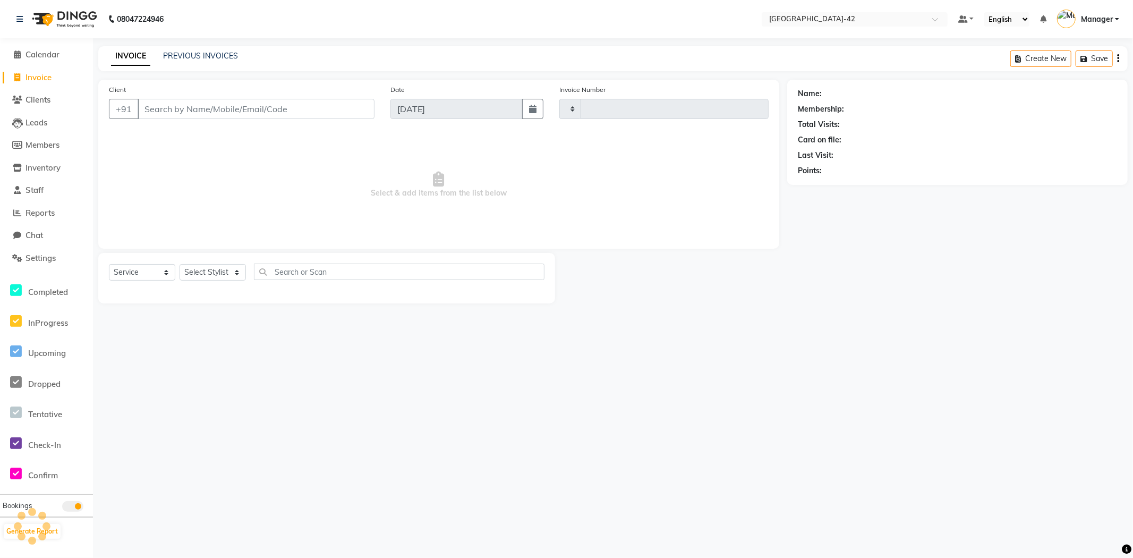
type input "0404"
select select "8692"
type input "9811166082"
select select "1: Object"
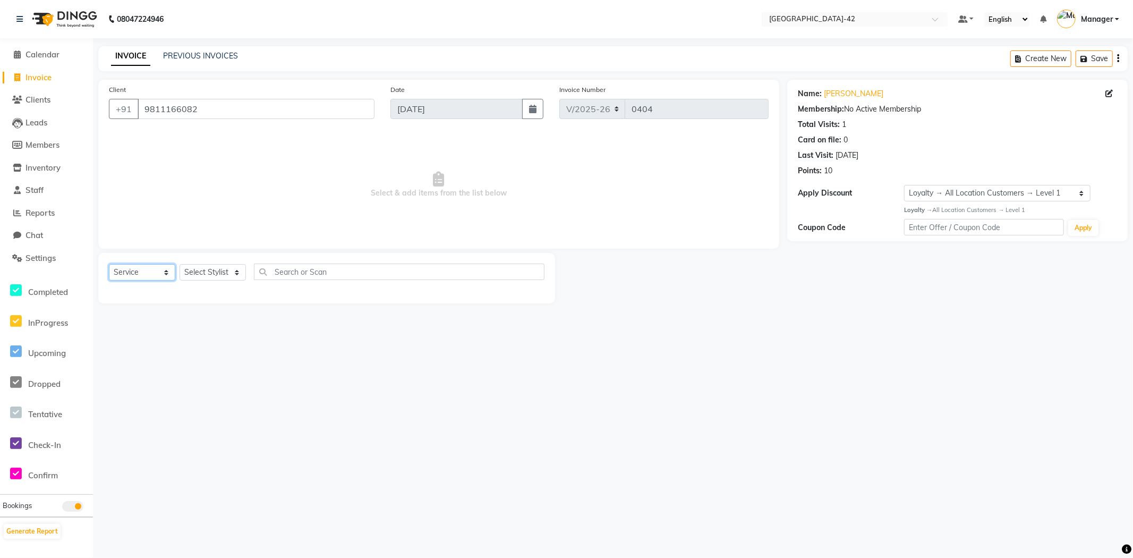
click at [162, 272] on select "Select Service Product Membership Package Voucher Prepaid Gift Card" at bounding box center [142, 272] width 66 height 16
select select "P"
click at [109, 264] on select "Select Service Product Membership Package Voucher Prepaid Gift Card" at bounding box center [142, 272] width 66 height 16
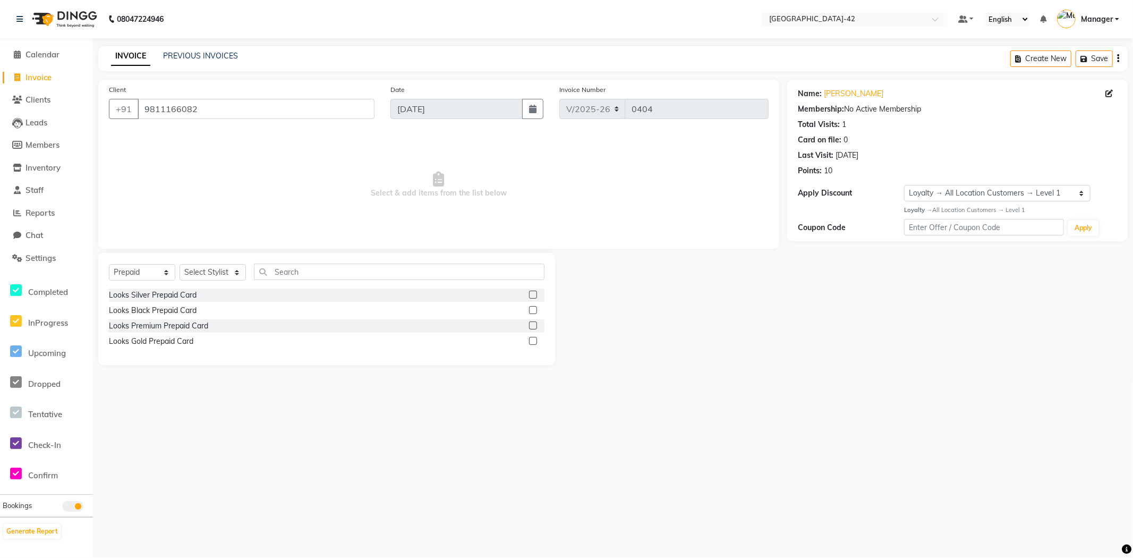
click at [531, 296] on label at bounding box center [533, 294] width 8 height 8
click at [531, 296] on input "checkbox" at bounding box center [532, 295] width 7 height 7
checkbox input "false"
click at [227, 272] on select "Select Stylist Ajay Aman_Pdct Amjad_asst Ankit_asst Asif_BRB Basant_Pdct Counte…" at bounding box center [212, 272] width 66 height 16
click at [346, 182] on span "Select & add items from the list below" at bounding box center [439, 185] width 660 height 106
